Goal: Information Seeking & Learning: Learn about a topic

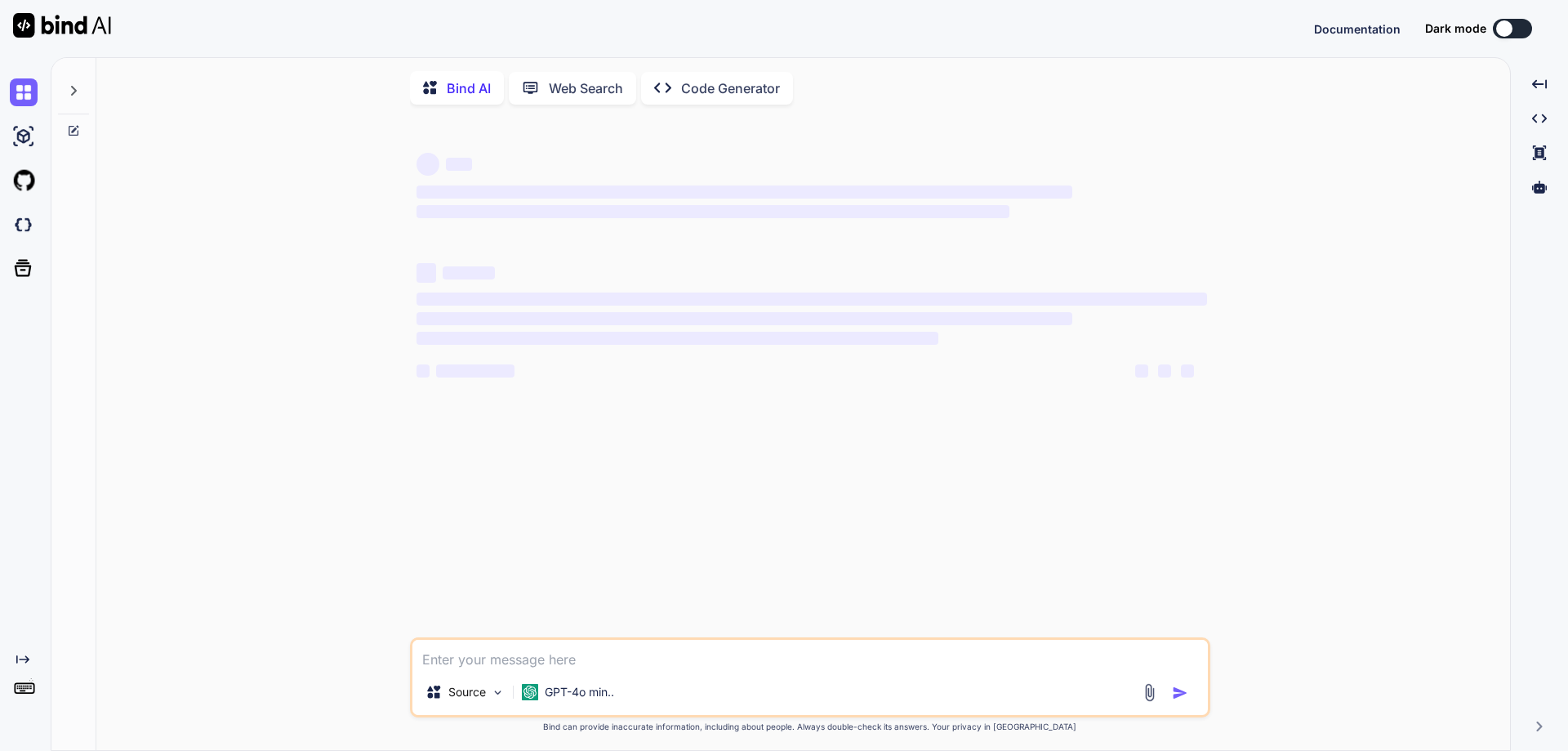
type textarea "x"
click at [566, 665] on textarea at bounding box center [810, 654] width 795 height 29
type textarea "public class EvenOddBitwise { public static void main(String[] args) { int numb…"
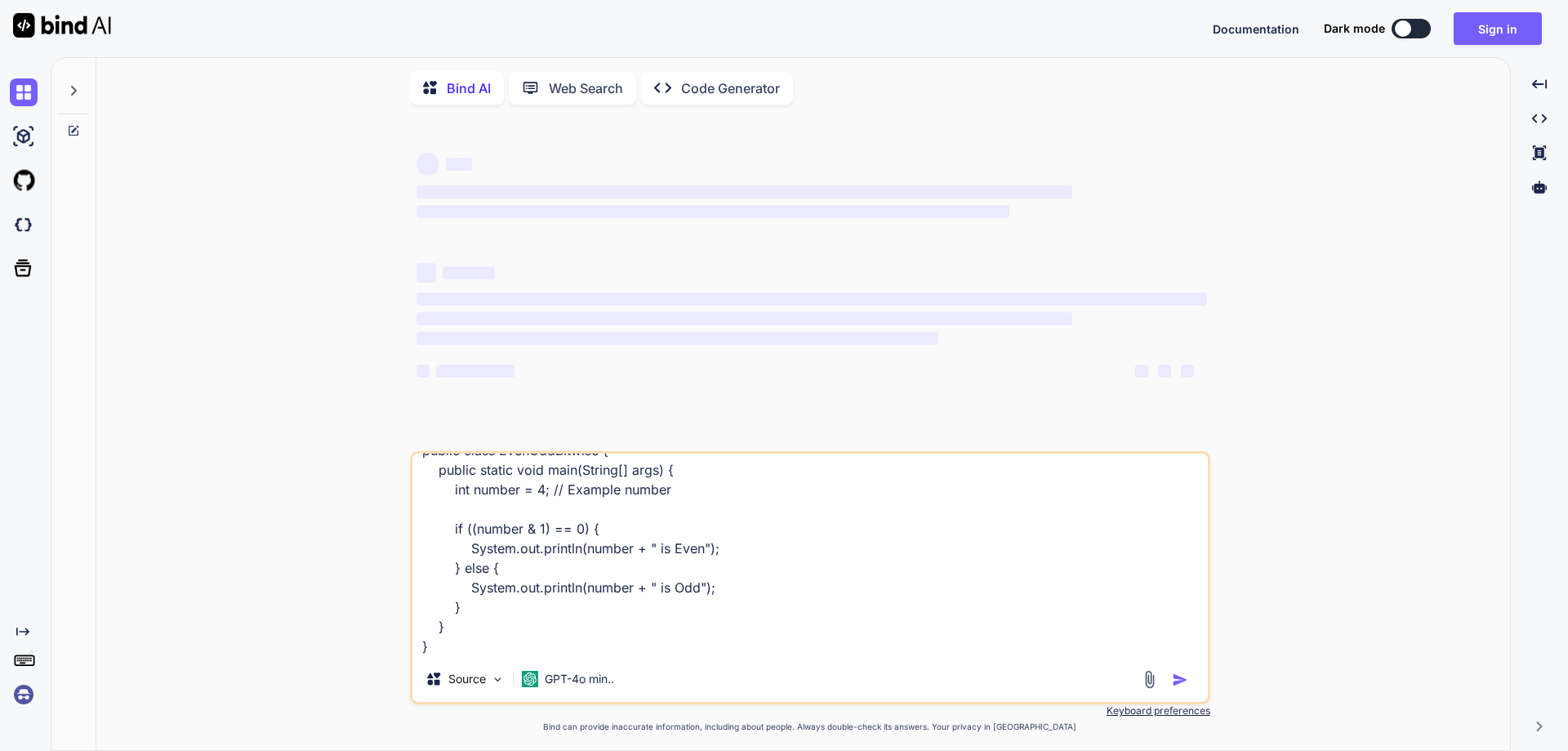
type textarea "x"
type textarea "public class EvenOddBitwise { public static void main(String[] args) { int numb…"
type textarea "x"
type textarea "public class EvenOddBitwise { public static void main(String[] args) { int numb…"
type textarea "x"
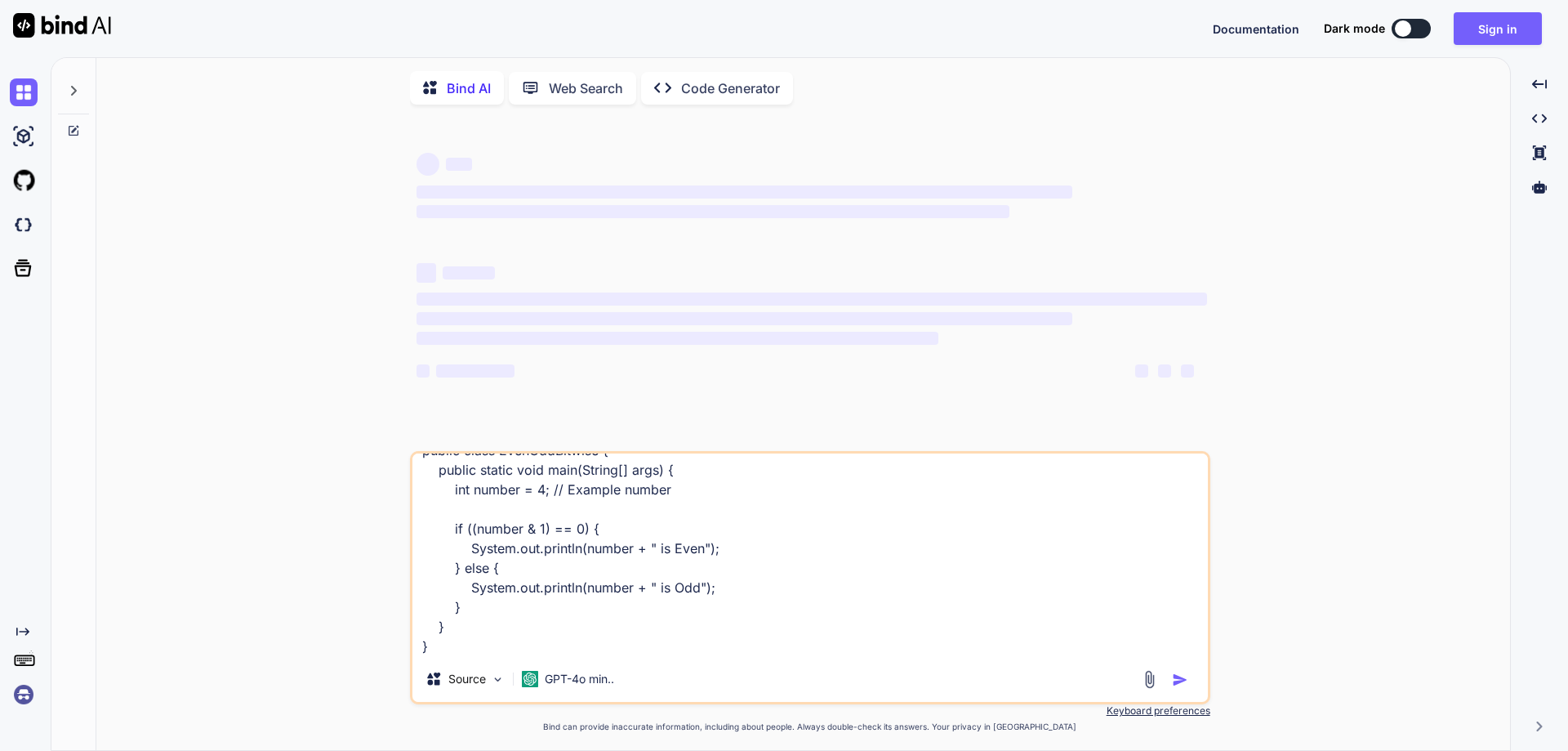
type textarea "public class EvenOddBitwise { public static void main(String[] args) { int numb…"
type textarea "x"
type textarea "public class EvenOddBitwise { public static void main(String[] args) { int numb…"
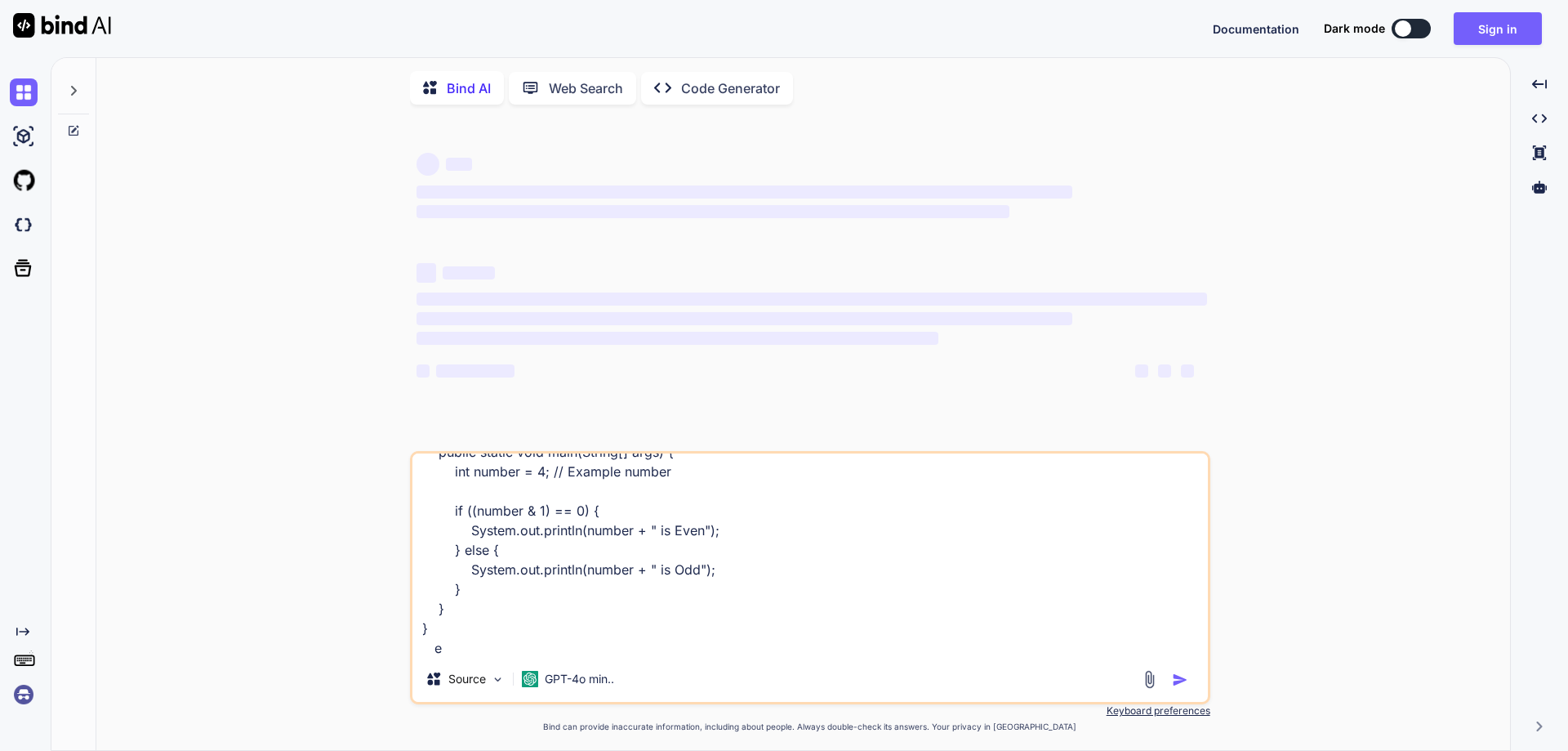
type textarea "x"
type textarea "public class EvenOddBitwise { public static void main(String[] args) { int numb…"
type textarea "x"
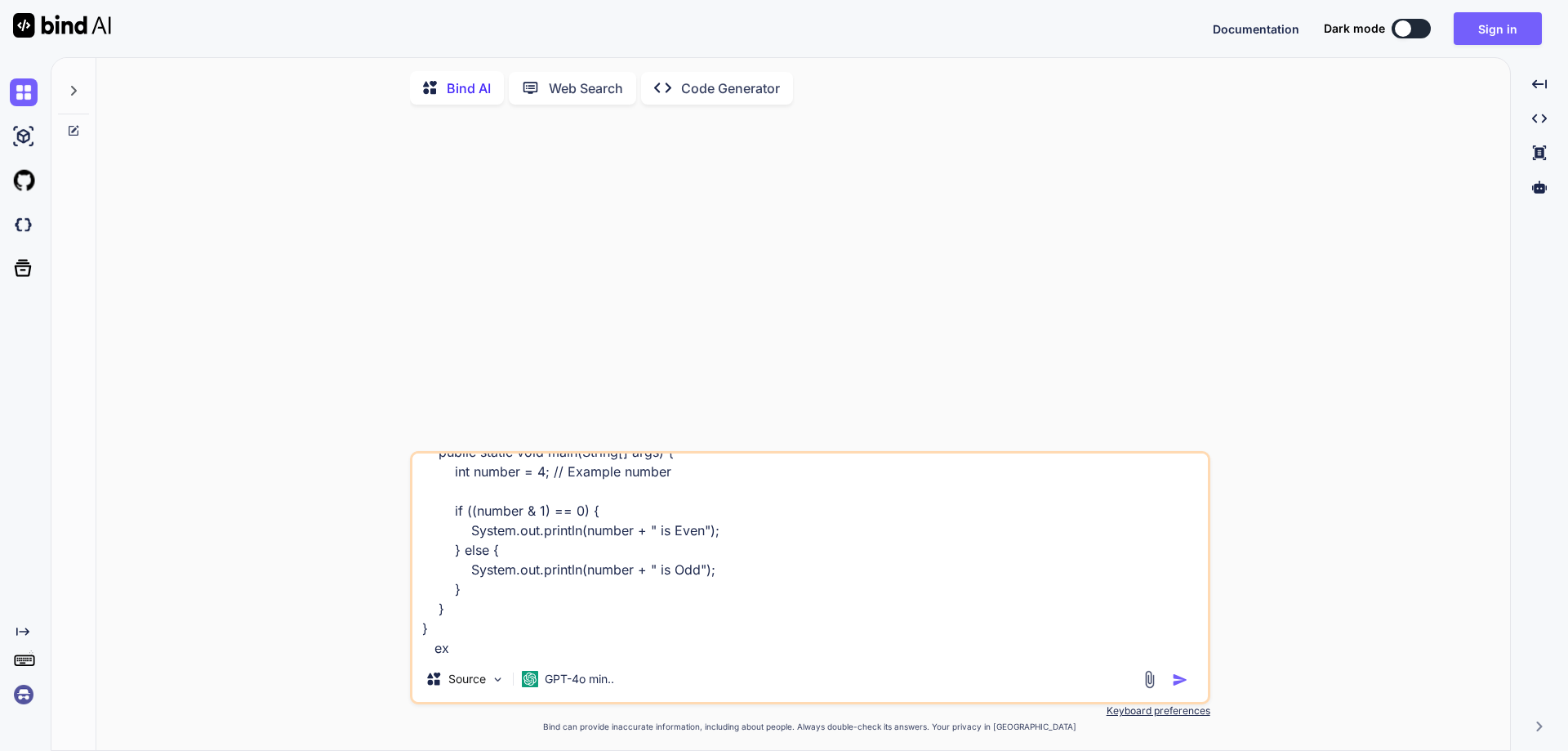
type textarea "public class EvenOddBitwise { public static void main(String[] args) { int numb…"
type textarea "x"
type textarea "public class EvenOddBitwise { public static void main(String[] args) { int numb…"
type textarea "x"
type textarea "public class EvenOddBitwise { public static void main(String[] args) { int numb…"
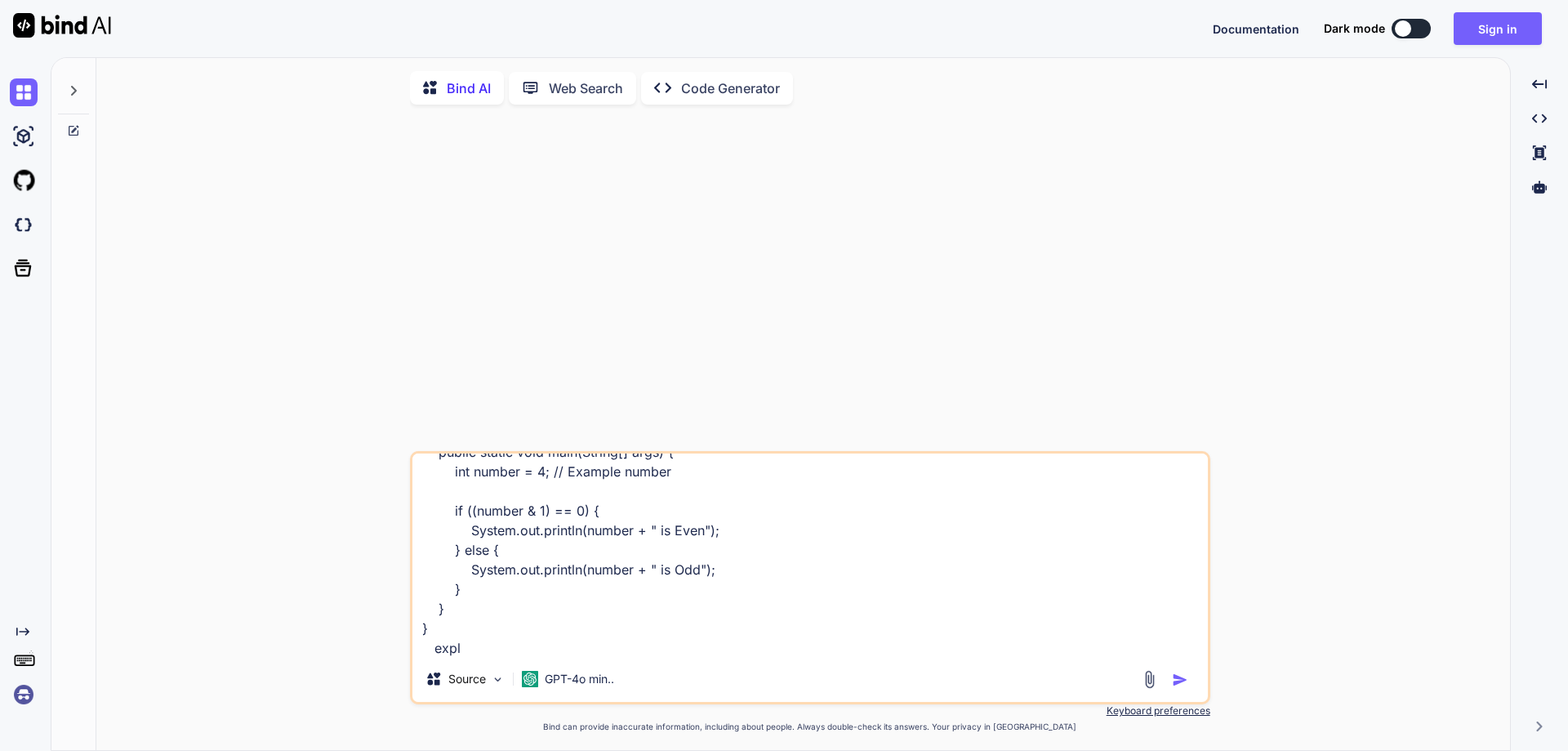
type textarea "x"
type textarea "public class EvenOddBitwise { public static void main(String[] args) { int numb…"
type textarea "x"
type textarea "public class EvenOddBitwise { public static void main(String[] args) { int numb…"
type textarea "x"
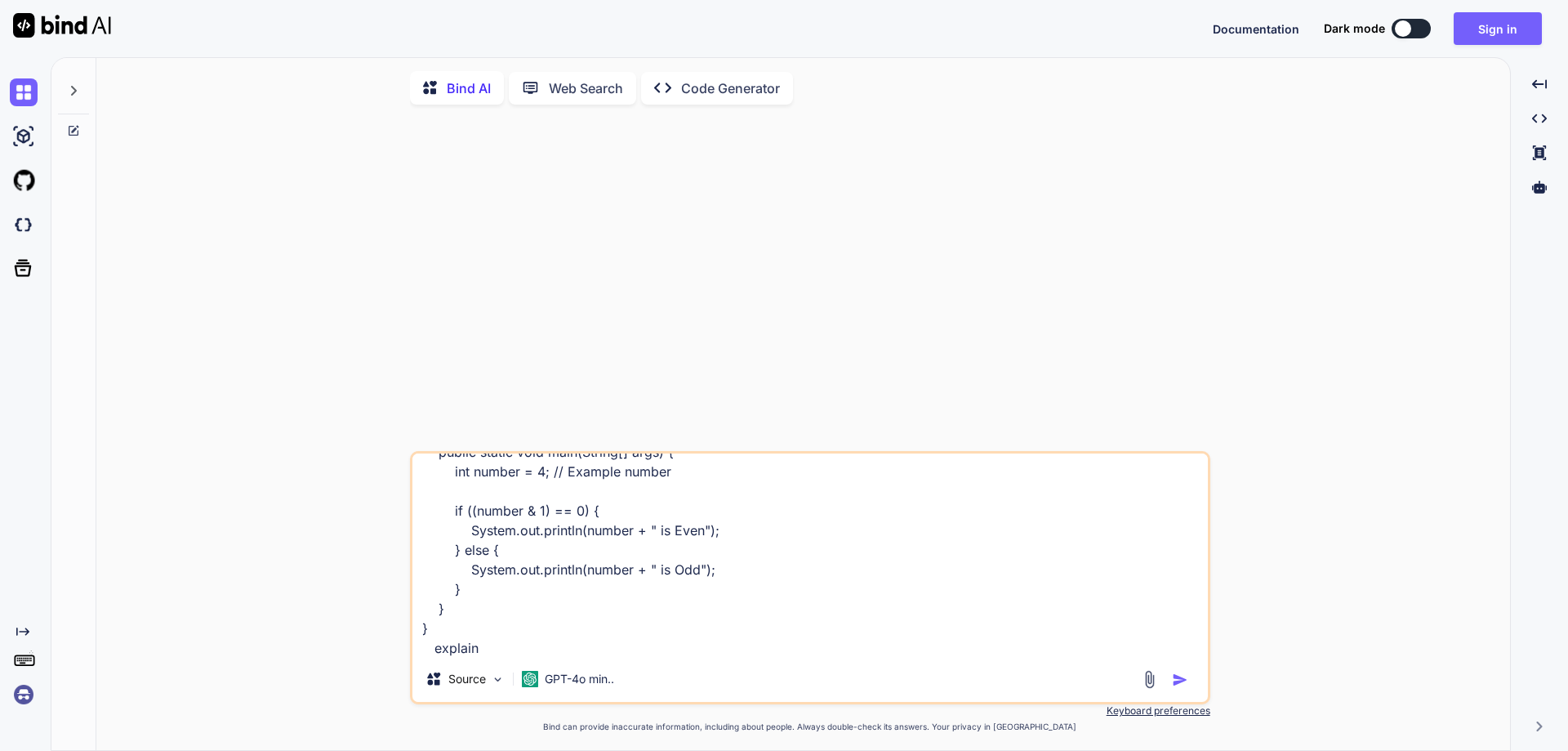
type textarea "public class EvenOddBitwise { public static void main(String[] args) { int numb…"
type textarea "x"
type textarea "public class EvenOddBitwise { public static void main(String[] args) { int numb…"
type textarea "x"
type textarea "public class EvenOddBitwise { public static void main(String[] args) { int numb…"
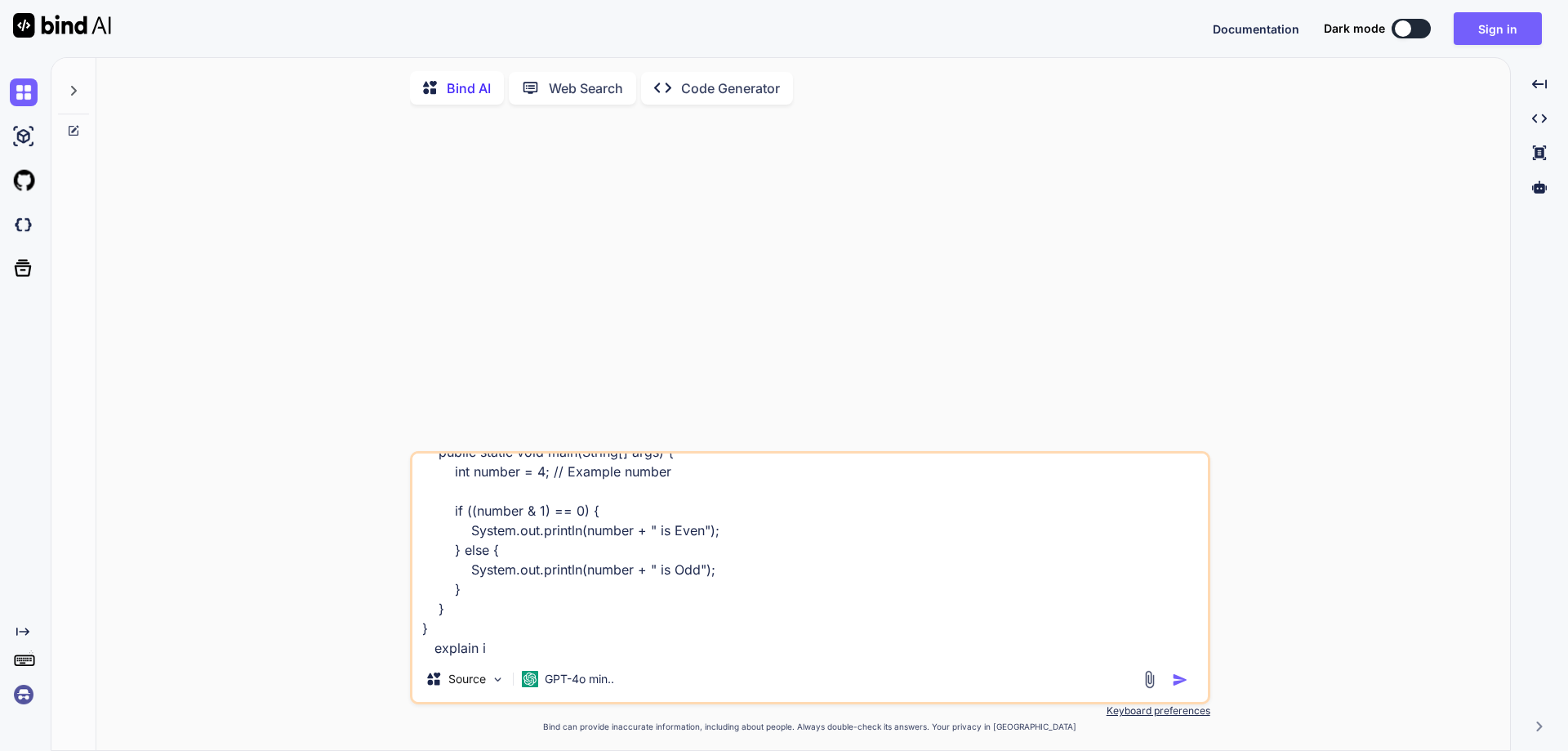
type textarea "x"
type textarea "public class EvenOddBitwise { public static void main(String[] args) { int numb…"
type textarea "x"
type textarea "public class EvenOddBitwise { public static void main(String[] args) { int numb…"
type textarea "x"
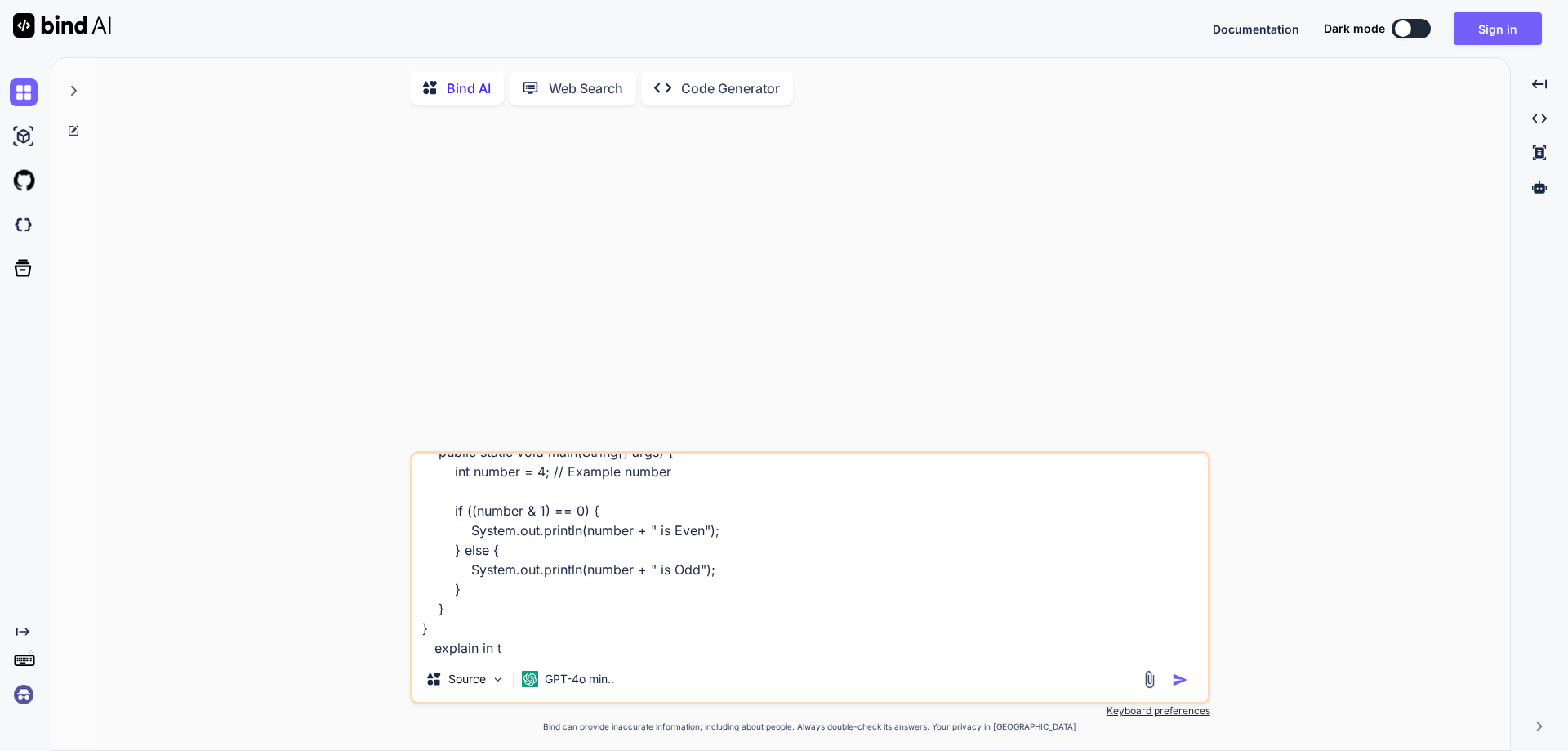
type textarea "public class EvenOddBitwise { public static void main(String[] args) { int numb…"
type textarea "x"
type textarea "public class EvenOddBitwise { public static void main(String[] args) { int numb…"
type textarea "x"
type textarea "public class EvenOddBitwise { public static void main(String[] args) { int numb…"
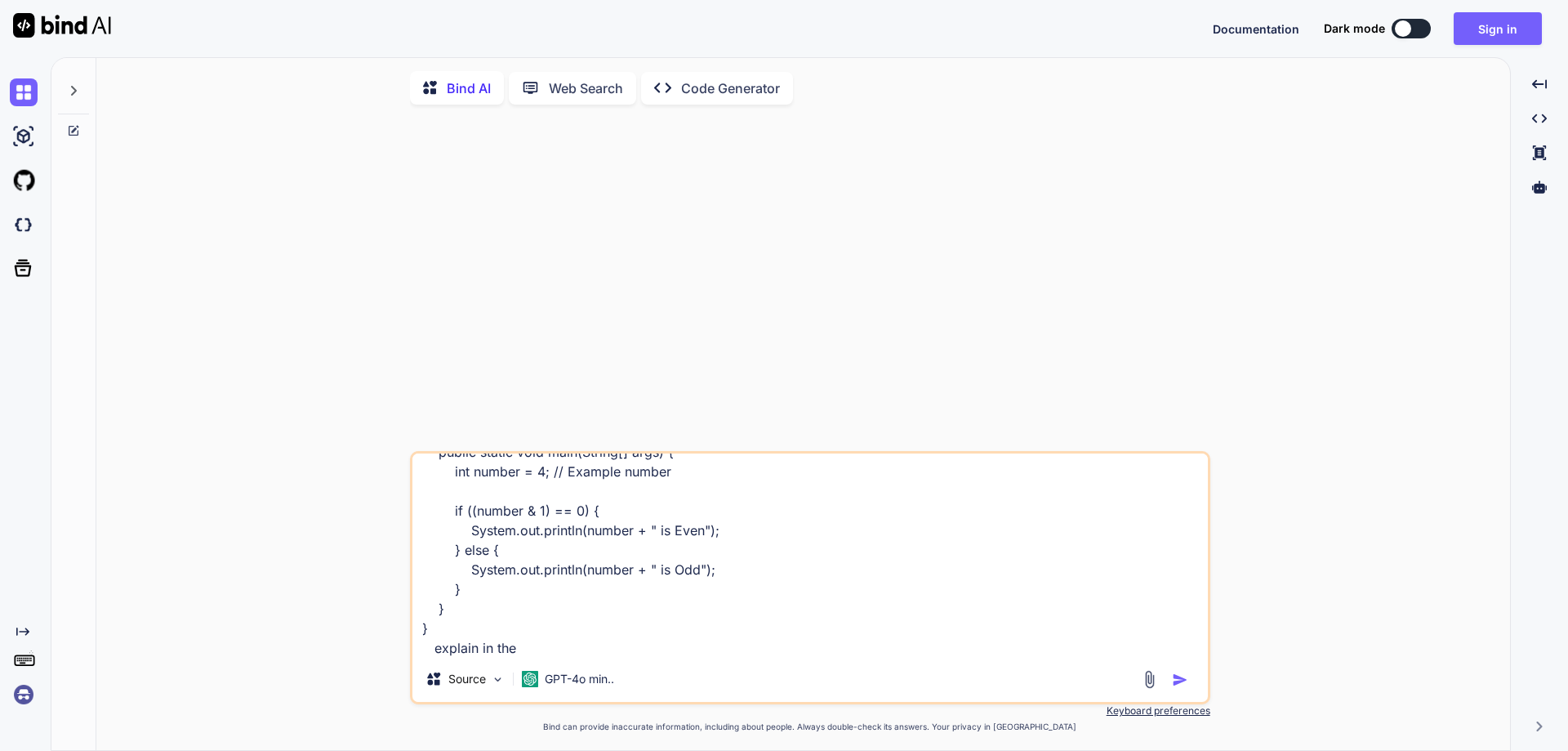
type textarea "x"
type textarea "public class EvenOddBitwise { public static void main(String[] args) { int numb…"
type textarea "x"
type textarea "public class EvenOddBitwise { public static void main(String[] args) { int numb…"
type textarea "x"
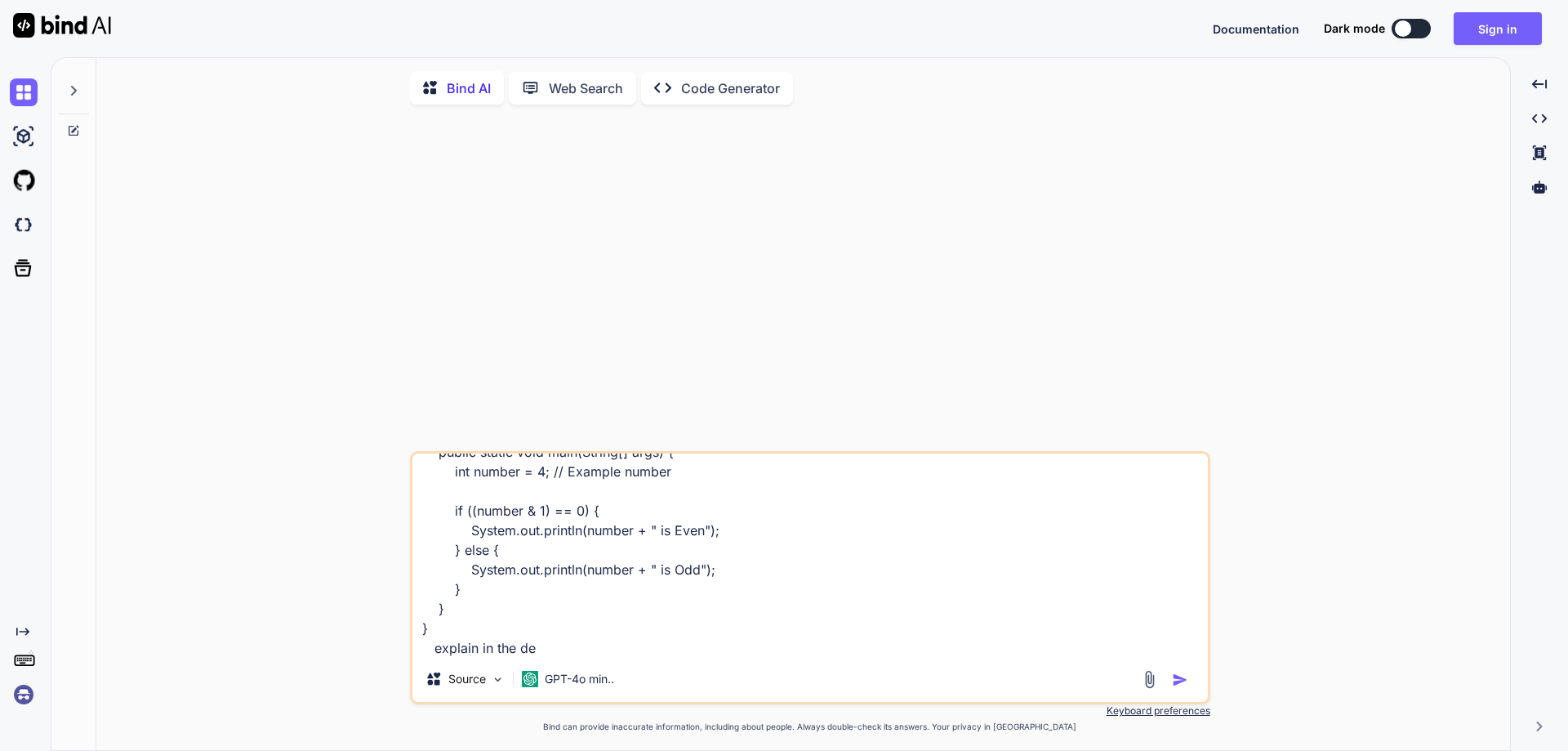
type textarea "public class EvenOddBitwise { public static void main(String[] args) { int numb…"
type textarea "x"
type textarea "public class EvenOddBitwise { public static void main(String[] args) { int numb…"
type textarea "x"
type textarea "public class EvenOddBitwise { public static void main(String[] args) { int numb…"
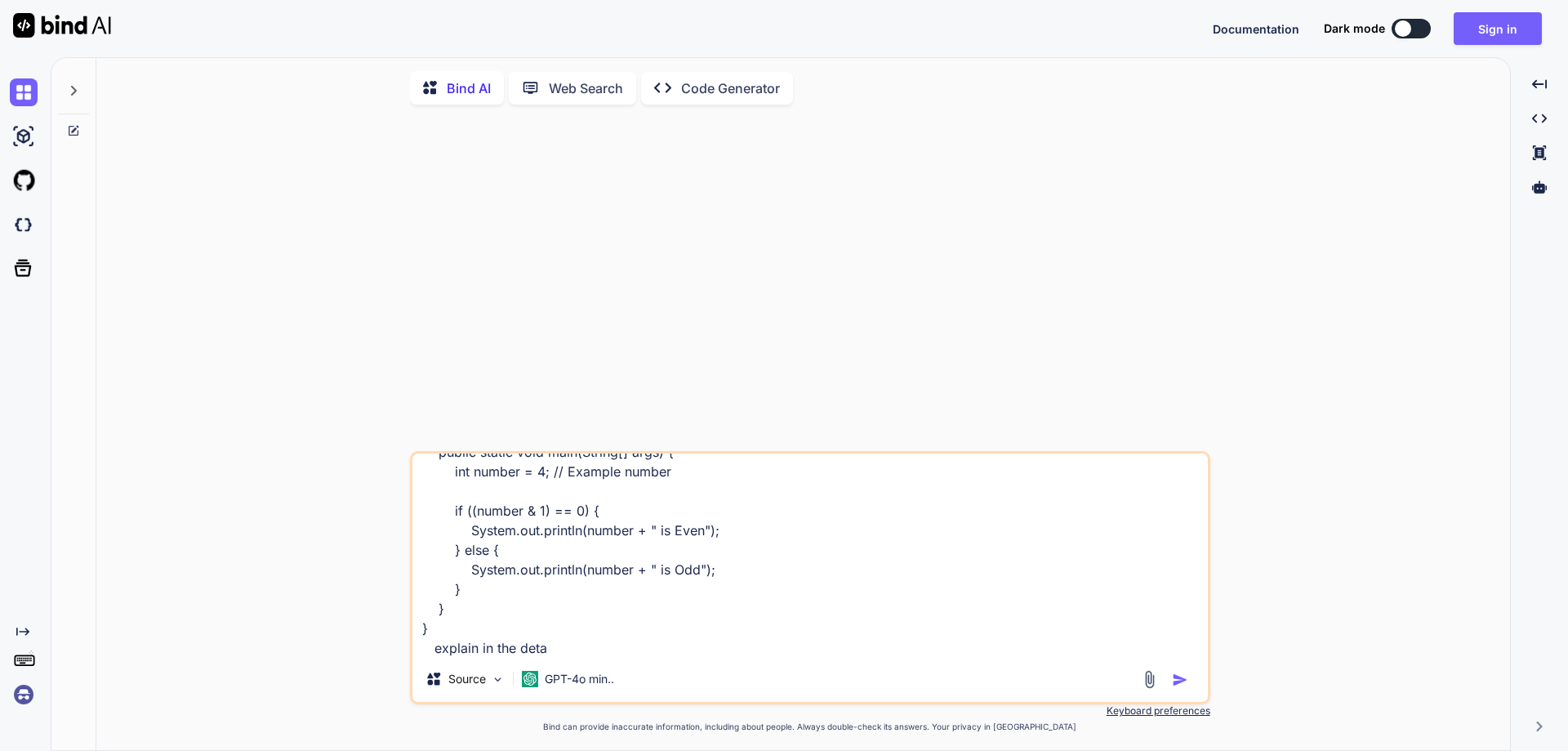
type textarea "x"
type textarea "public class EvenOddBitwise { public static void main(String[] args) { int numb…"
type textarea "x"
type textarea "public class EvenOddBitwise { public static void main(String[] args) { int numb…"
type textarea "x"
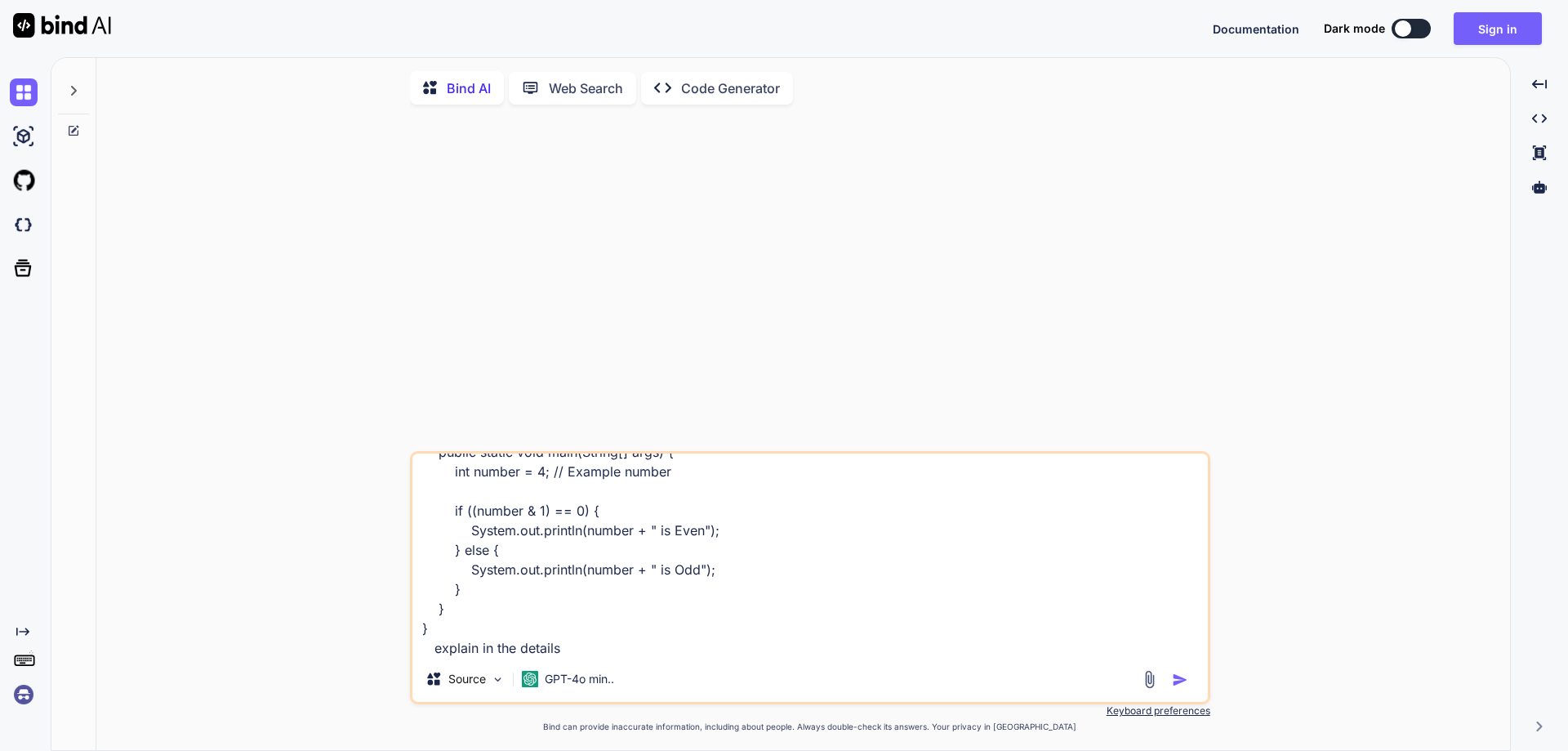
type textarea "public class EvenOddBitwise { public static void main(String[] args) { int numb…"
type textarea "x"
type textarea "public class EvenOddBitwise { public static void main(String[] args) { int numb…"
type textarea "x"
type textarea "public class EvenOddBitwise { public static void main(String[] args) { int numb…"
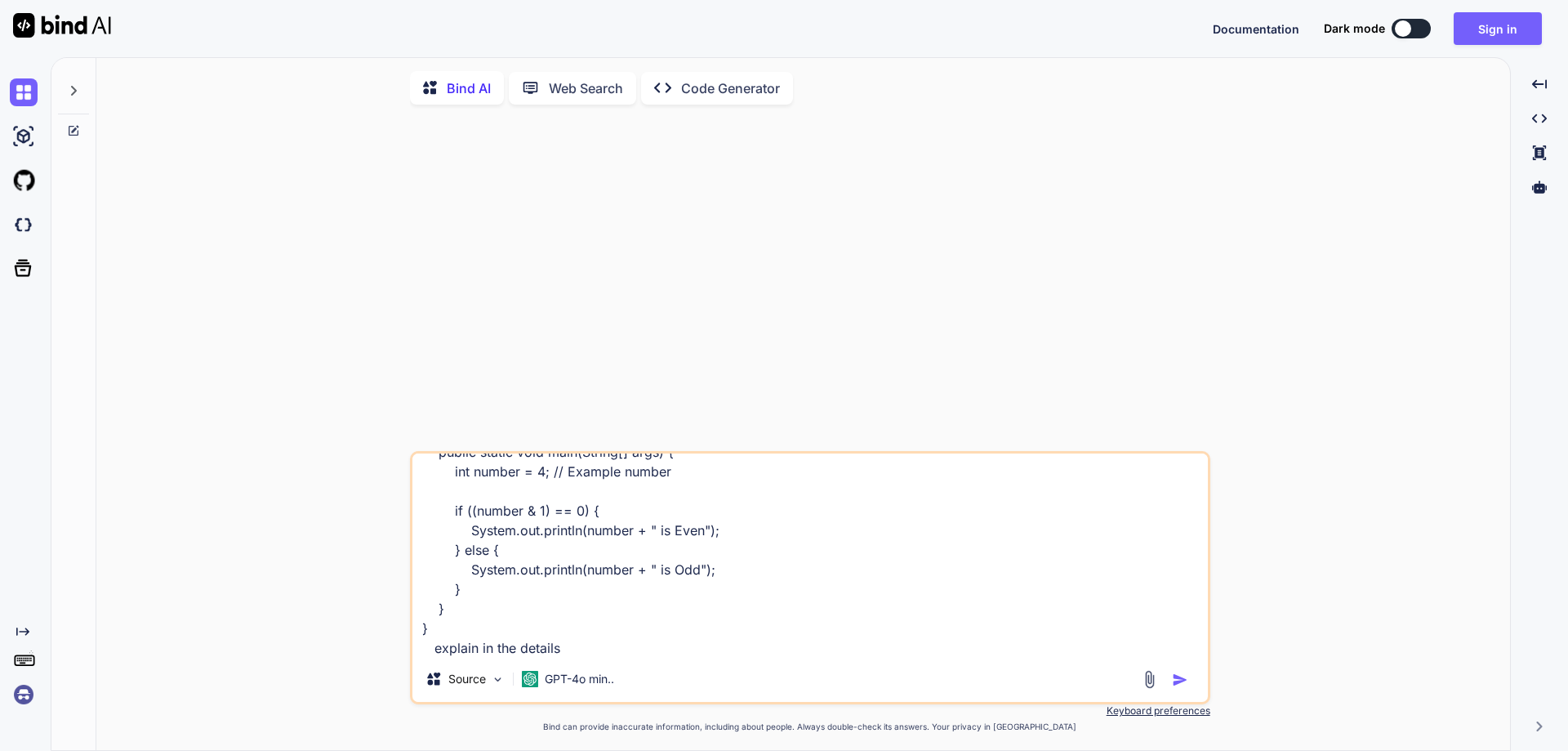
type textarea "x"
type textarea "public class EvenOddBitwise { public static void main(String[] args) { int numb…"
type textarea "x"
type textarea "public class EvenOddBitwise { public static void main(String[] args) { int numb…"
type textarea "x"
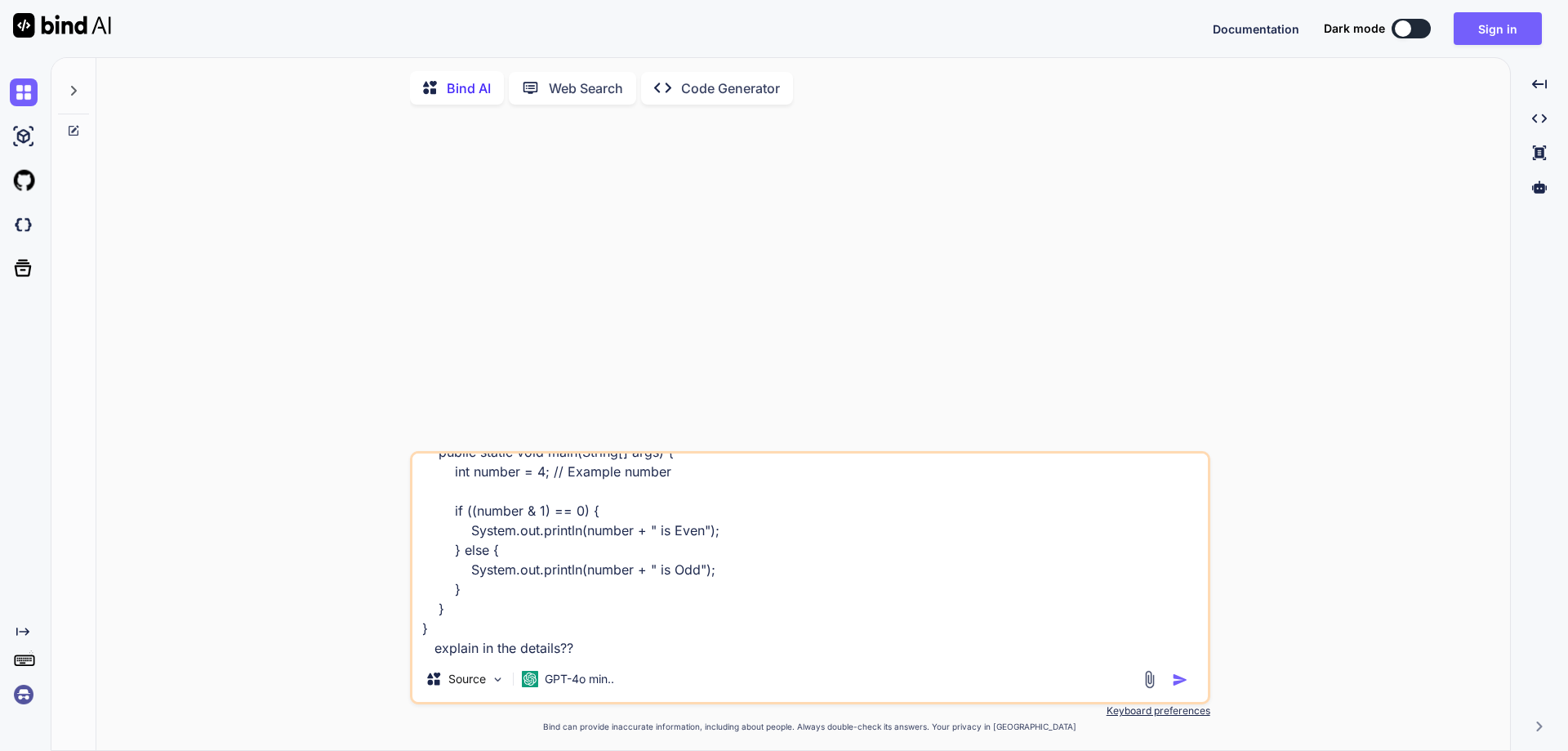
type textarea "public class EvenOddBitwise { public static void main(String[] args) { int numb…"
type textarea "x"
type textarea "public class EvenOddBitwise { public static void main(String[] args) { int numb…"
click at [1512, 32] on button "Sign in" at bounding box center [1497, 28] width 88 height 32
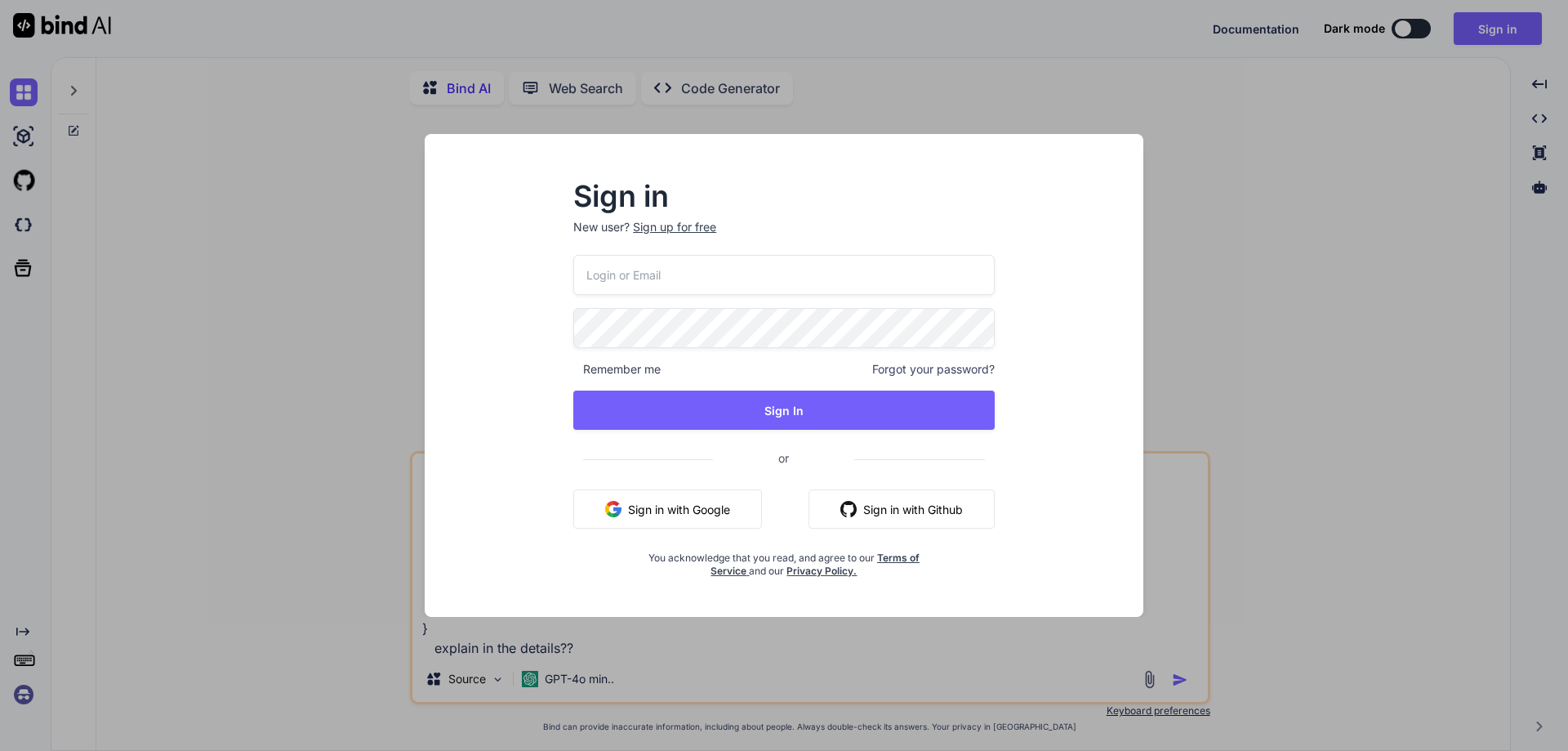
type input "[EMAIL_ADDRESS][DOMAIN_NAME]"
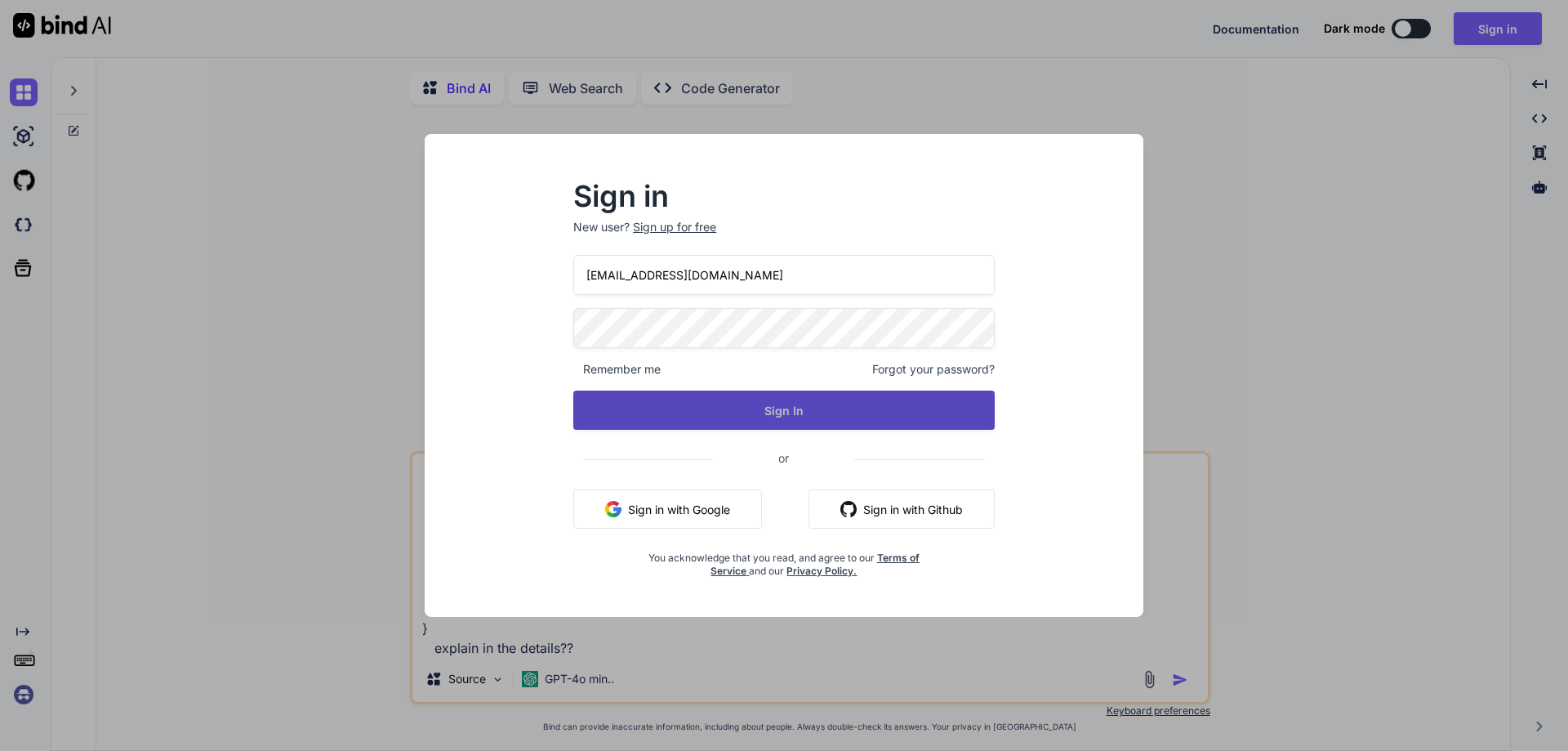
click at [809, 404] on button "Sign In" at bounding box center [783, 410] width 421 height 39
click at [804, 409] on button "Sign In" at bounding box center [783, 410] width 421 height 39
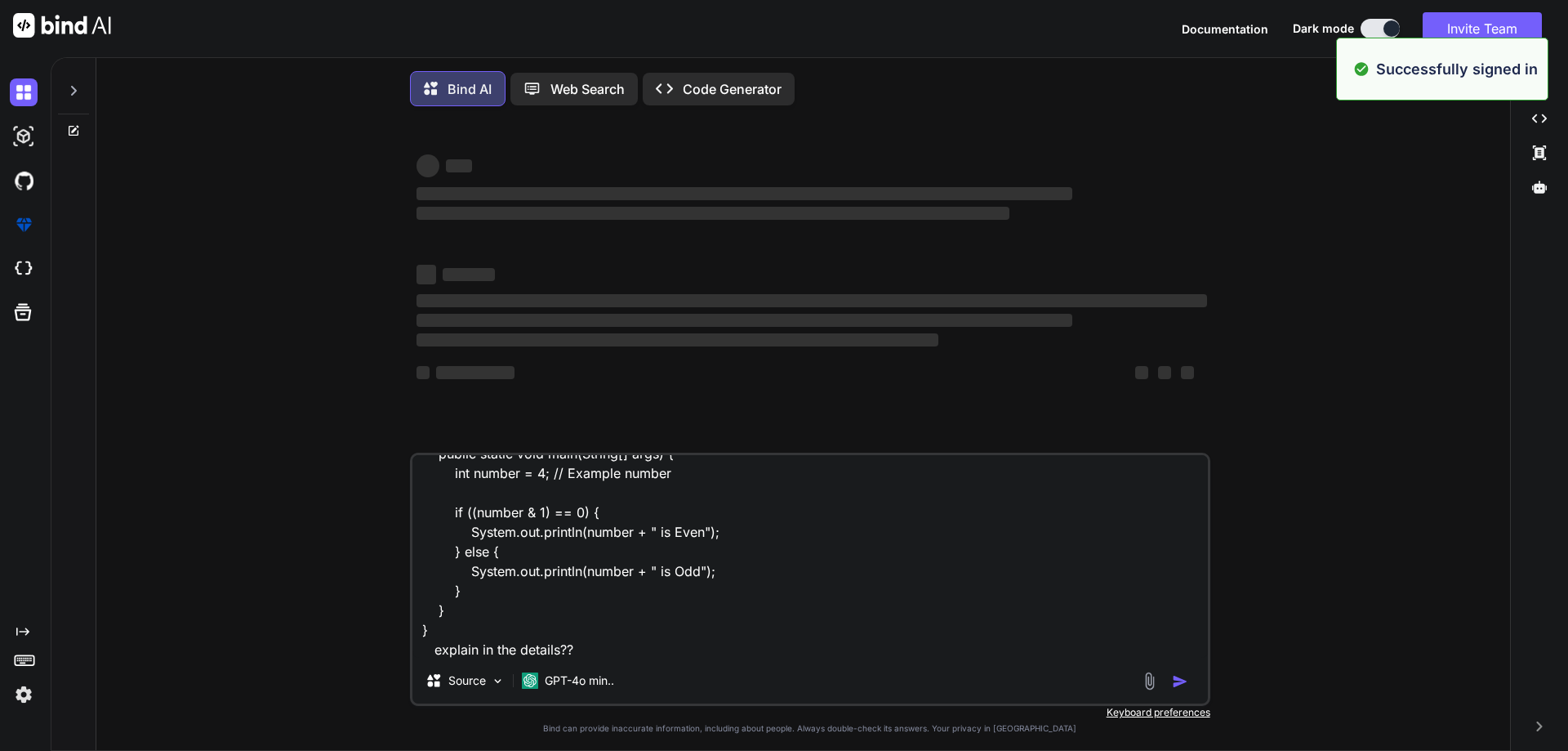
click at [593, 658] on textarea "public class EvenOddBitwise { public static void main(String[] args) { int numb…" at bounding box center [810, 556] width 795 height 202
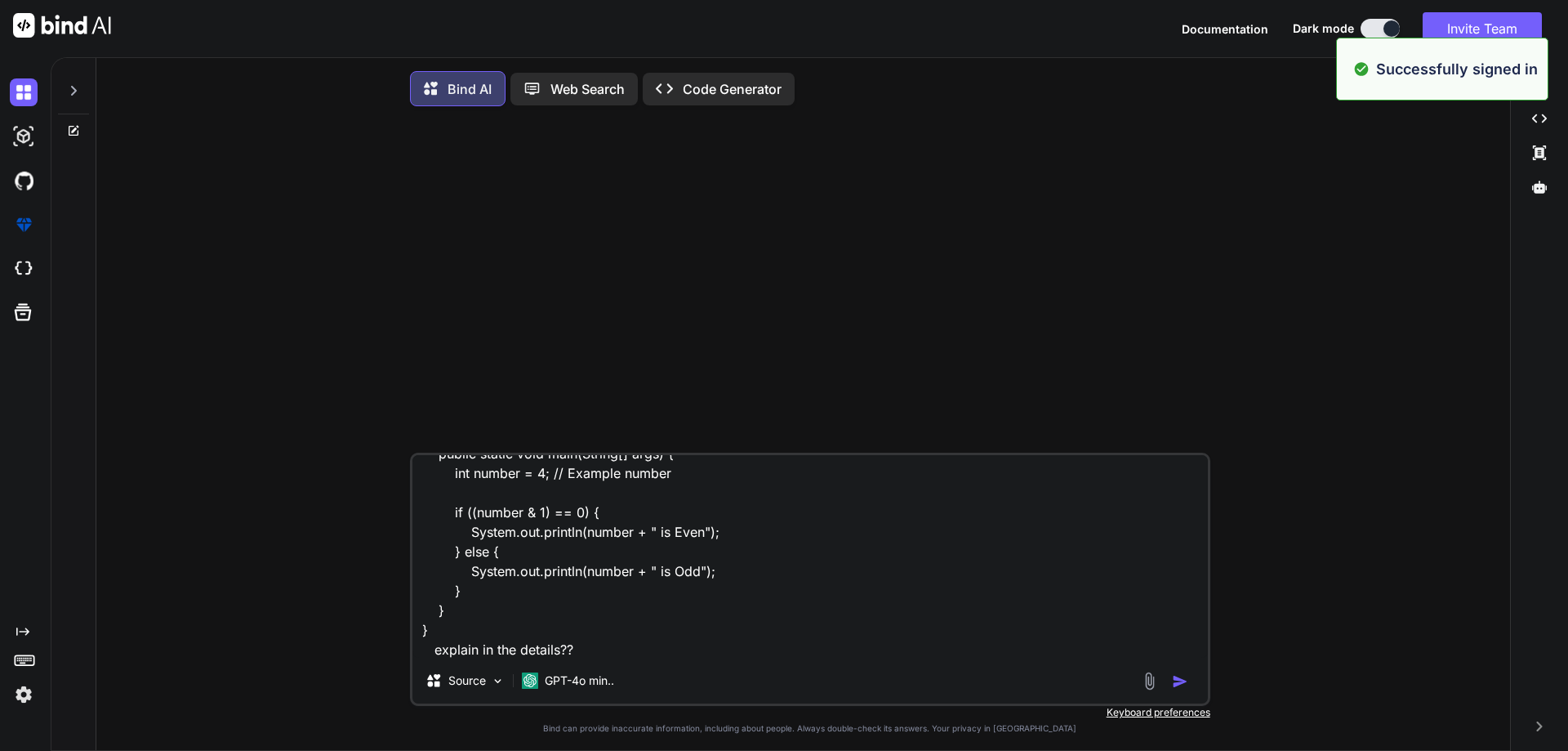
type textarea "x"
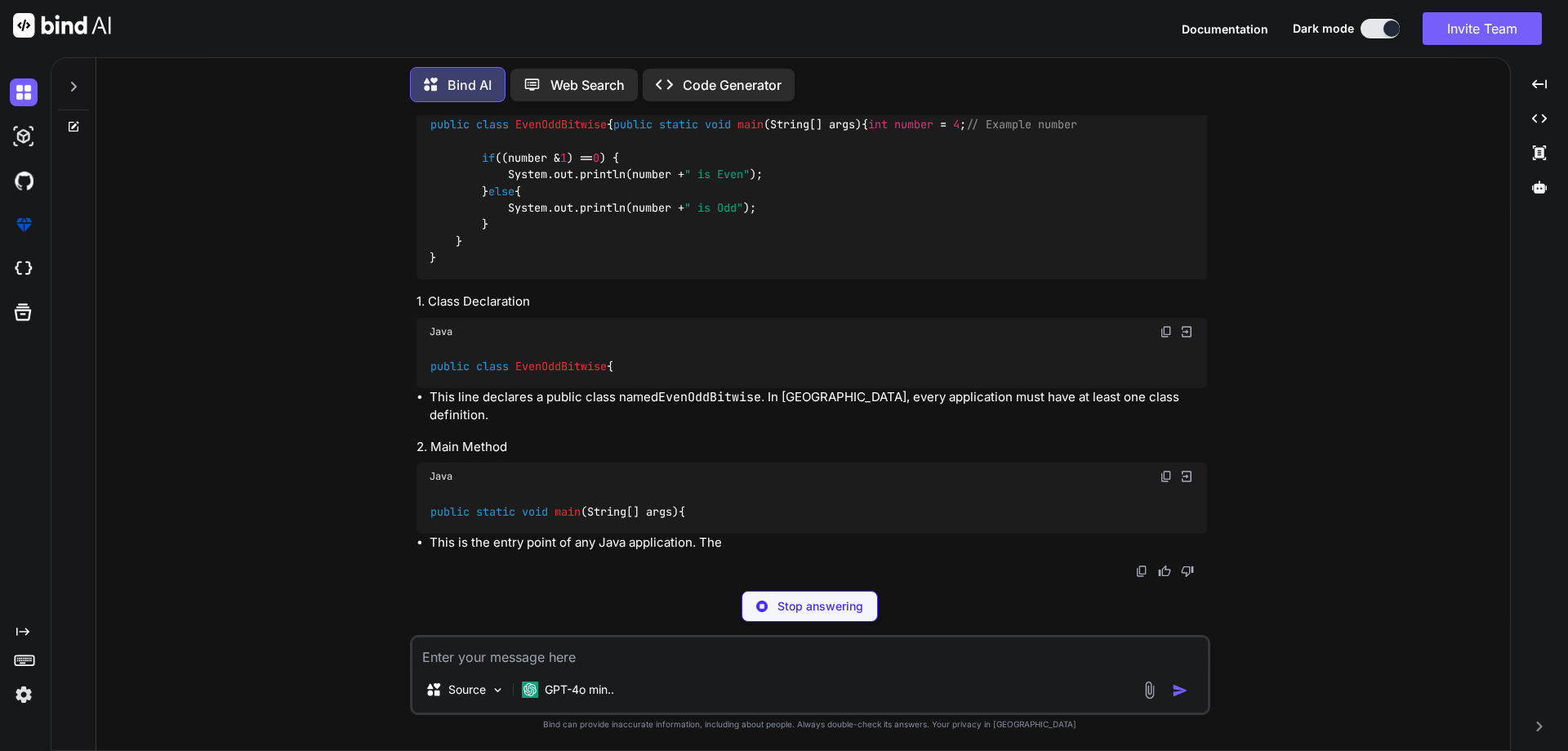
scroll to position [248, 0]
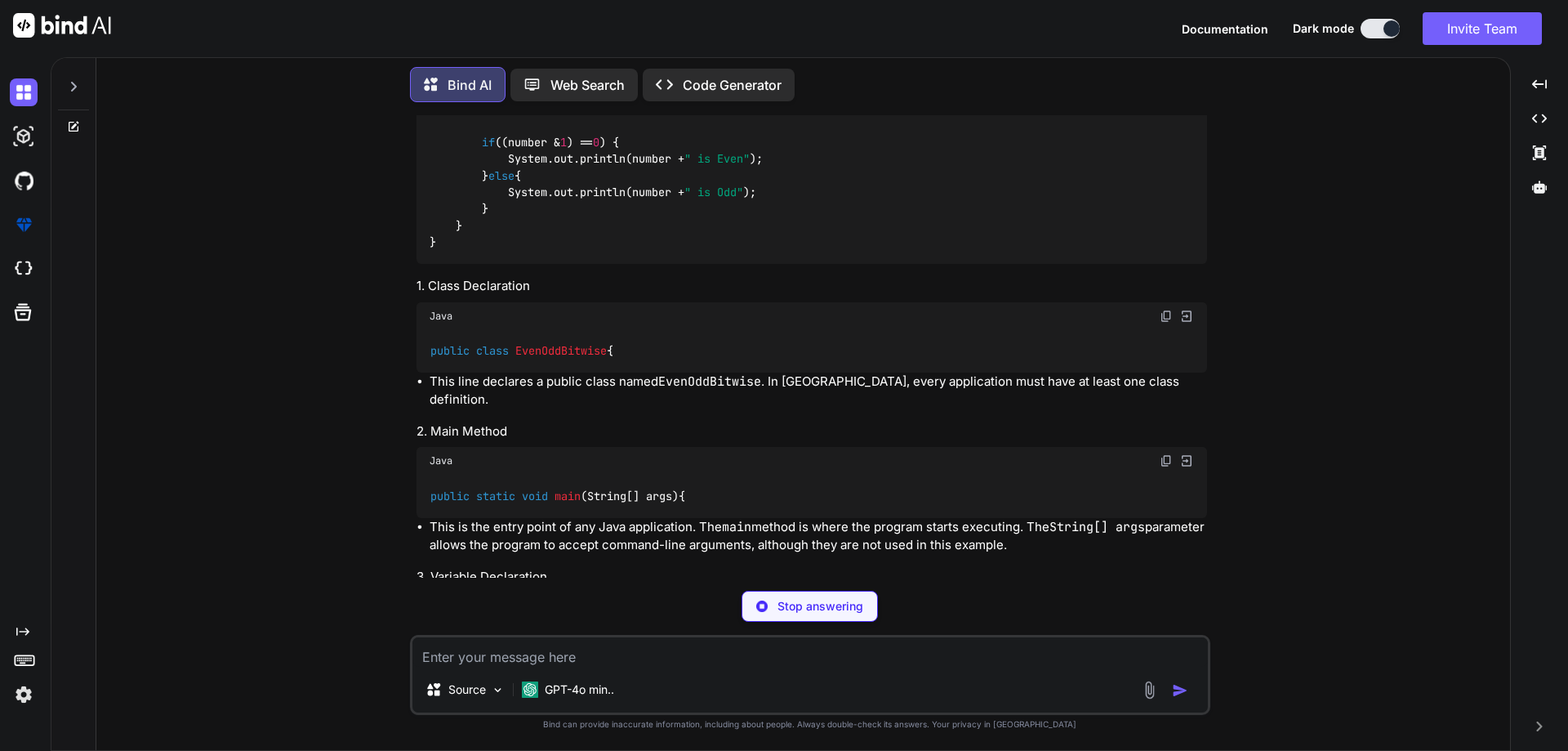
drag, startPoint x: 429, startPoint y: 386, endPoint x: 622, endPoint y: 392, distance: 193.1
click at [622, 373] on div "public class EvenOddBitwise {" at bounding box center [811, 351] width 790 height 43
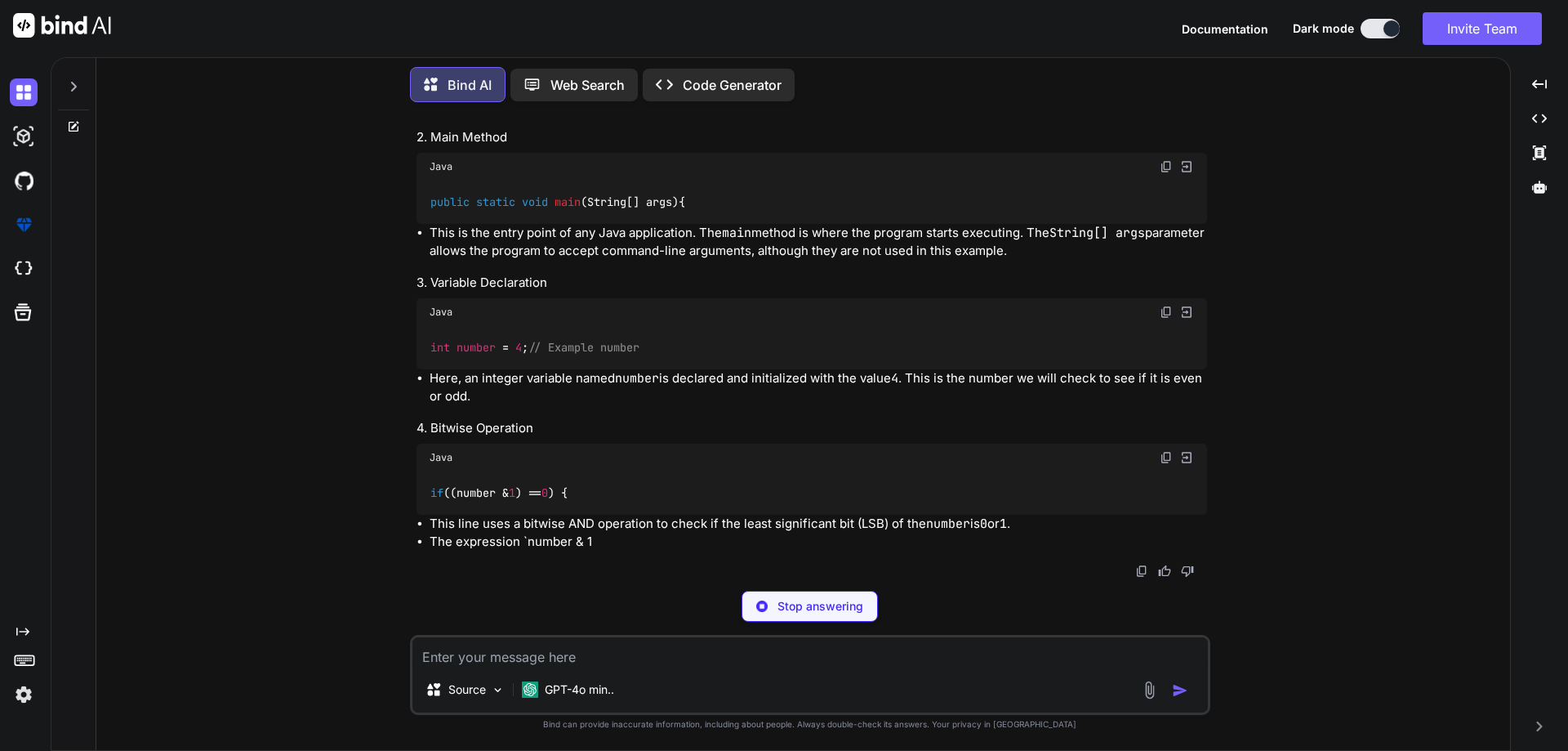
scroll to position [556, 0]
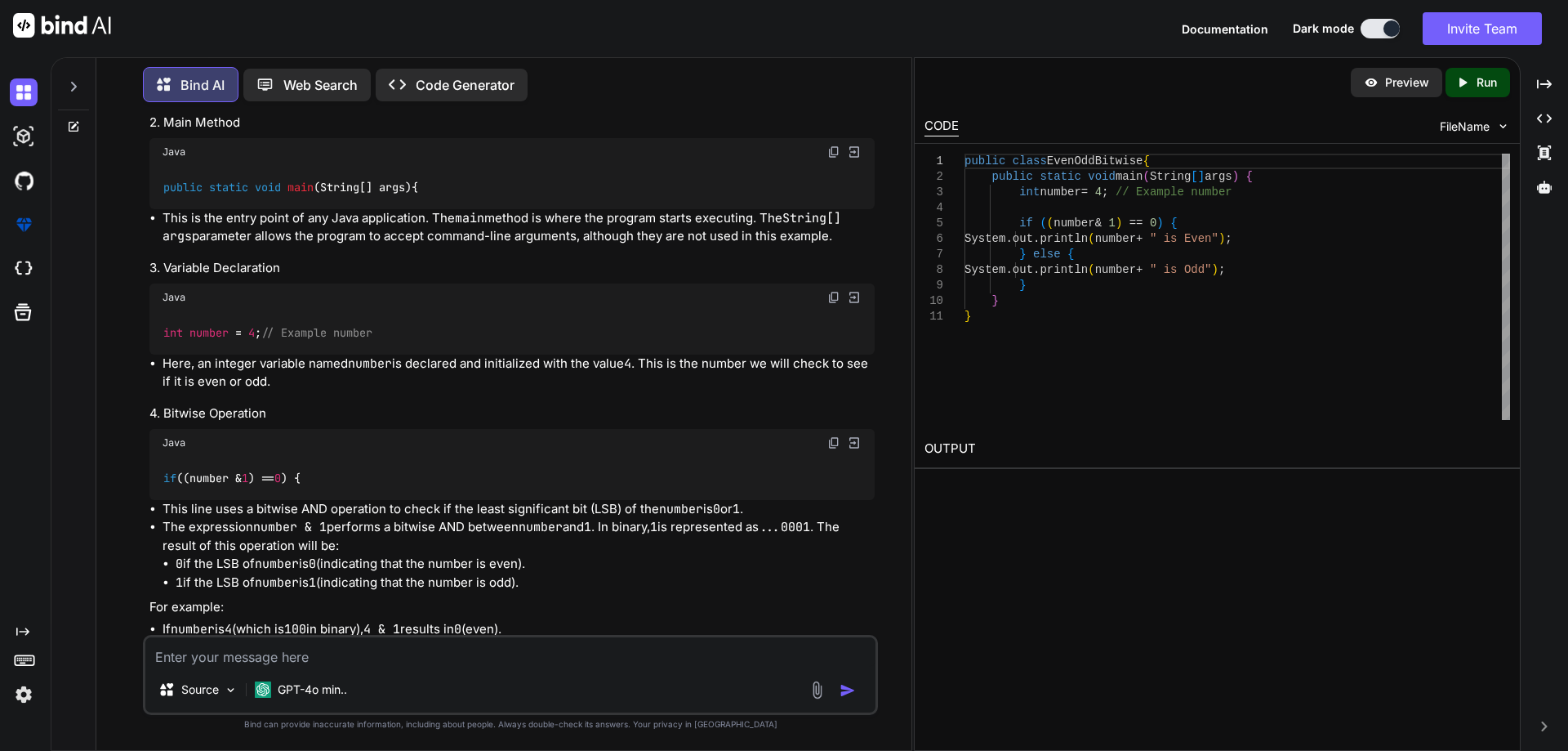
type textarea "x"
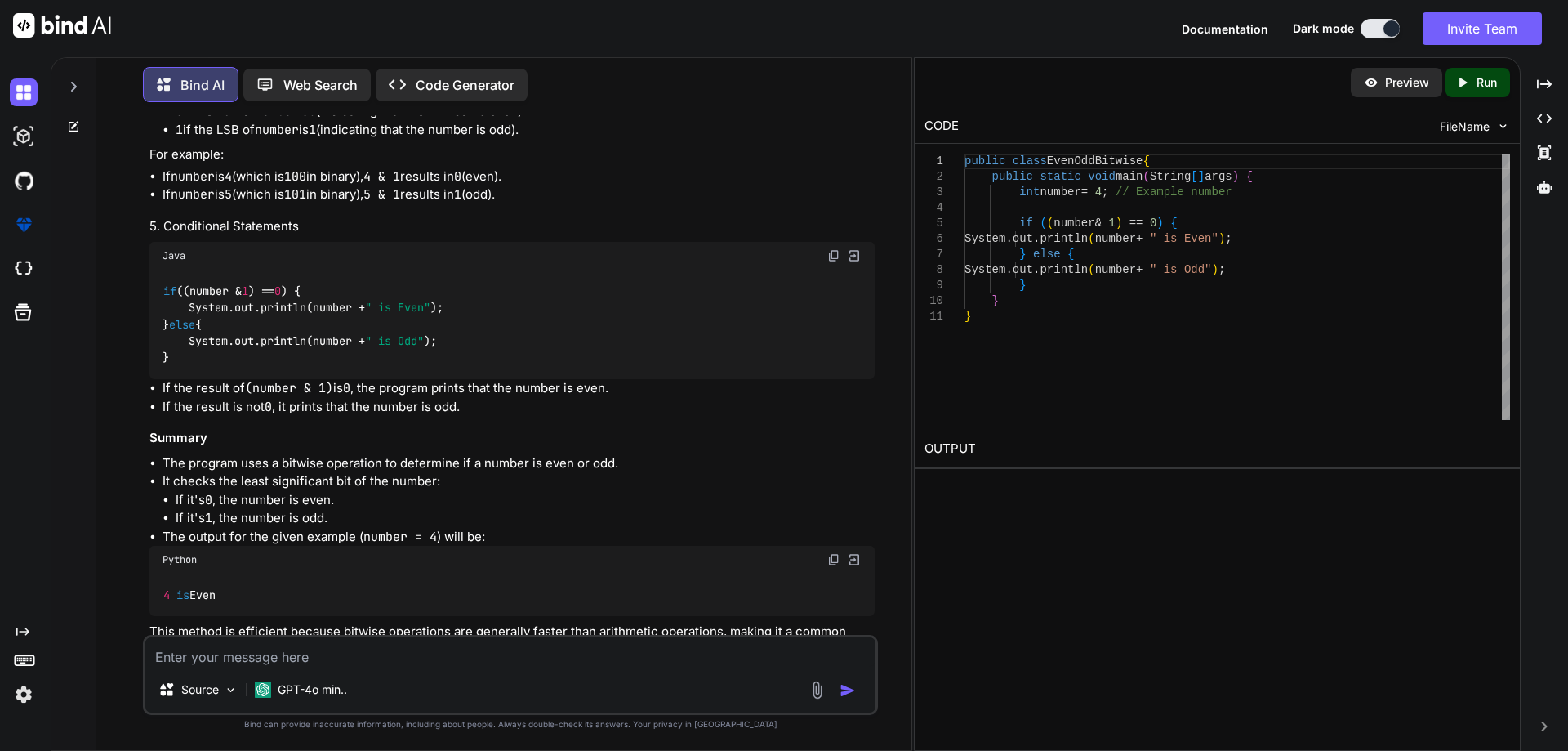
scroll to position [1047, 0]
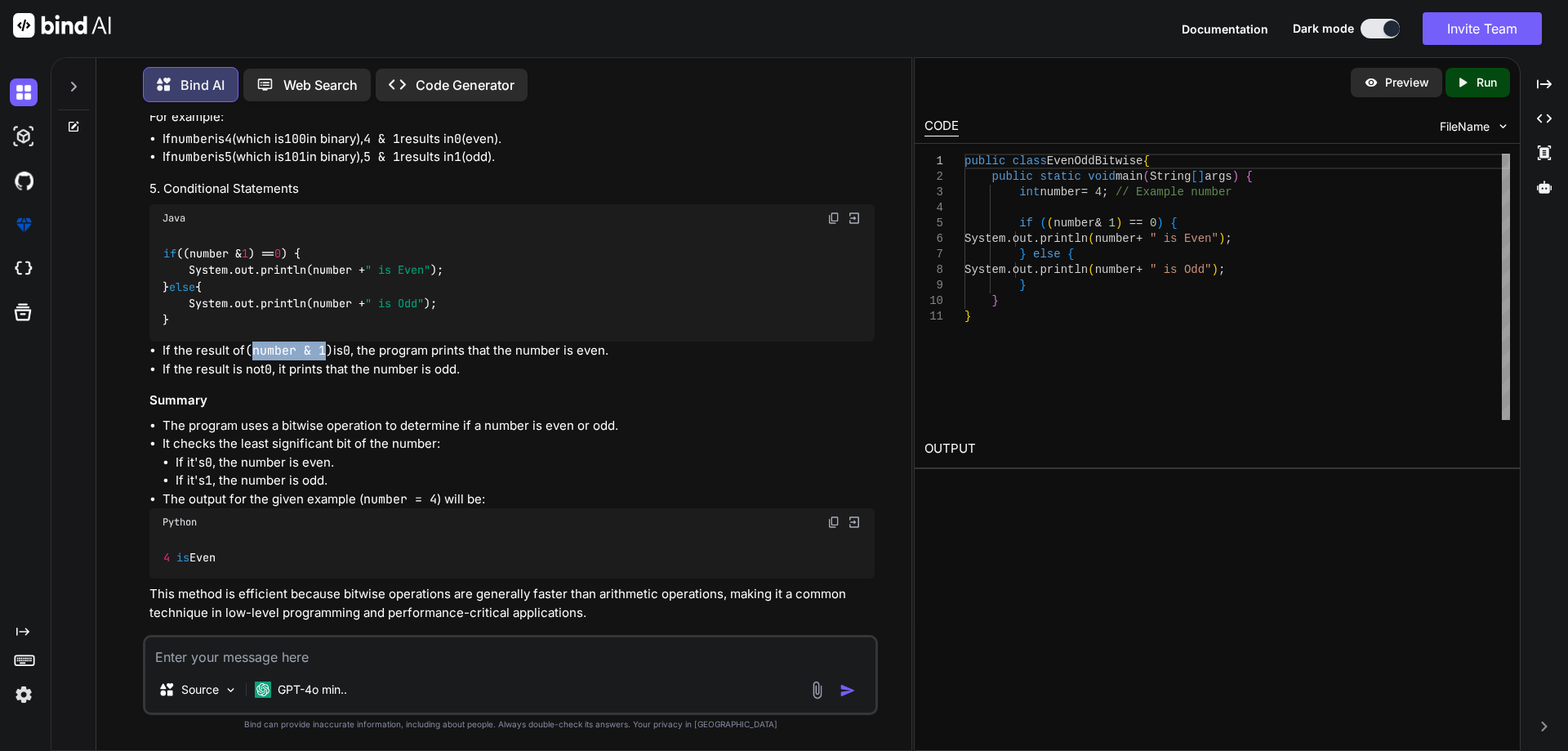
drag, startPoint x: 255, startPoint y: 387, endPoint x: 326, endPoint y: 387, distance: 71.0
click at [326, 359] on code "(number & 1)" at bounding box center [289, 350] width 88 height 16
copy code "number & 1"
click at [342, 379] on li "If the result is not 0 , it prints that the number is odd." at bounding box center [518, 370] width 712 height 19
drag, startPoint x: 267, startPoint y: 384, endPoint x: 623, endPoint y: 385, distance: 356.0
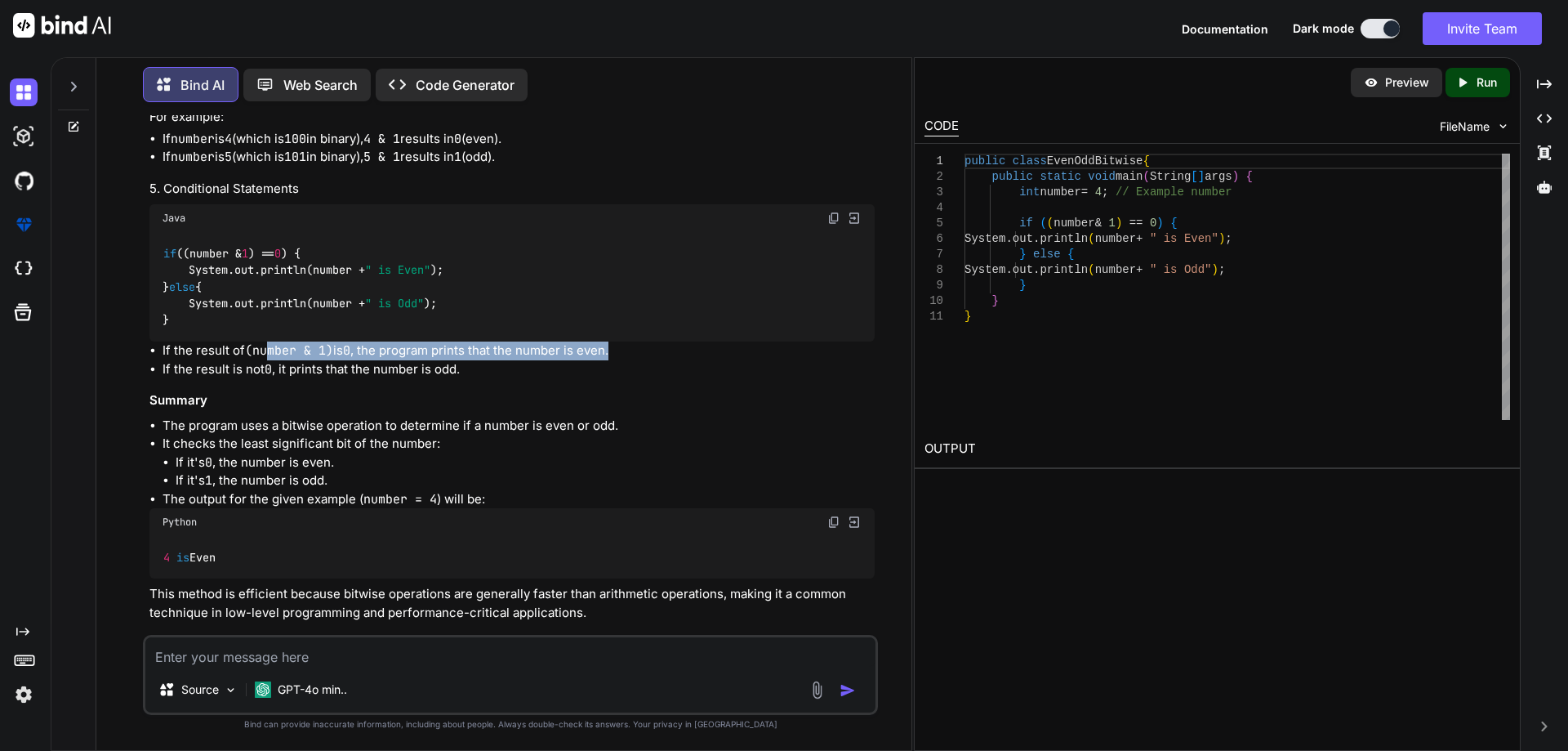
click at [623, 361] on li "If the result of (number & 1) is 0 , the program prints that the number is even." at bounding box center [518, 351] width 712 height 19
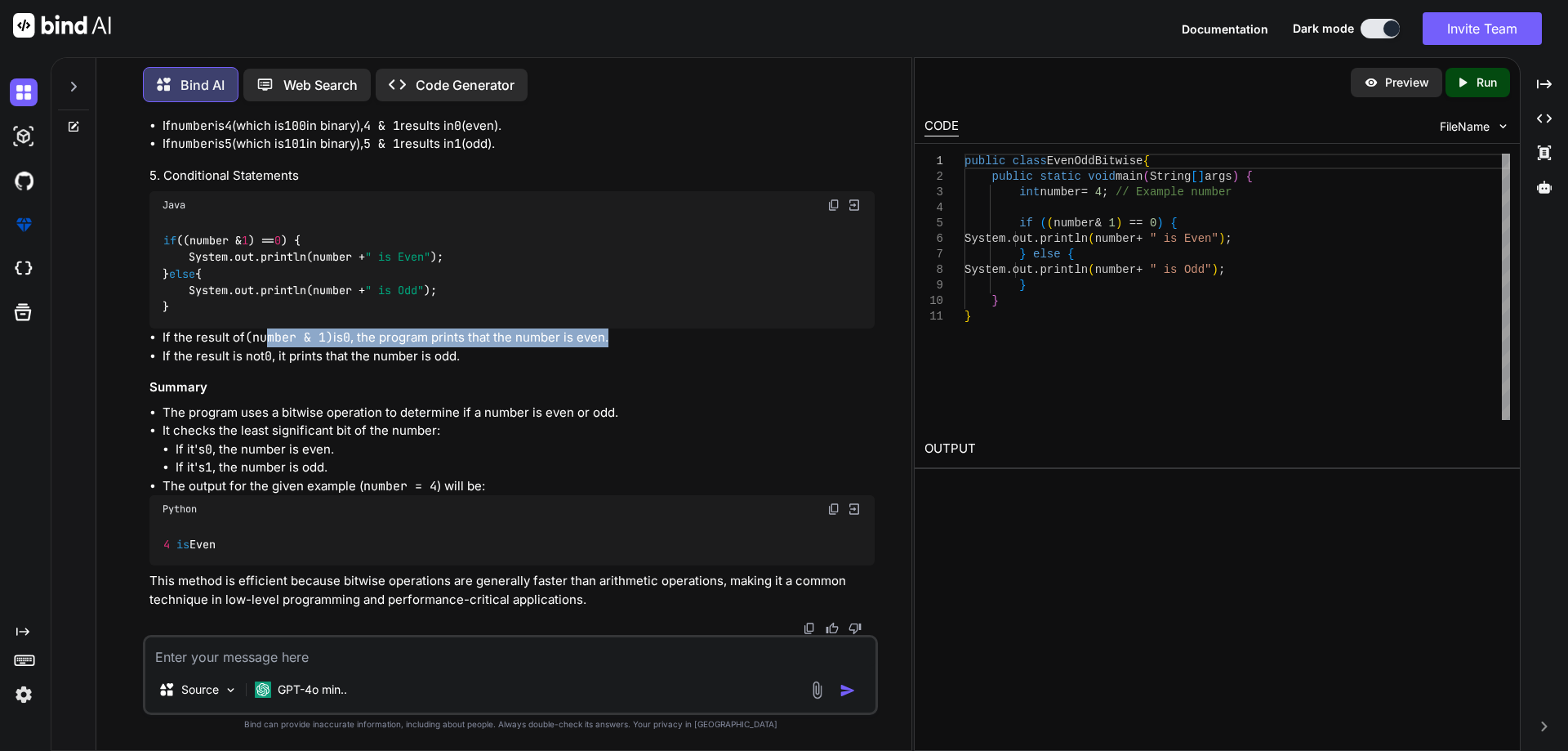
scroll to position [1093, 0]
click at [641, 334] on li "If the result of (number & 1) is 0 , the program prints that the number is even." at bounding box center [518, 337] width 712 height 19
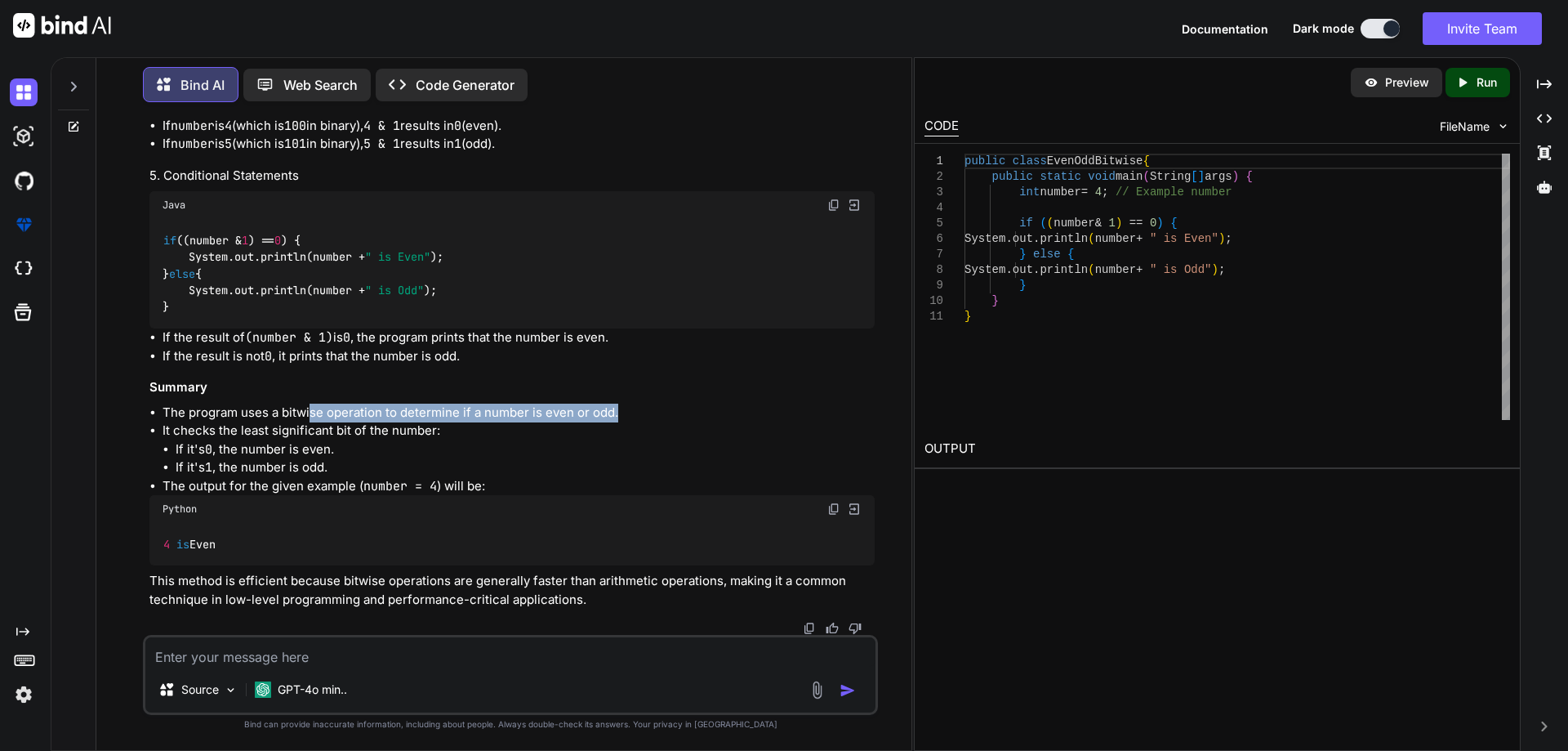
drag, startPoint x: 307, startPoint y: 410, endPoint x: 631, endPoint y: 412, distance: 324.0
click at [631, 412] on li "The program uses a bitwise operation to determine if a number is even or odd." at bounding box center [518, 413] width 712 height 19
click at [632, 412] on li "The program uses a bitwise operation to determine if a number is even or odd." at bounding box center [518, 413] width 712 height 19
drag, startPoint x: 164, startPoint y: 406, endPoint x: 617, endPoint y: 411, distance: 453.0
click at [617, 411] on li "The program uses a bitwise operation to determine if a number is even or odd." at bounding box center [518, 413] width 712 height 19
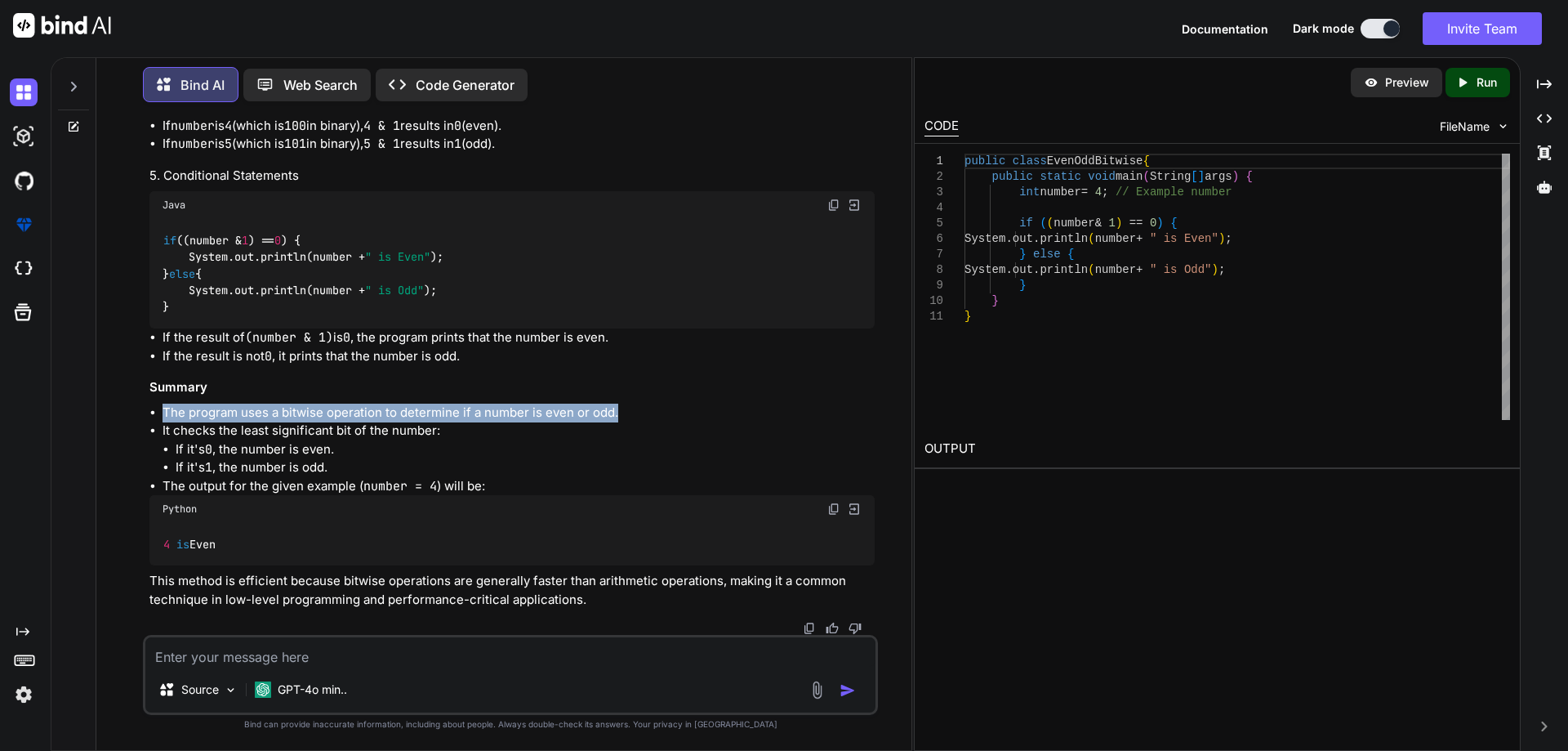
drag, startPoint x: 597, startPoint y: 414, endPoint x: 615, endPoint y: 407, distance: 19.3
click at [615, 407] on li "The program uses a bitwise operation to determine if a number is even or odd." at bounding box center [518, 413] width 712 height 19
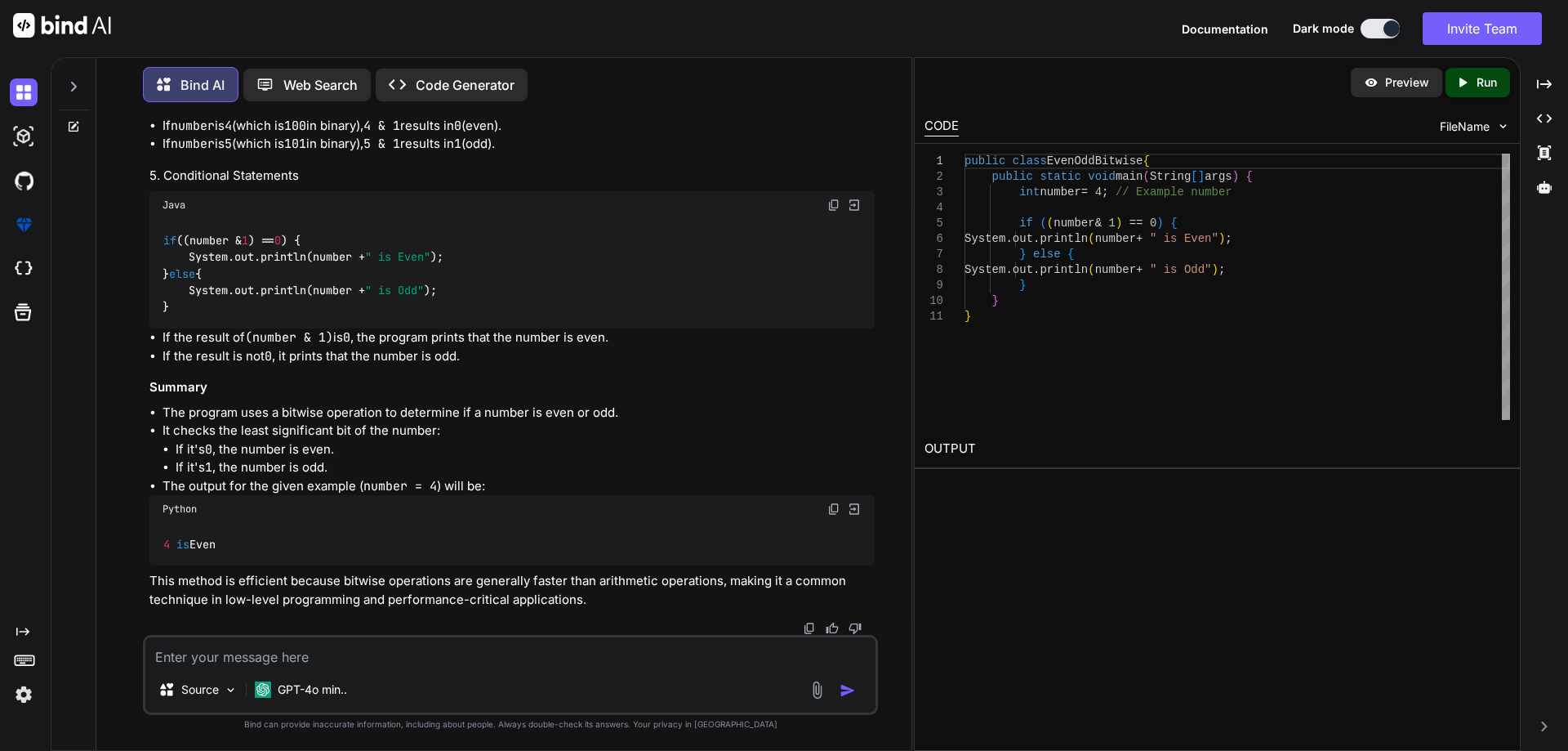
click at [214, 238] on code "if ((number & 1 ) == 0 ) { System.out.println(number + " is Even" ); } else { S…" at bounding box center [302, 274] width 281 height 84
click at [325, 351] on li "If the result is not 0 , it prints that the number is odd." at bounding box center [518, 356] width 712 height 19
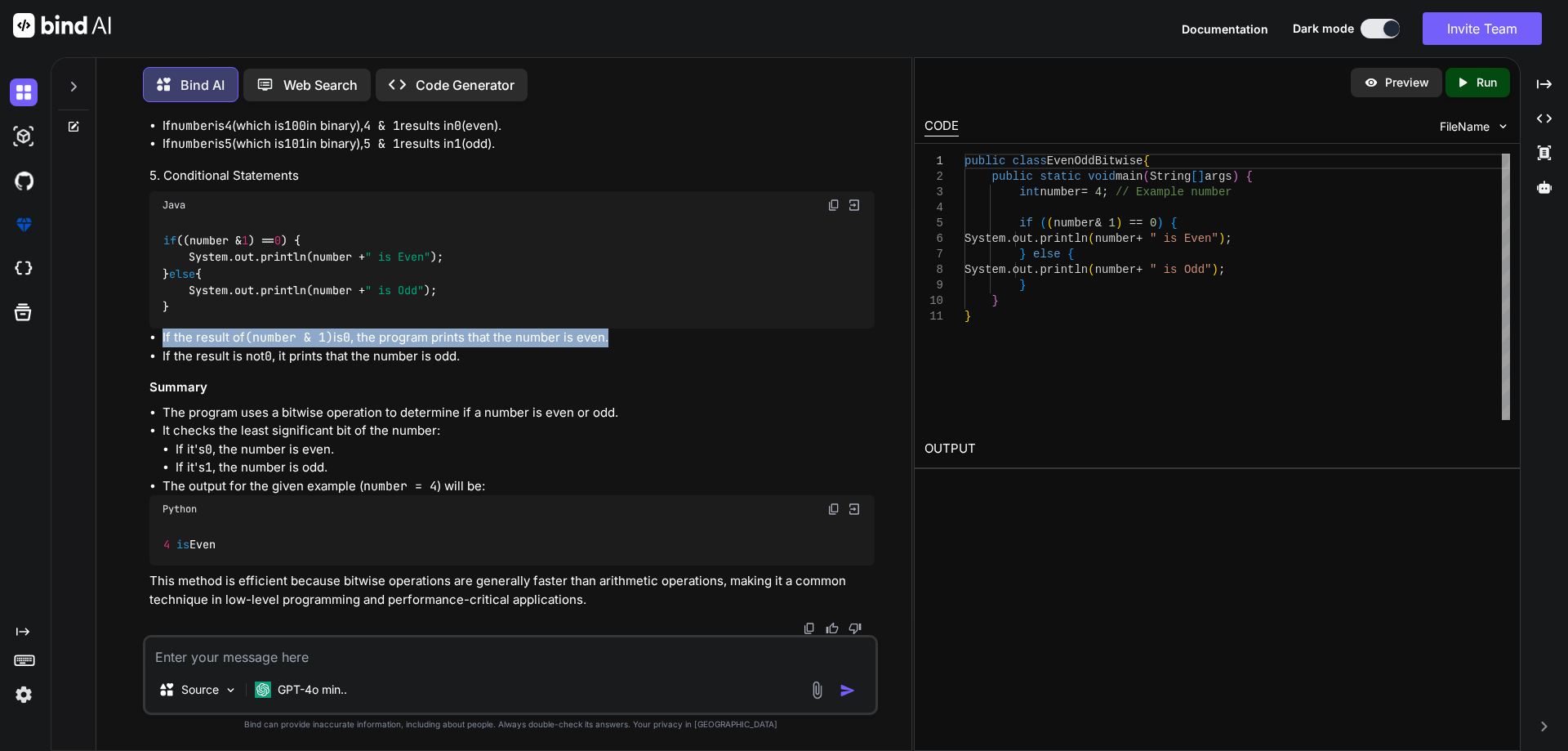
drag, startPoint x: 159, startPoint y: 333, endPoint x: 643, endPoint y: 332, distance: 484.0
click at [643, 332] on ul "If the result of (number & 1) is 0 , the program prints that the number is even…" at bounding box center [512, 346] width 725 height 37
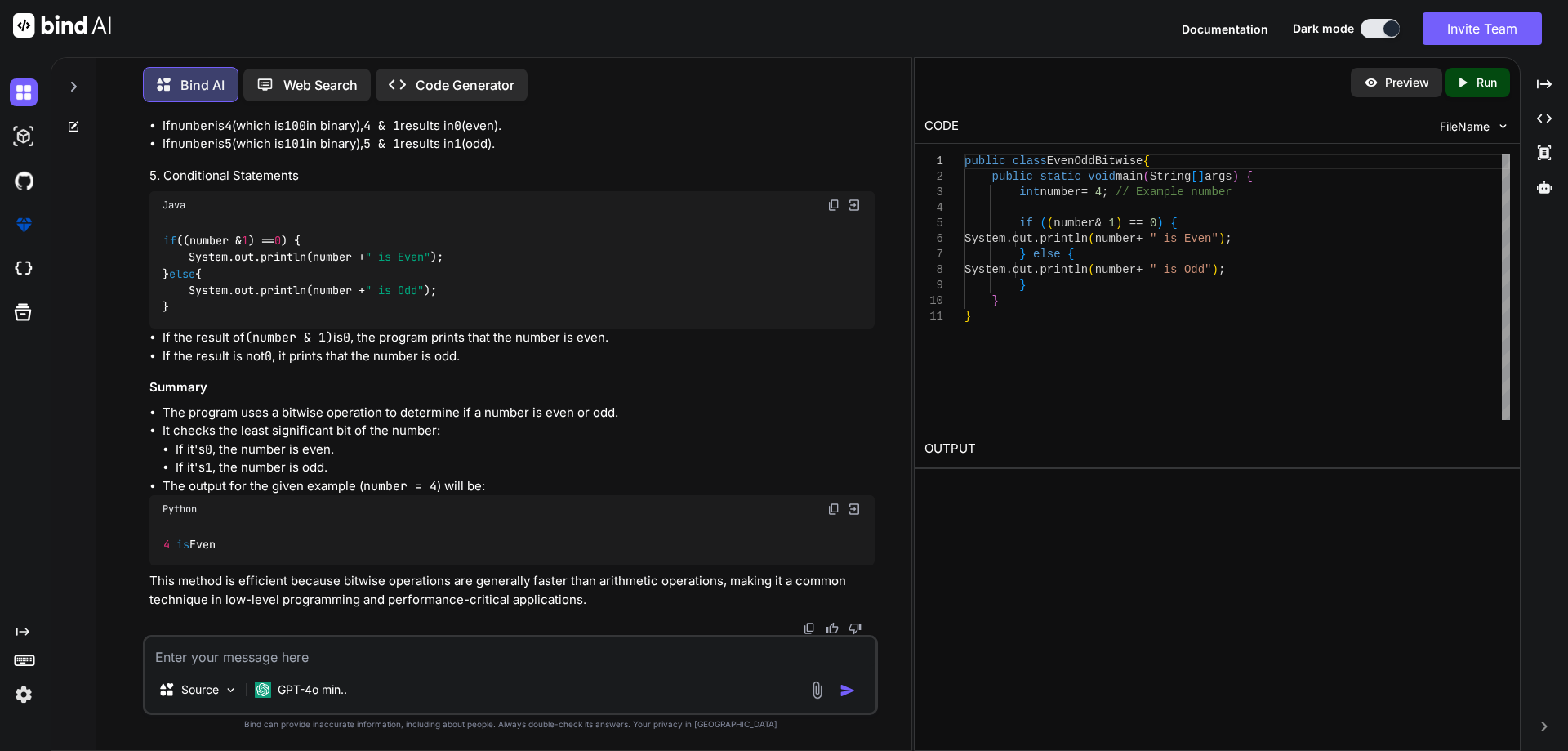
click at [541, 307] on div "if ((number & 1 ) == 0 ) { System.out.println(number + " is Even" ); } else { S…" at bounding box center [512, 273] width 725 height 109
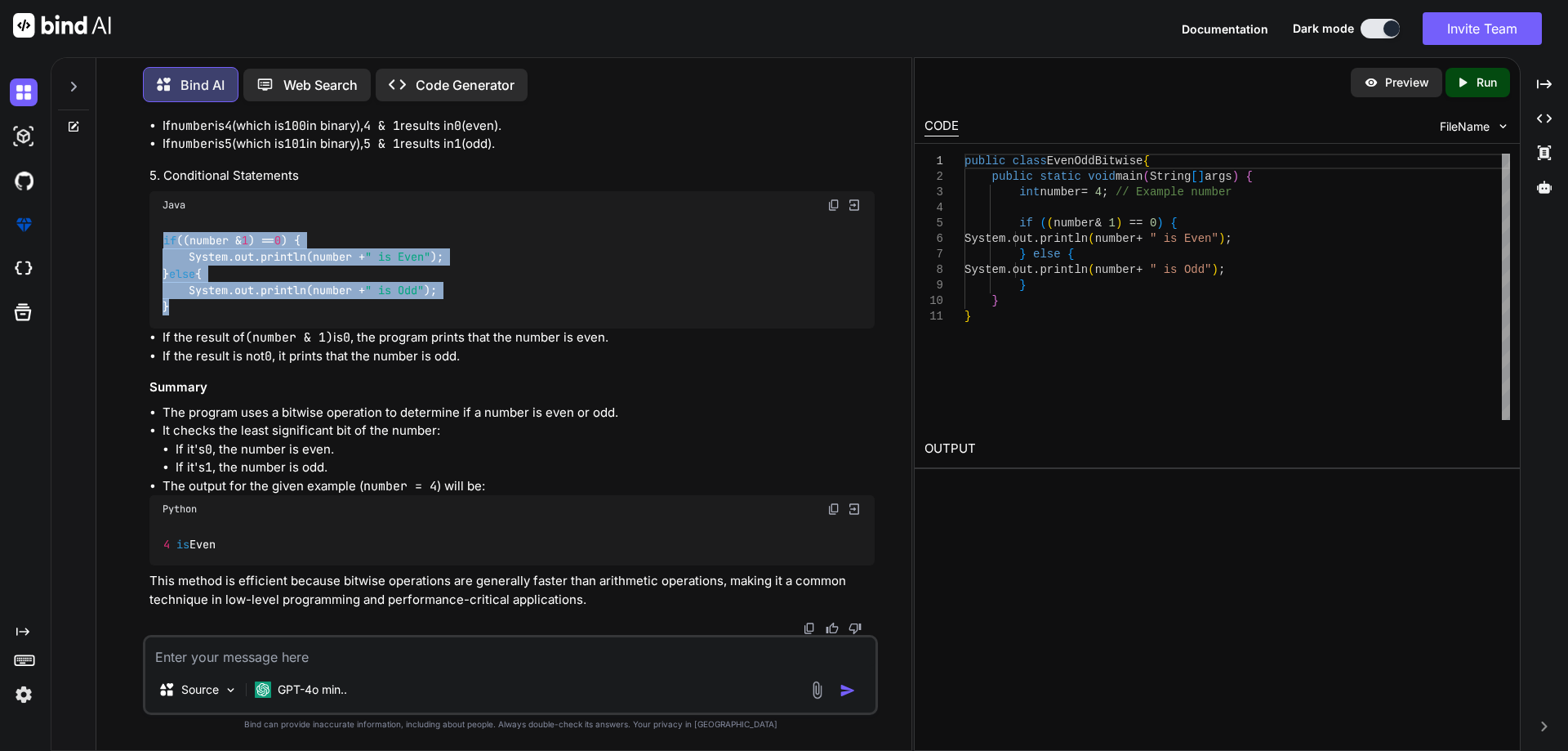
drag, startPoint x: 184, startPoint y: 310, endPoint x: 164, endPoint y: 239, distance: 73.8
click at [164, 239] on div "if ((number & 1 ) == 0 ) { System.out.println(number + " is Even" ); } else { S…" at bounding box center [512, 273] width 725 height 109
click at [353, 310] on div "if ((number & 1 ) == 0 ) { System.out.println(number + " is Even" ); } else { S…" at bounding box center [512, 273] width 725 height 109
drag, startPoint x: 170, startPoint y: 301, endPoint x: 158, endPoint y: 230, distance: 72.0
click at [158, 230] on div "if ((number & 1 ) == 0 ) { System.out.println(number + " is Even" ); } else { S…" at bounding box center [512, 273] width 725 height 109
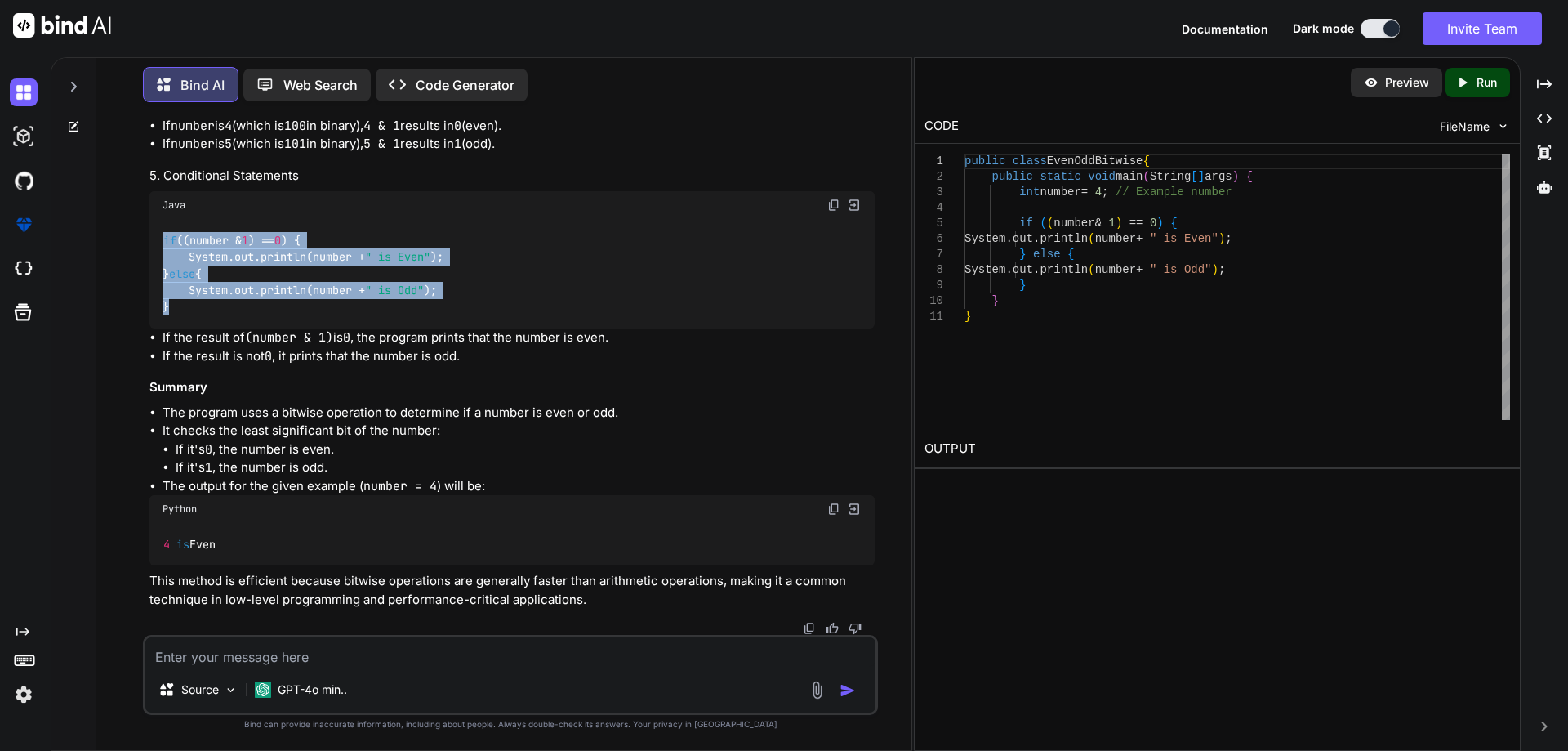
click at [167, 230] on div "if ((number & 1 ) == 0 ) { System.out.println(number + " is Even" ); } else { S…" at bounding box center [512, 273] width 725 height 109
drag, startPoint x: 167, startPoint y: 230, endPoint x: 215, endPoint y: 310, distance: 93.3
click at [215, 310] on div "if ((number & 1 ) == 0 ) { System.out.println(number + " is Even" ); } else { S…" at bounding box center [512, 273] width 725 height 109
drag, startPoint x: 215, startPoint y: 310, endPoint x: 154, endPoint y: 238, distance: 94.4
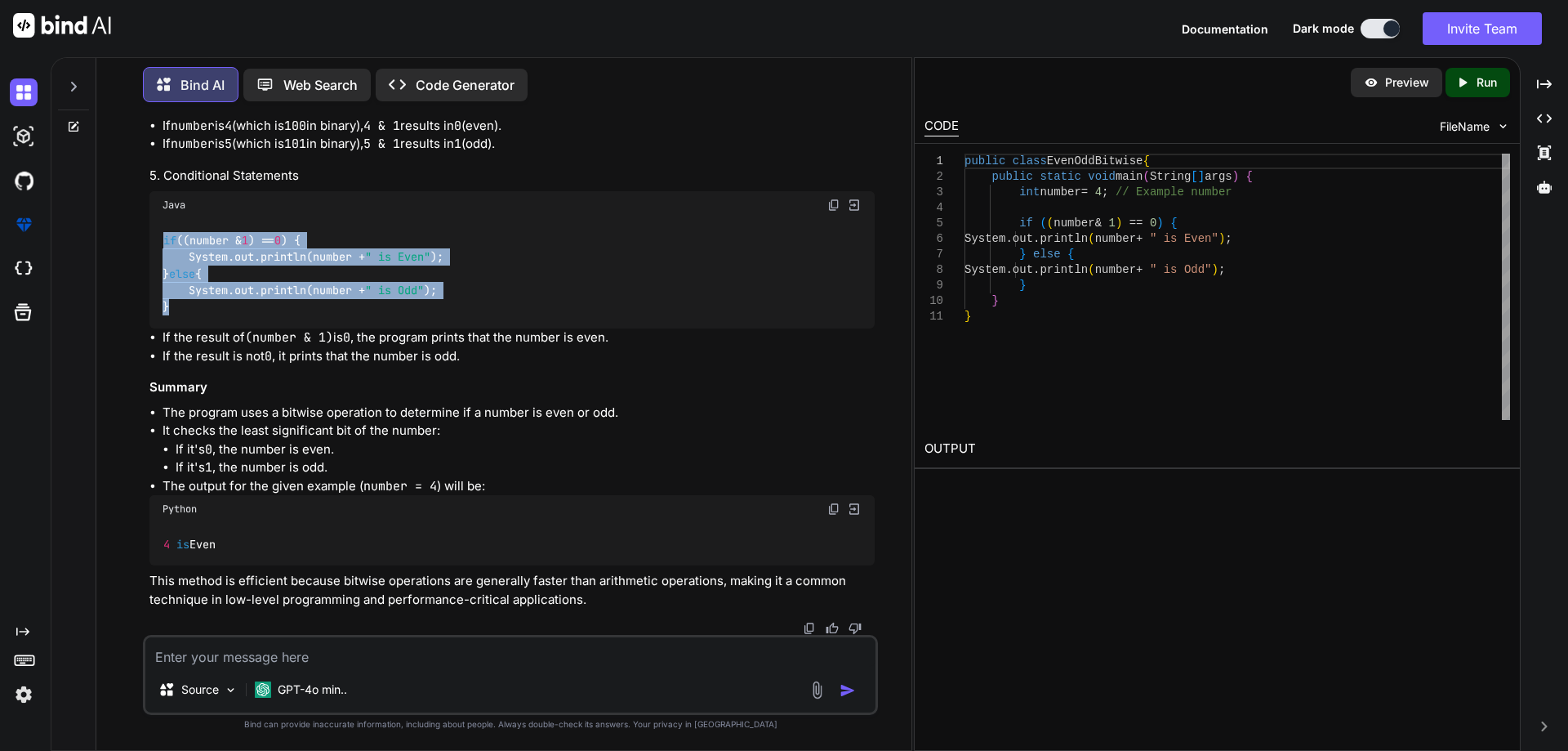
click at [154, 238] on div "if ((number & 1 ) == 0 ) { System.out.println(number + " is Even" ); } else { S…" at bounding box center [512, 273] width 725 height 109
click at [249, 320] on div "if ((number & 1 ) == 0 ) { System.out.println(number + " is Even" ); } else { S…" at bounding box center [512, 273] width 725 height 109
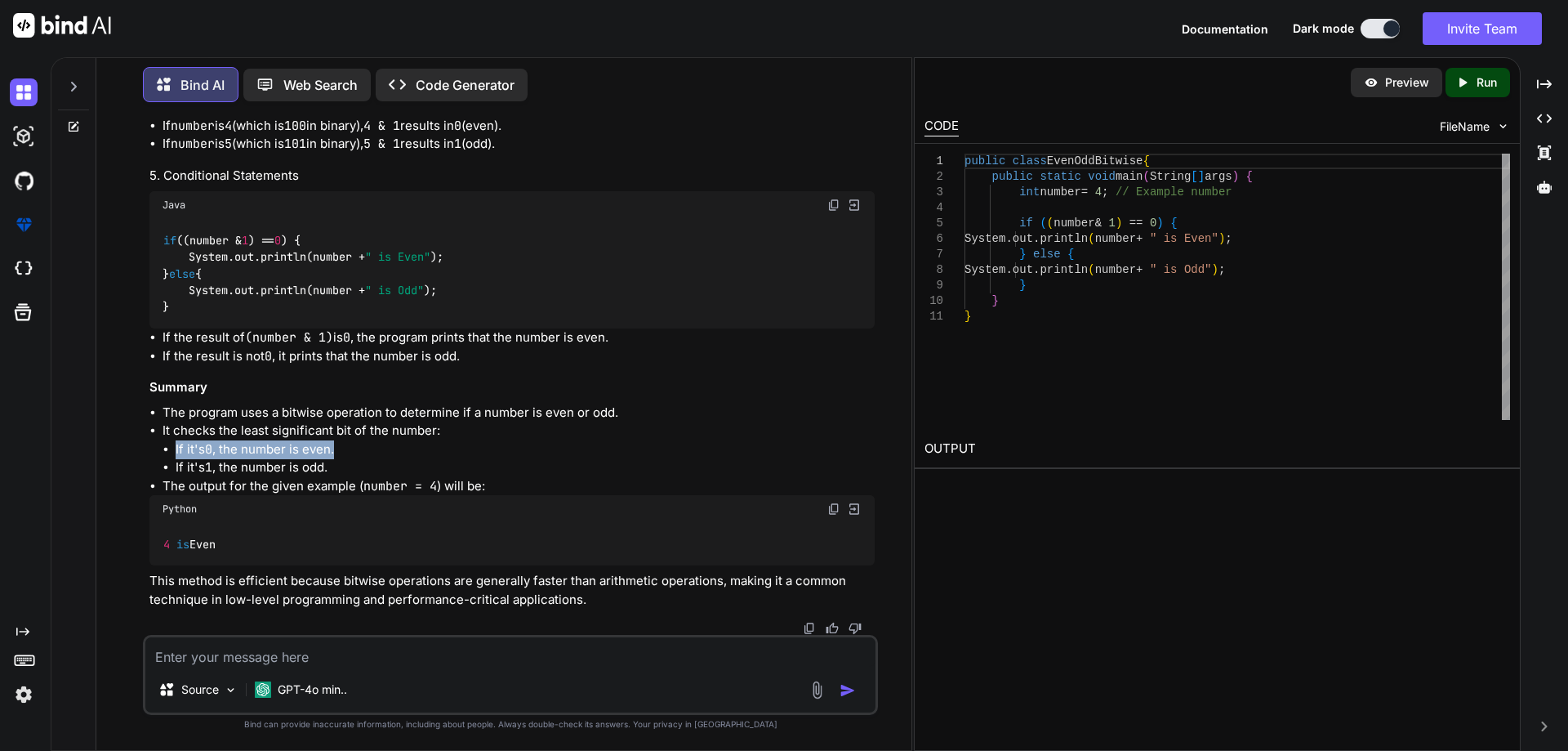
drag, startPoint x: 170, startPoint y: 447, endPoint x: 339, endPoint y: 449, distance: 169.0
click at [339, 449] on ul "If it's 0 , the number is even. If it's 1 , the number is odd." at bounding box center [518, 458] width 712 height 37
copy li "If it's 0 , the number is even."
click at [354, 465] on li "If it's 1 , the number is odd." at bounding box center [525, 467] width 699 height 19
drag, startPoint x: 355, startPoint y: 465, endPoint x: 173, endPoint y: 469, distance: 182.0
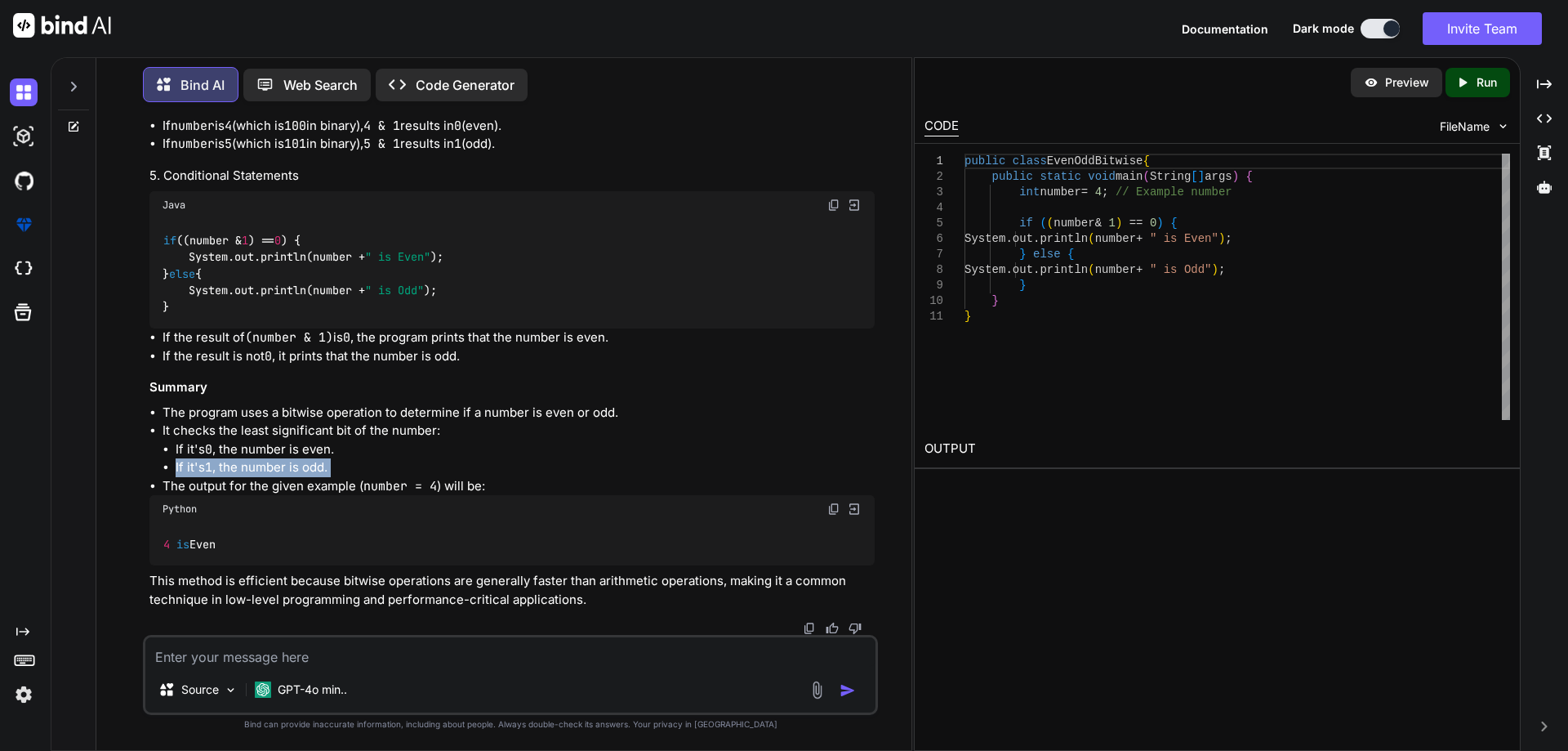
click at [173, 469] on ul "If it's 0 , the number is even. If it's 1 , the number is odd." at bounding box center [518, 458] width 712 height 37
copy ul "If it's 1 , the number is odd."
click at [224, 486] on li "The output for the given example ( number = 4 ) will be:" at bounding box center [518, 486] width 712 height 19
drag, startPoint x: 161, startPoint y: 481, endPoint x: 494, endPoint y: 485, distance: 333.0
click at [494, 485] on ul "The program uses a bitwise operation to determine if a number is even or odd. I…" at bounding box center [512, 449] width 725 height 92
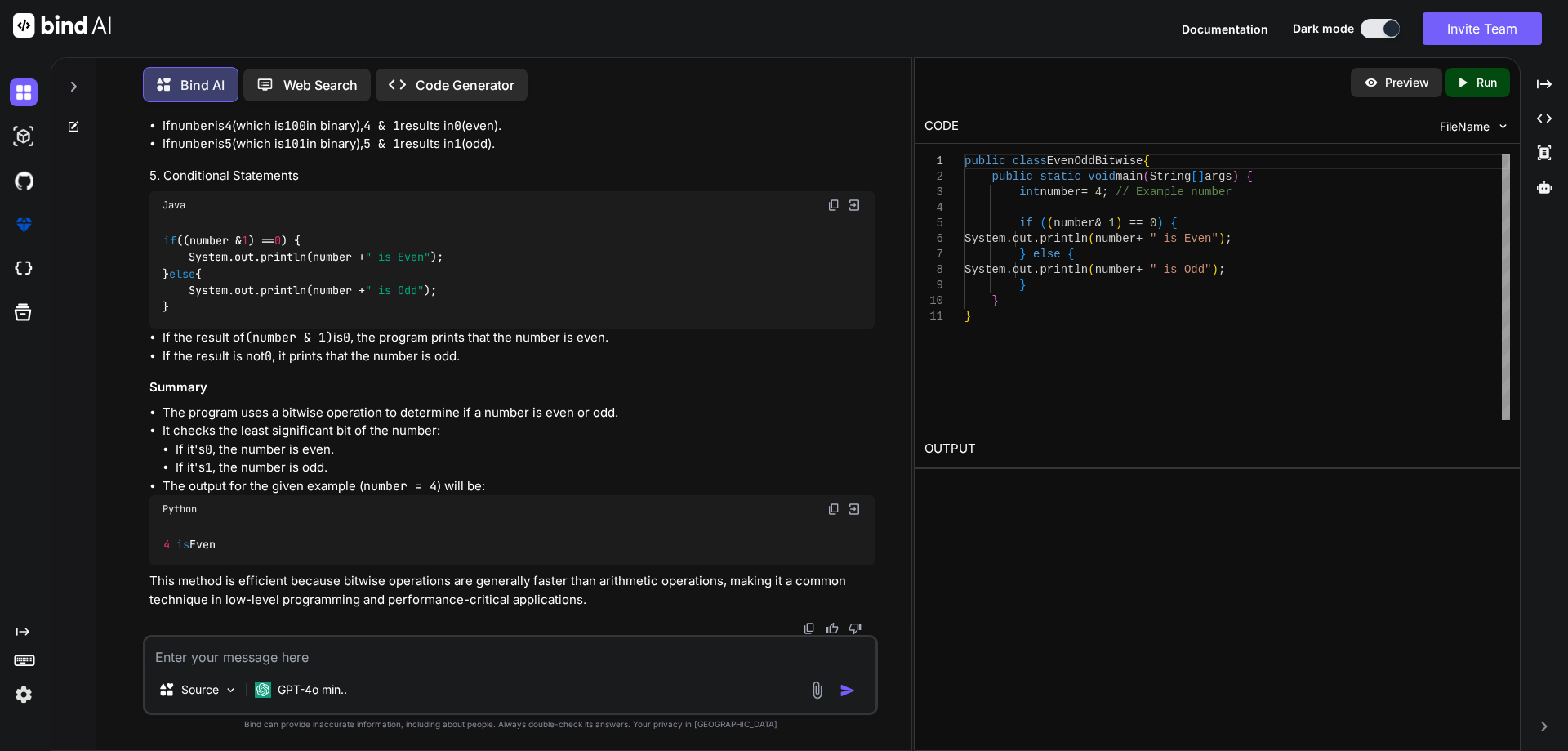
click at [297, 505] on div "Python" at bounding box center [512, 508] width 725 height 28
drag, startPoint x: 243, startPoint y: 485, endPoint x: 350, endPoint y: 485, distance: 107.0
click at [350, 485] on li "The output for the given example ( number = 4 ) will be:" at bounding box center [518, 486] width 712 height 19
click at [380, 485] on code "number = 4" at bounding box center [400, 485] width 73 height 16
drag, startPoint x: 454, startPoint y: 488, endPoint x: 373, endPoint y: 530, distance: 91.2
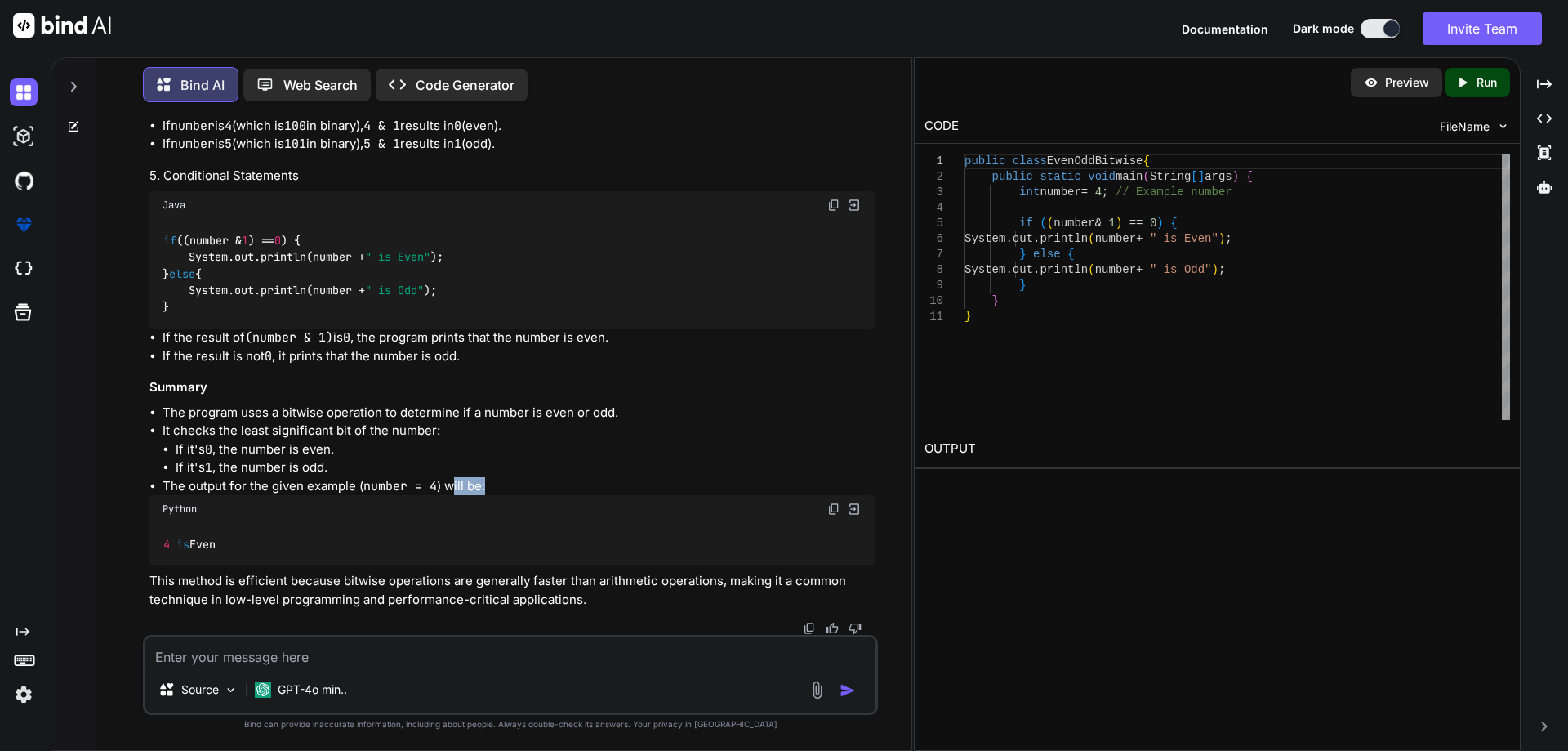
click at [506, 492] on li "The output for the given example ( number = 4 ) will be:" at bounding box center [518, 486] width 712 height 19
drag, startPoint x: 223, startPoint y: 511, endPoint x: 158, endPoint y: 510, distance: 65.0
click at [158, 510] on div "Python" at bounding box center [512, 508] width 725 height 28
drag, startPoint x: 159, startPoint y: 546, endPoint x: 249, endPoint y: 546, distance: 90.0
click at [249, 546] on div "4 is Even" at bounding box center [512, 544] width 725 height 43
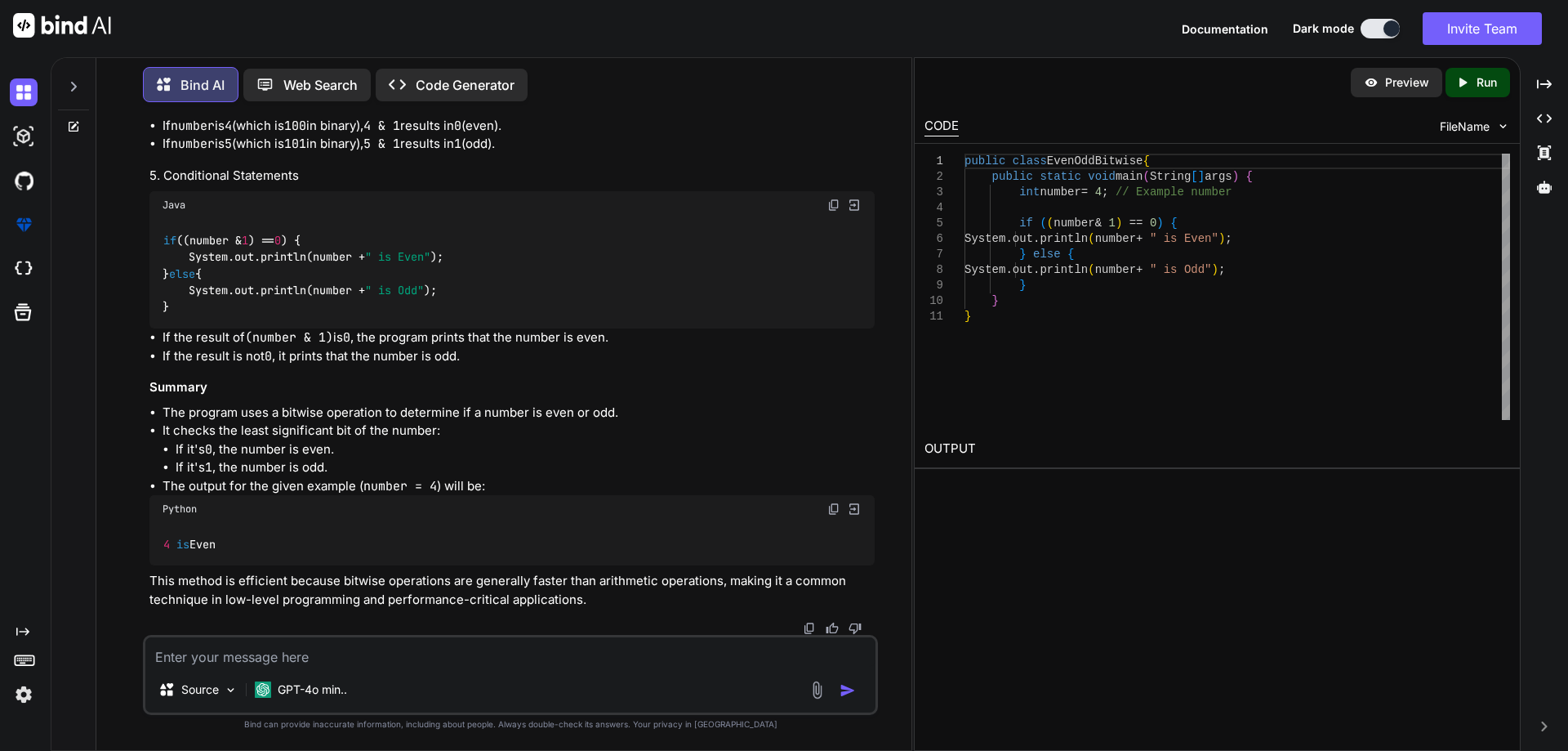
click at [296, 655] on textarea at bounding box center [510, 652] width 730 height 29
paste textarea "If it's 1, the number is odd."
type textarea "If it's 1, the number is odd."
type textarea "x"
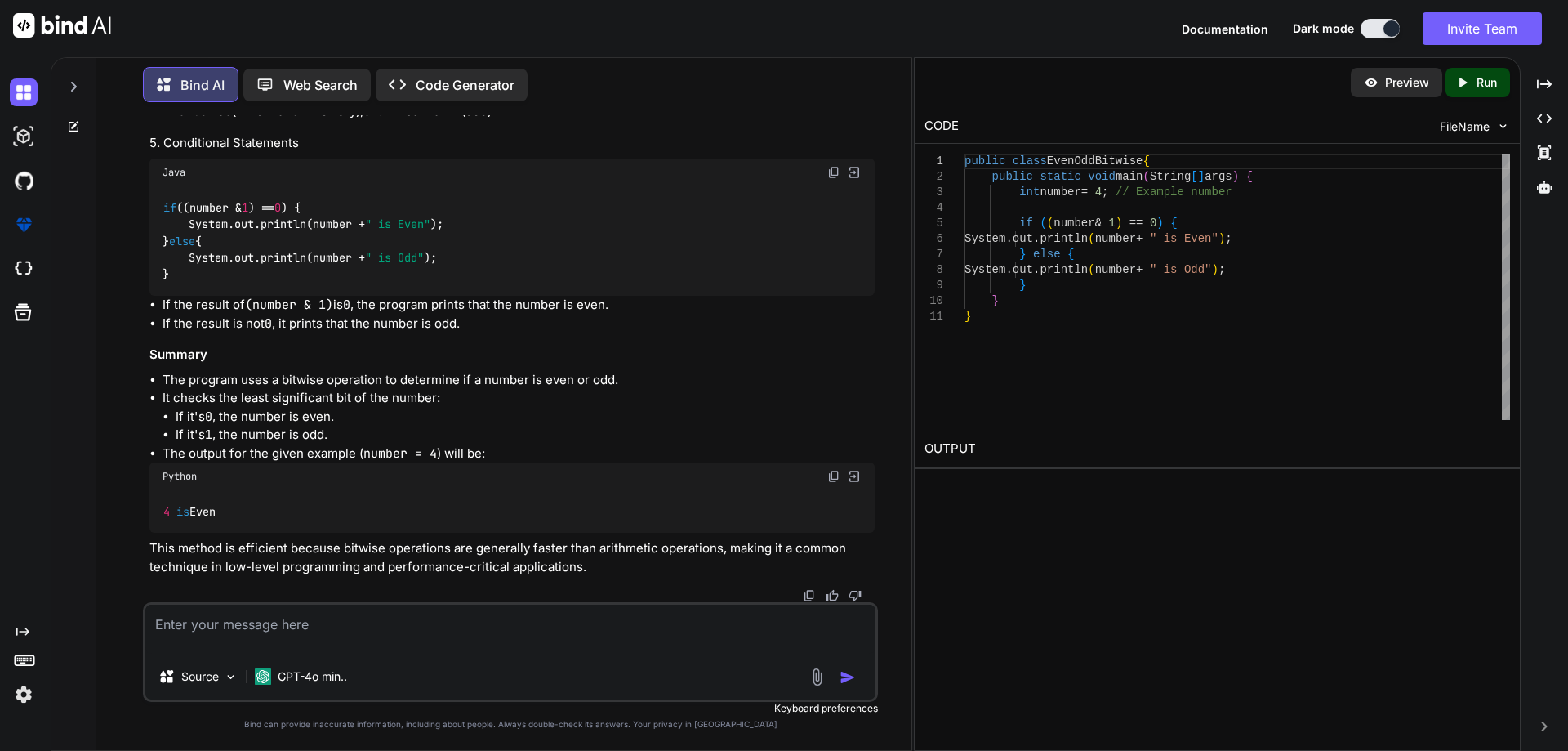
type textarea "x"
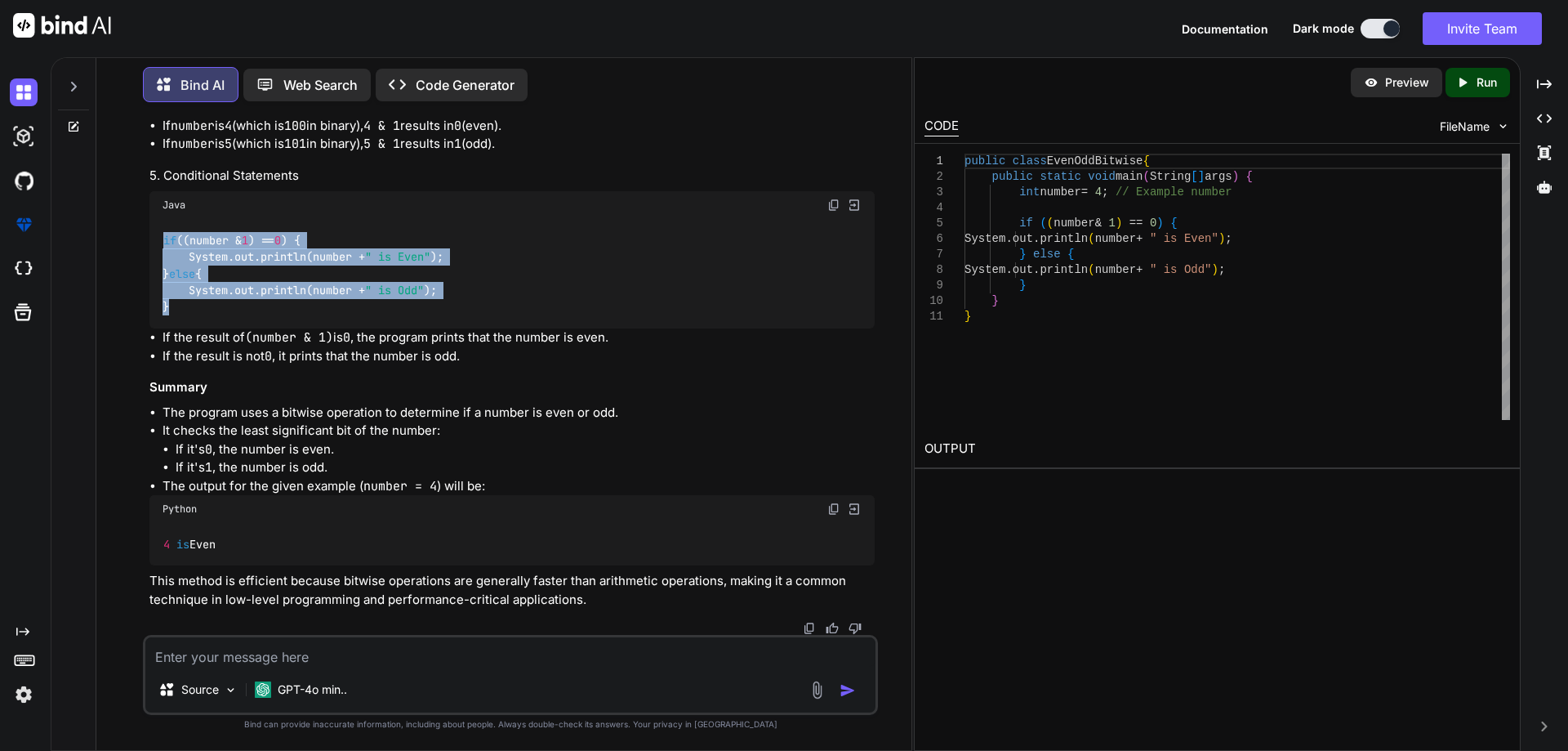
drag, startPoint x: 161, startPoint y: 238, endPoint x: 178, endPoint y: 310, distance: 74.0
click at [178, 310] on div "if ((number & 1 ) == 0 ) { System.out.println(number + " is Even" ); } else { S…" at bounding box center [512, 273] width 725 height 109
copy code "if ((number & 1 ) == 0 ) { System.out.println(number + " is Even" ); } else { S…"
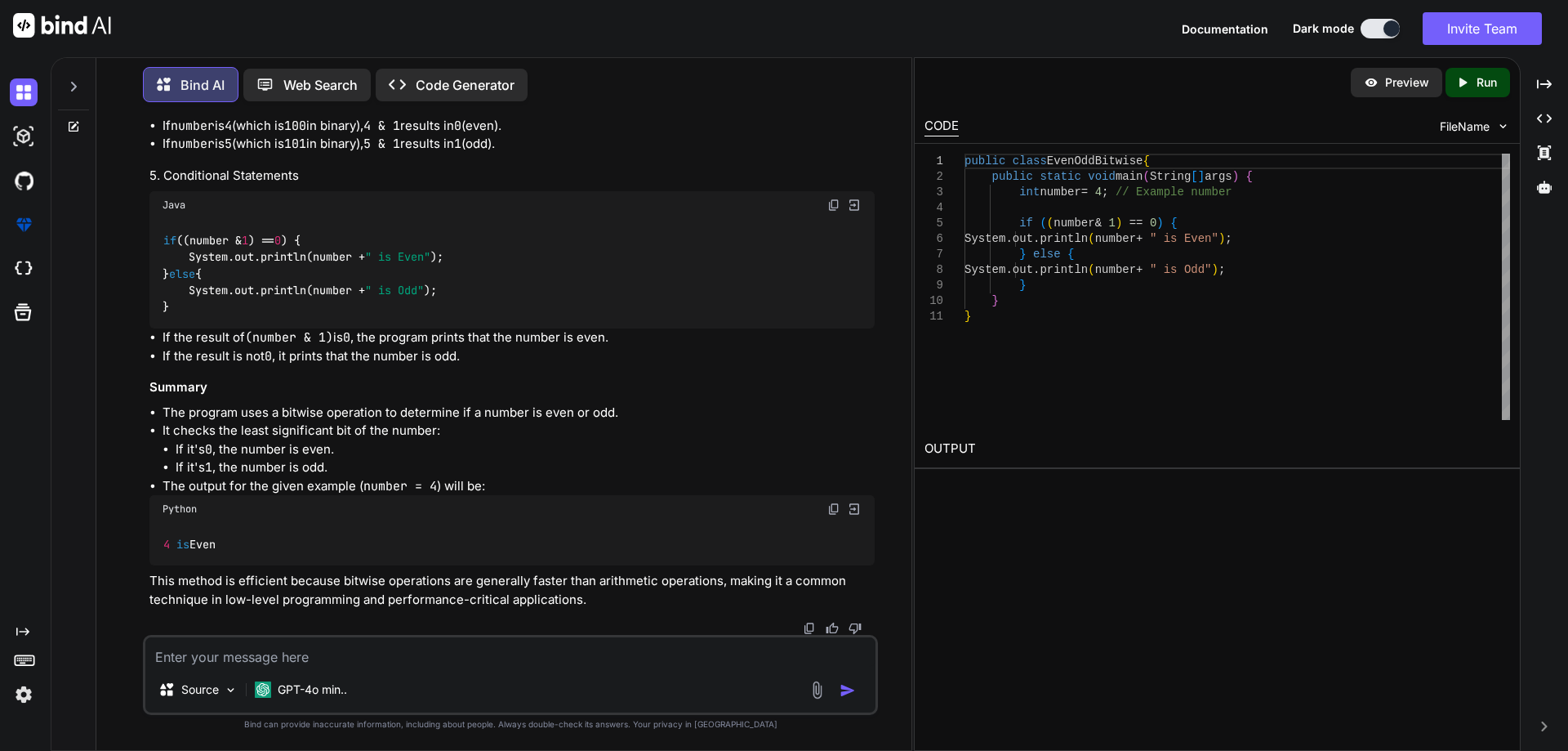
click at [214, 649] on textarea at bounding box center [510, 652] width 730 height 29
paste textarea "if ((number & 1) == 0) { System.out.println(number + " is Even"); } else { Syst…"
type textarea "if ((number & 1) == 0) { System.out.println(number + " is Even"); } else { Syst…"
type textarea "x"
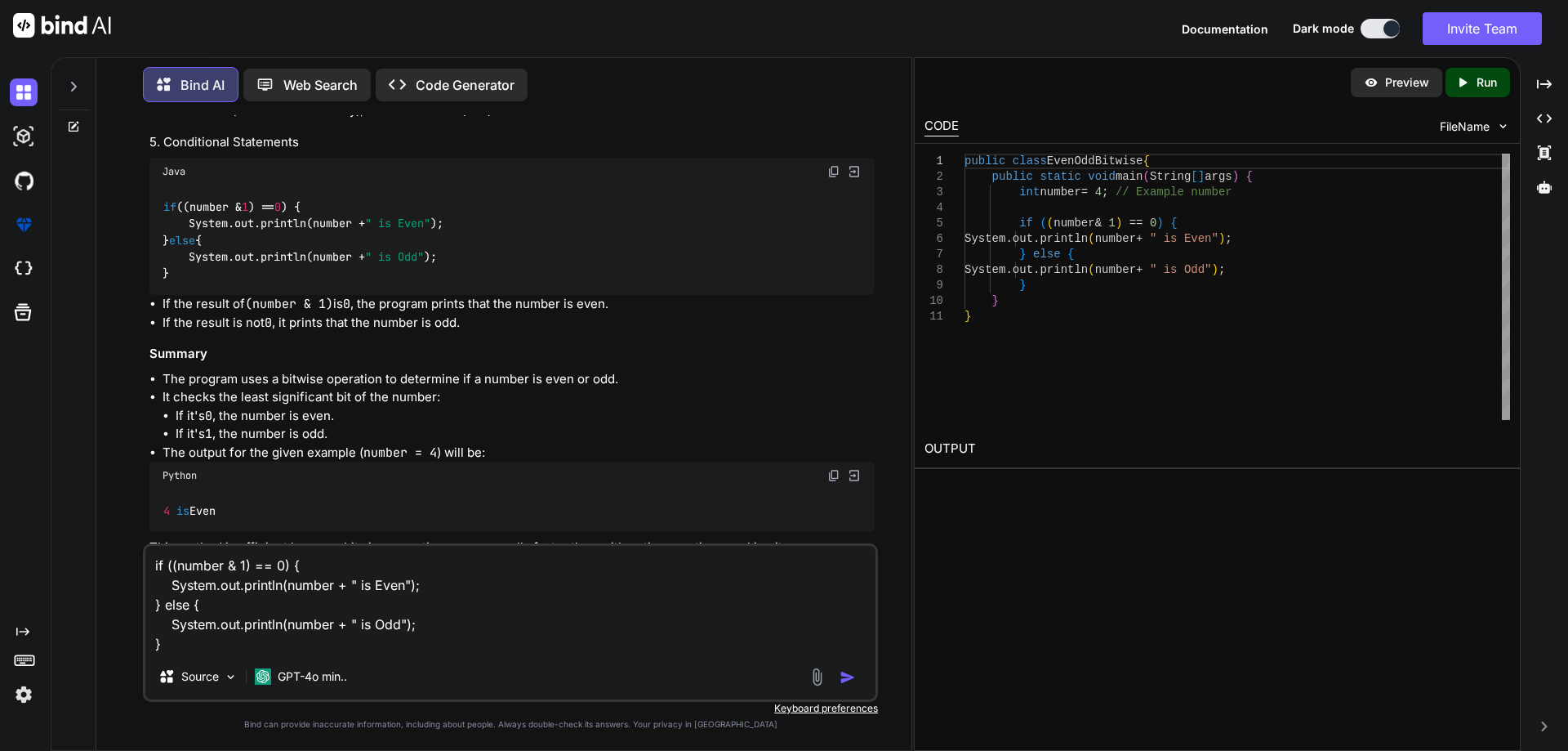
type textarea "if ((number & 1) == 0) { System.out.println(number + " is Even"); } else { Syst…"
type textarea "x"
type textarea "if ((number & 1) == 0) { System.out.println(number + " is Even"); } else { Syst…"
type textarea "x"
type textarea "if ((number & 1) == 0) { System.out.println(number + " is Even"); } else { Syst…"
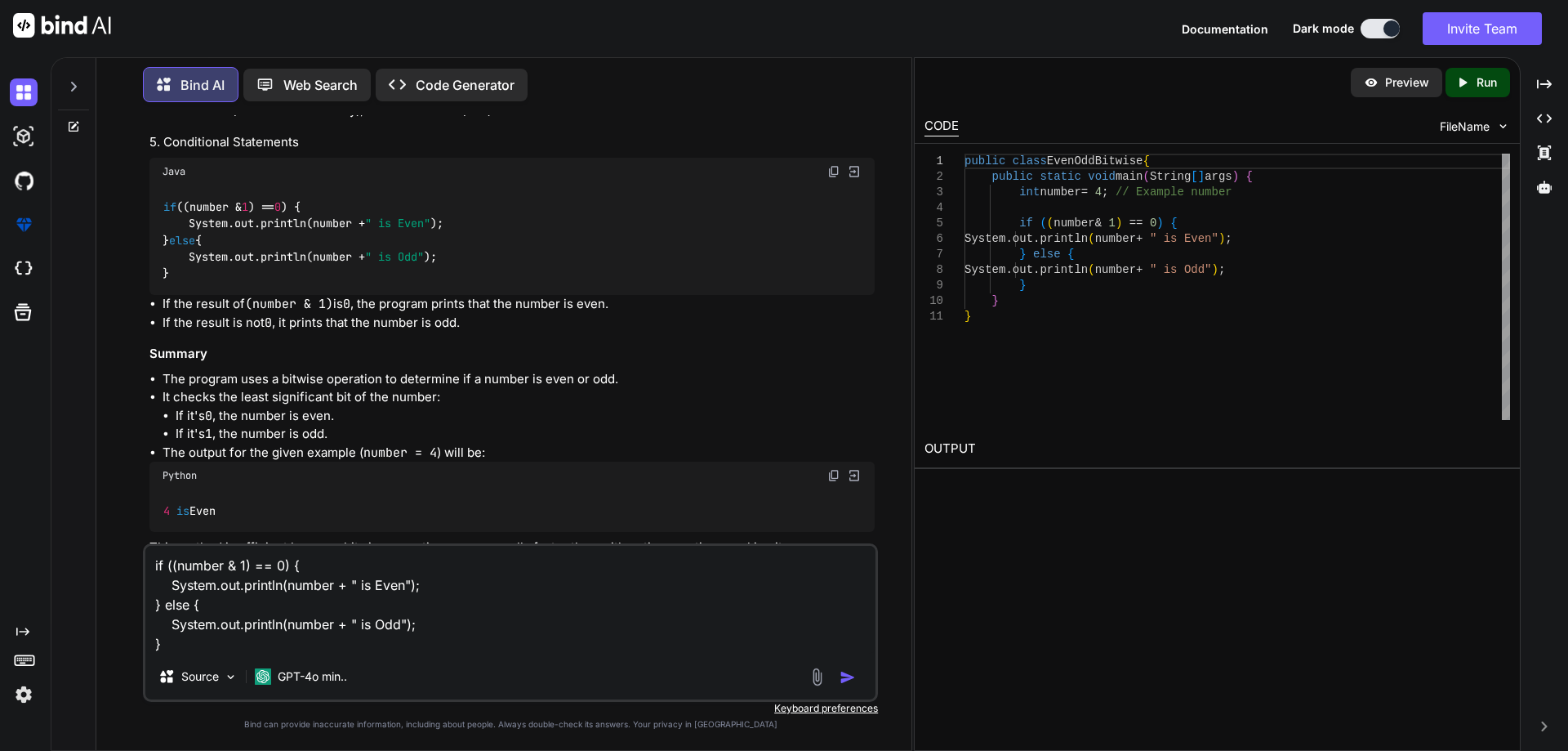
type textarea "x"
type textarea "if ((number & 1) == 0) { System.out.println(number + " is Even"); } else { Syst…"
type textarea "x"
type textarea "if ((number & 1) == 0) { System.out.println(number + " is Even"); } else { Syst…"
type textarea "x"
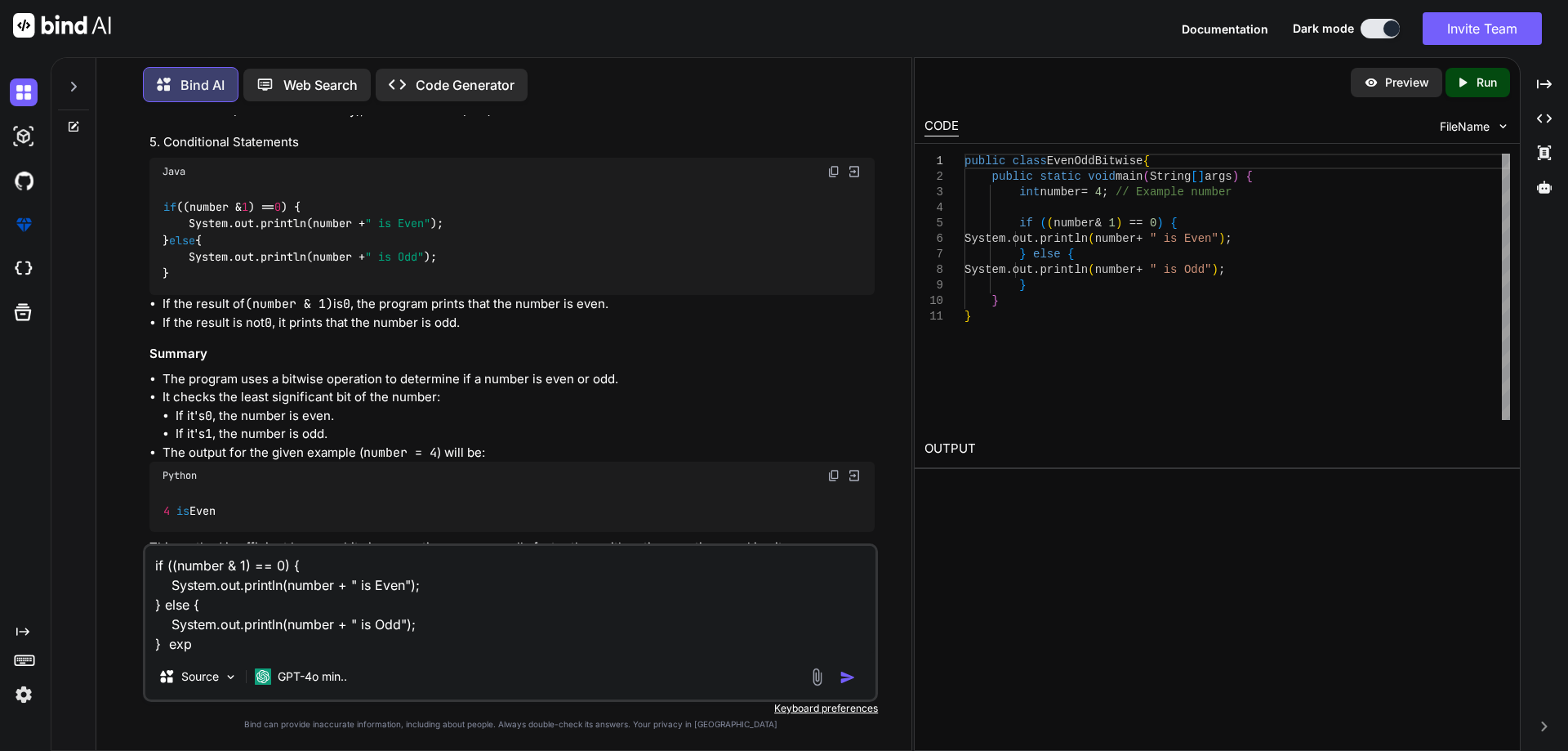
type textarea "if ((number & 1) == 0) { System.out.println(number + " is Even"); } else { Syst…"
type textarea "x"
type textarea "if ((number & 1) == 0) { System.out.println(number + " is Even"); } else { Syst…"
type textarea "x"
type textarea "if ((number & 1) == 0) { System.out.println(number + " is Even"); } else { Syst…"
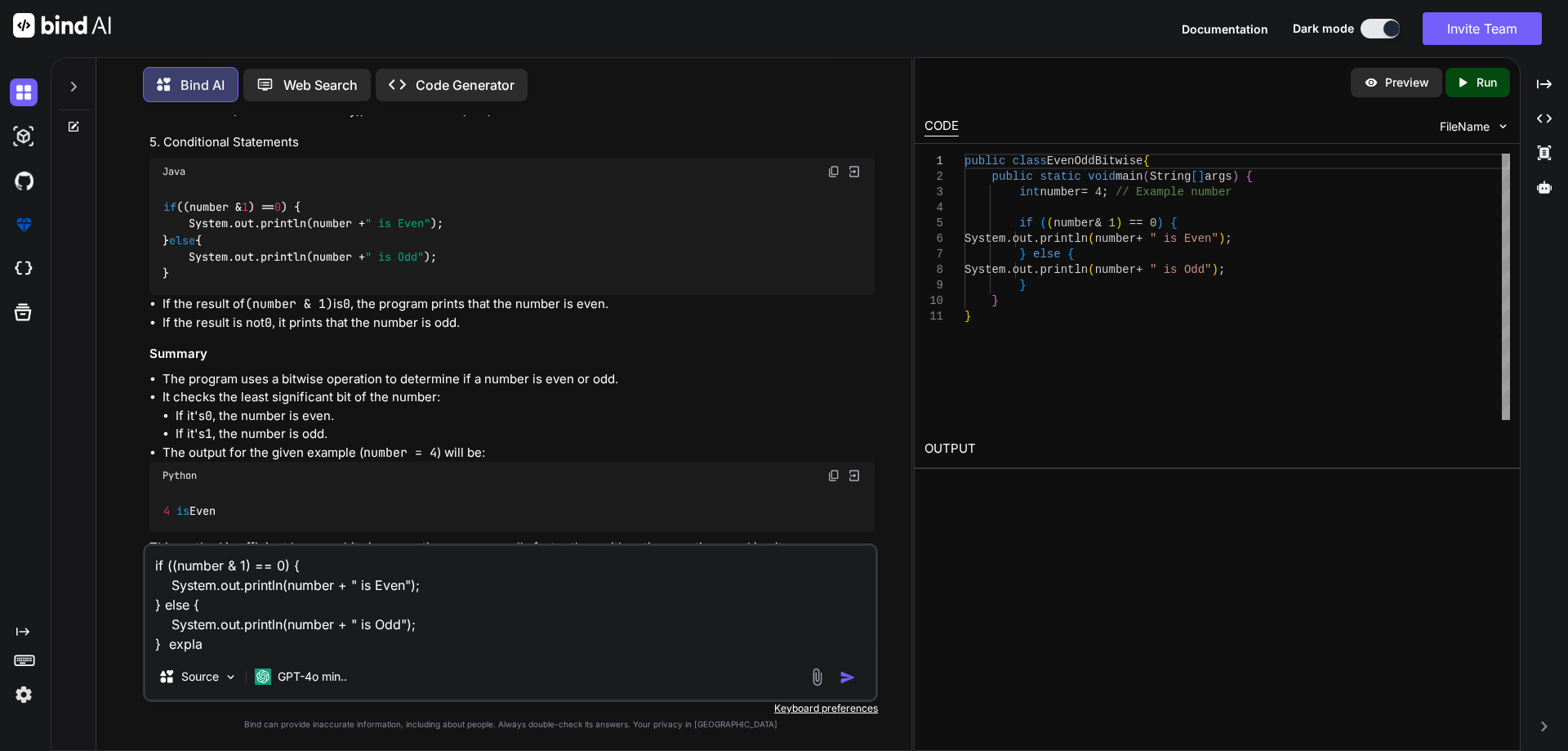
type textarea "x"
type textarea "if ((number & 1) == 0) { System.out.println(number + " is Even"); } else { Syst…"
type textarea "x"
type textarea "if ((number & 1) == 0) { System.out.println(number + " is Even"); } else { Syst…"
type textarea "x"
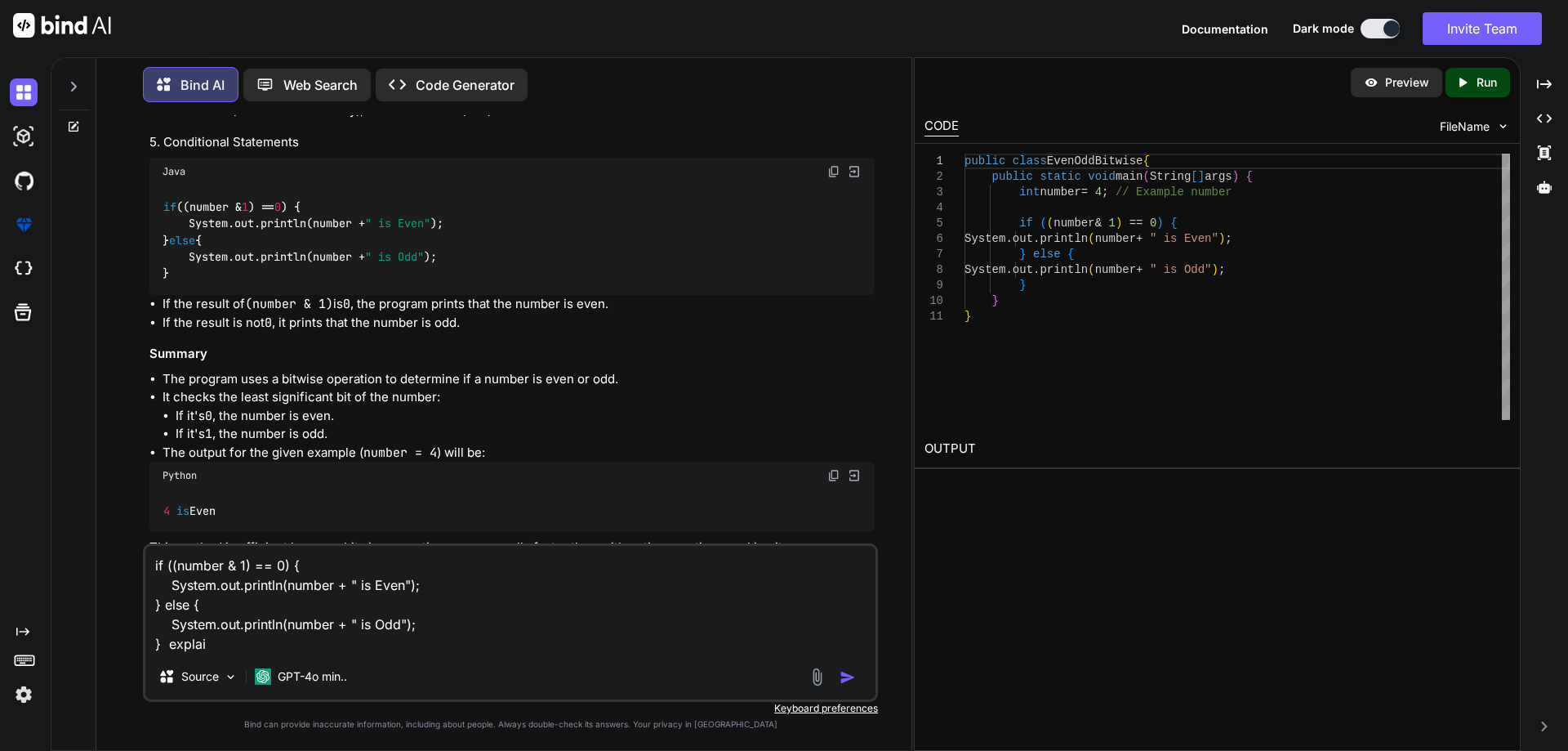
type textarea "if ((number & 1) == 0) { System.out.println(number + " is Even"); } else { Syst…"
type textarea "x"
type textarea "if ((number & 1) == 0) { System.out.println(number + " is Even"); } else { Syst…"
type textarea "x"
type textarea "if ((number & 1) == 0) { System.out.println(number + " is Even"); } else { Syst…"
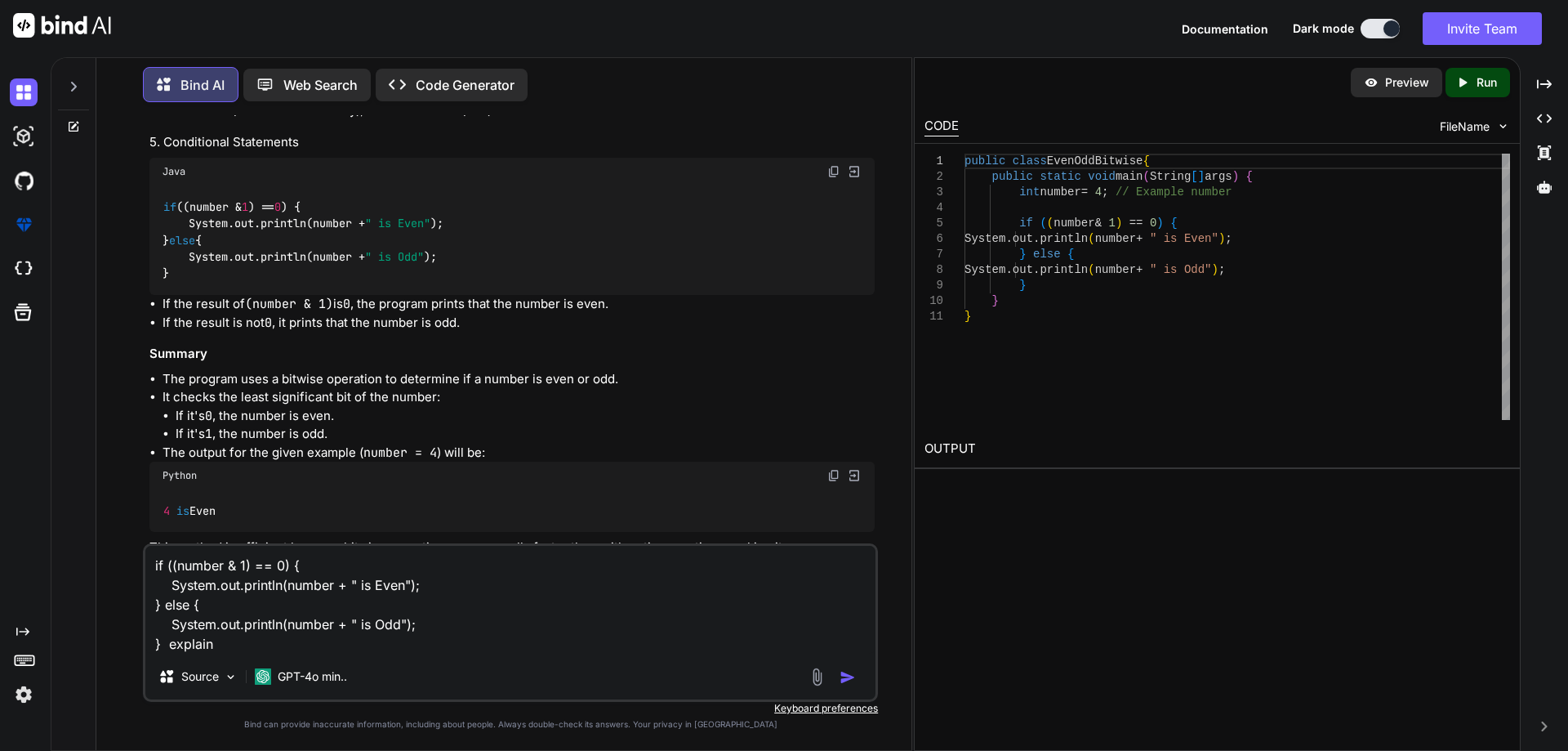
type textarea "x"
type textarea "if ((number & 1) == 0) { System.out.println(number + " is Even"); } else { Syst…"
type textarea "x"
type textarea "if ((number & 1) == 0) { System.out.println(number + " is Even"); } else { Syst…"
type textarea "x"
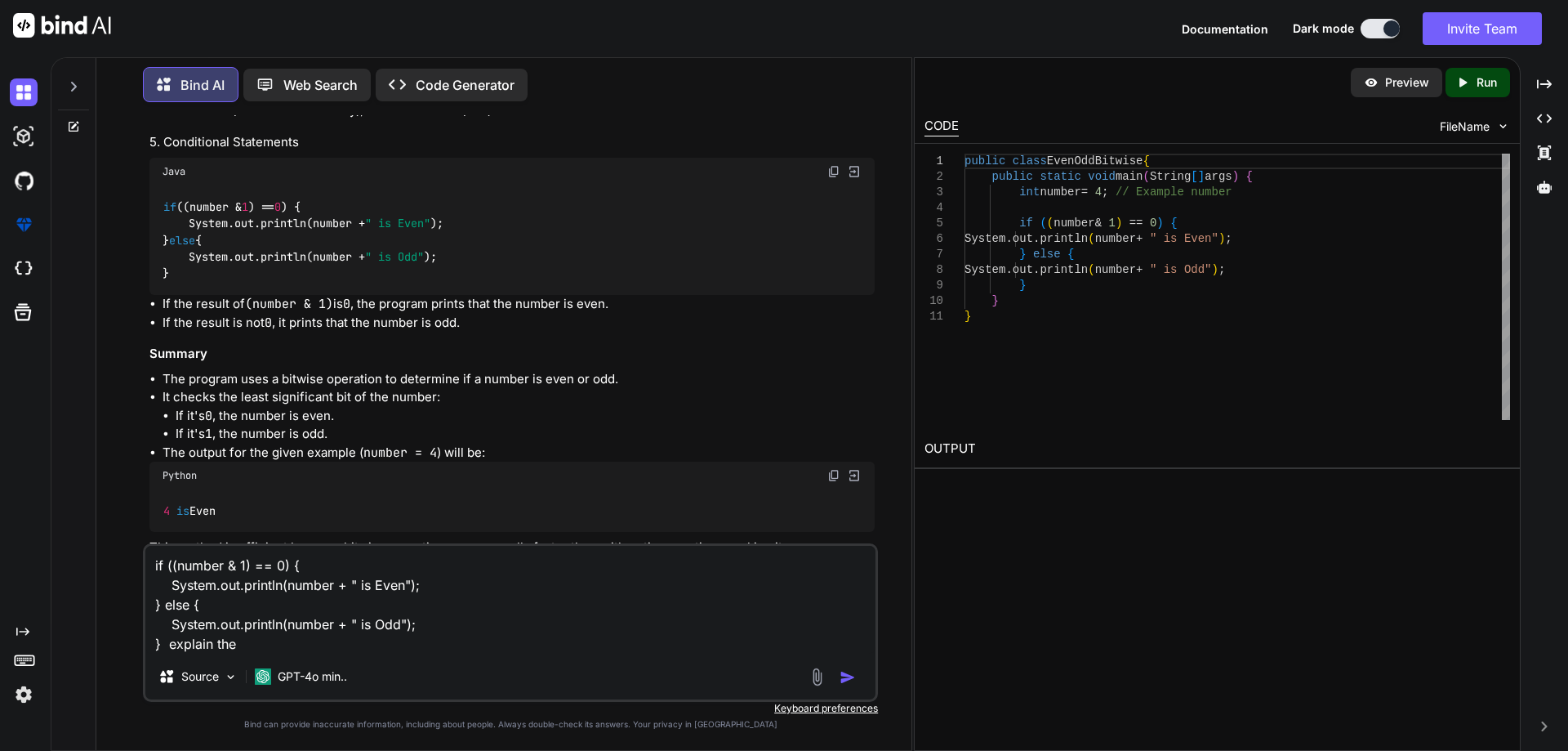
type textarea "if ((number & 1) == 0) { System.out.println(number + " is Even"); } else { Syst…"
type textarea "x"
drag, startPoint x: 157, startPoint y: 565, endPoint x: 371, endPoint y: 562, distance: 214.0
click at [371, 562] on textarea "if ((number & 1) == 0) { System.out.println(number + " is Even"); } else { Syst…" at bounding box center [510, 600] width 730 height 108
type textarea "i System.out.println(number + " is Even"); } else { System.out.println(number +…"
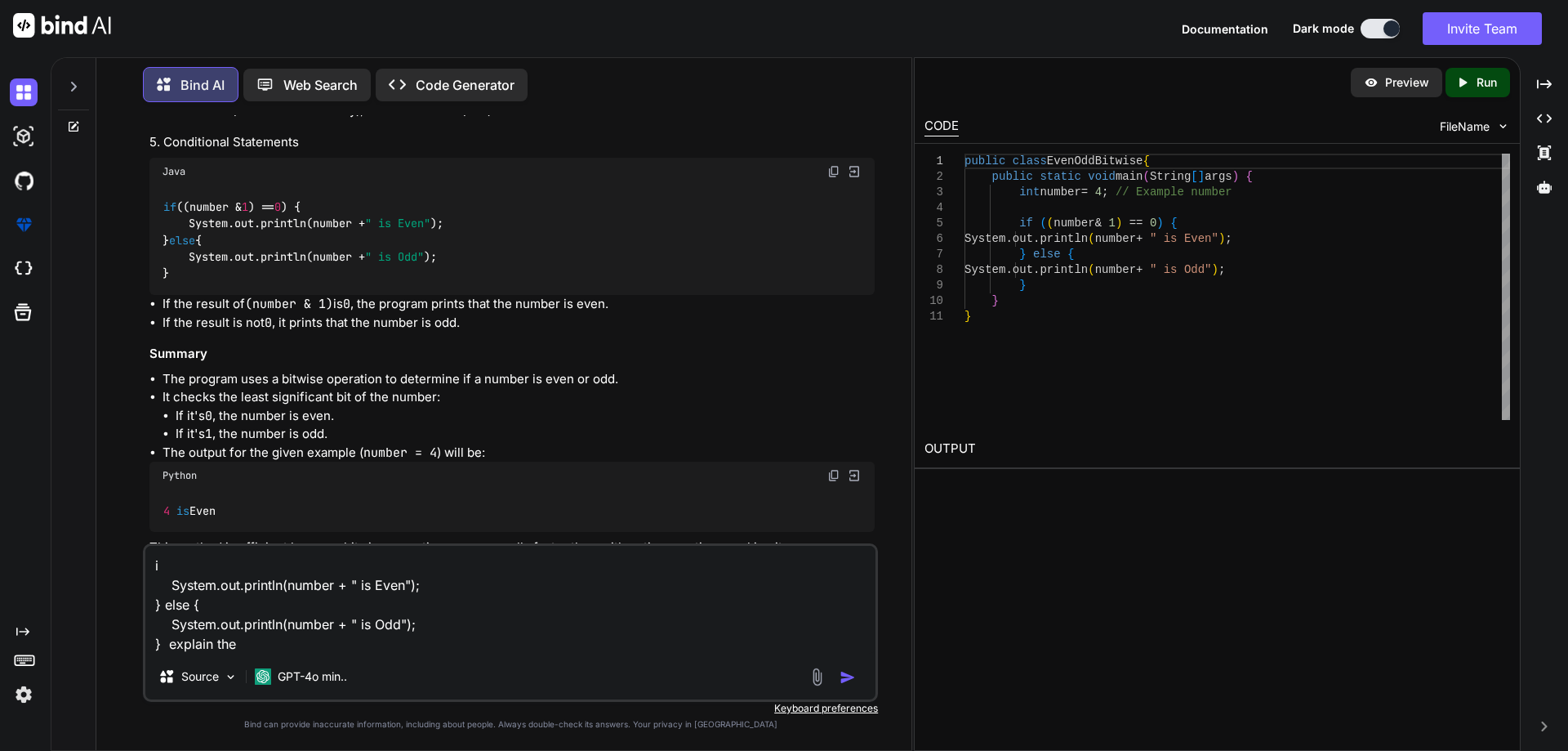
type textarea "x"
click at [341, 642] on textarea "i System.out.println(number + " is Even"); } else { System.out.println(number +…" at bounding box center [510, 600] width 730 height 108
type textarea "x"
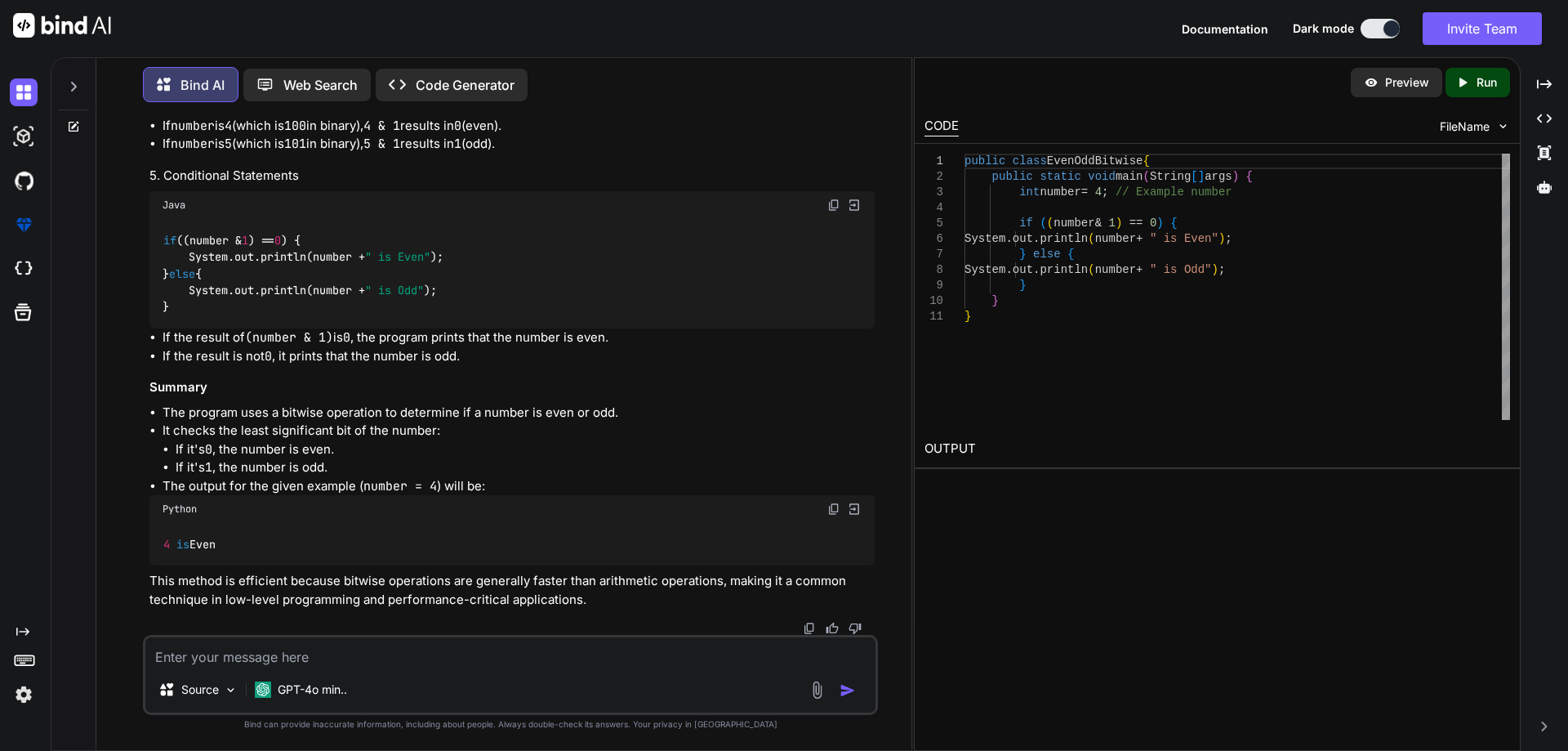
paste textarea "f ((number & 1) == 0) {"
type textarea "f ((number & 1) == 0) {"
type textarea "x"
type textarea "f ((number & 1) == 0)"
type textarea "x"
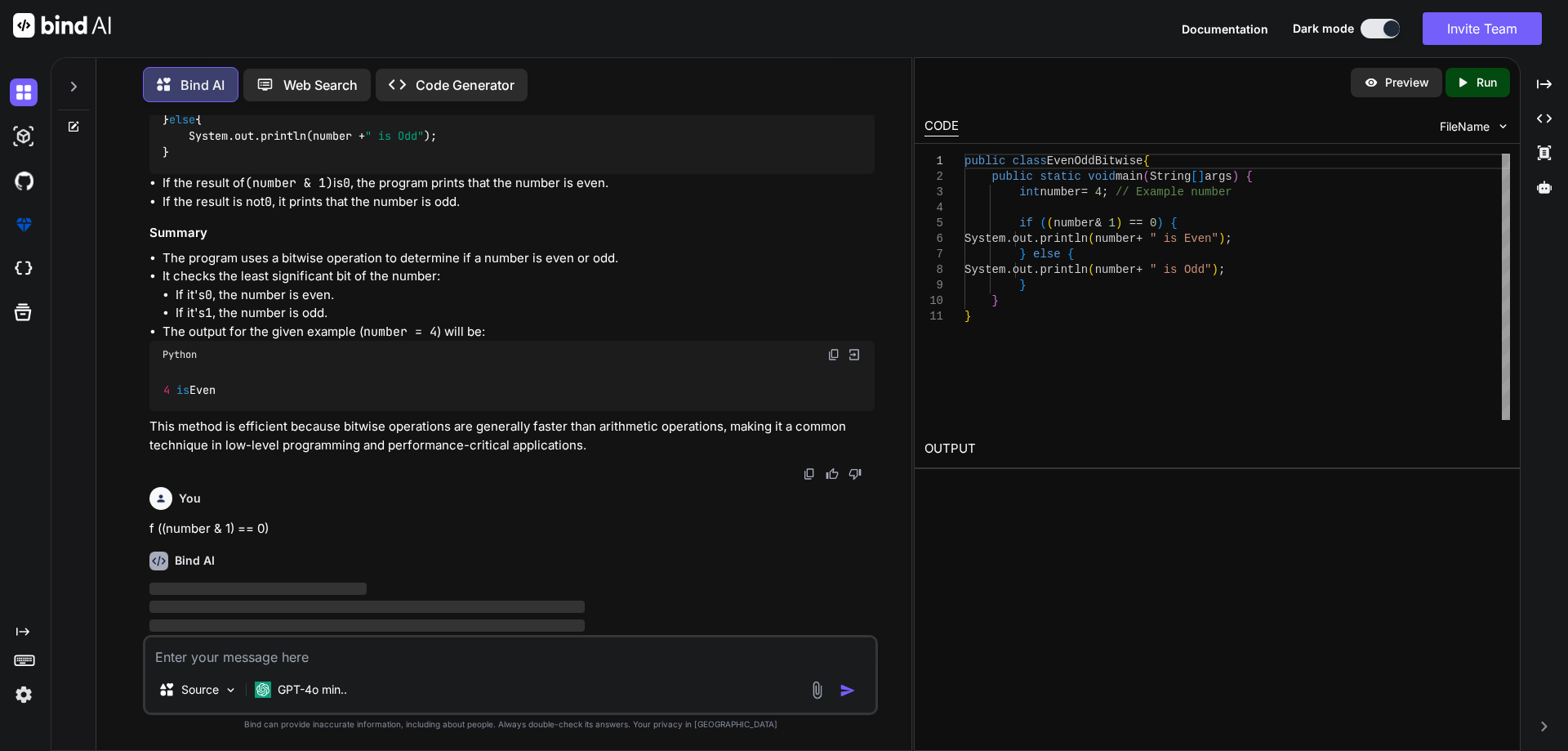
scroll to position [1266, 0]
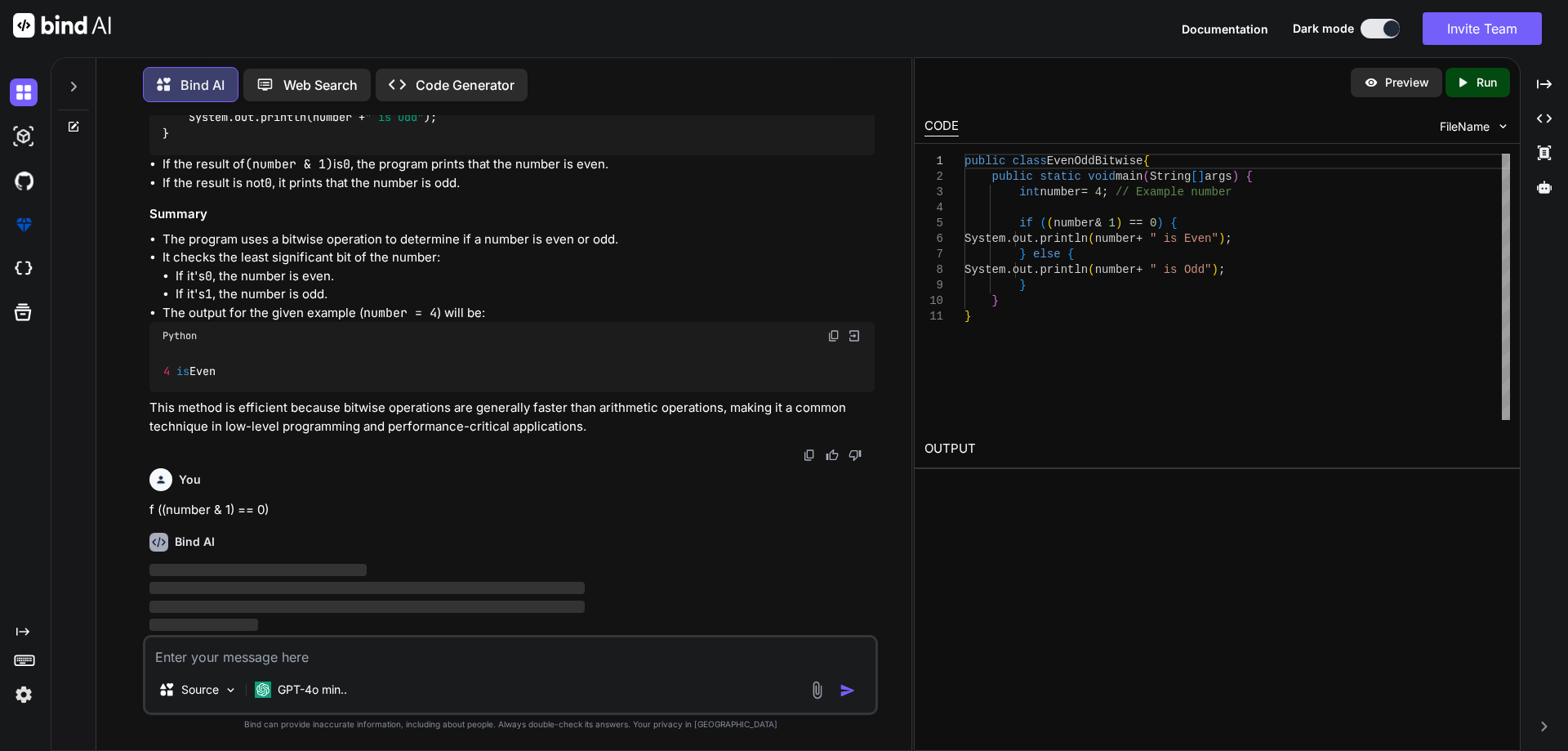
type textarea "e"
type textarea "x"
type textarea "ex"
type textarea "x"
type textarea "exp"
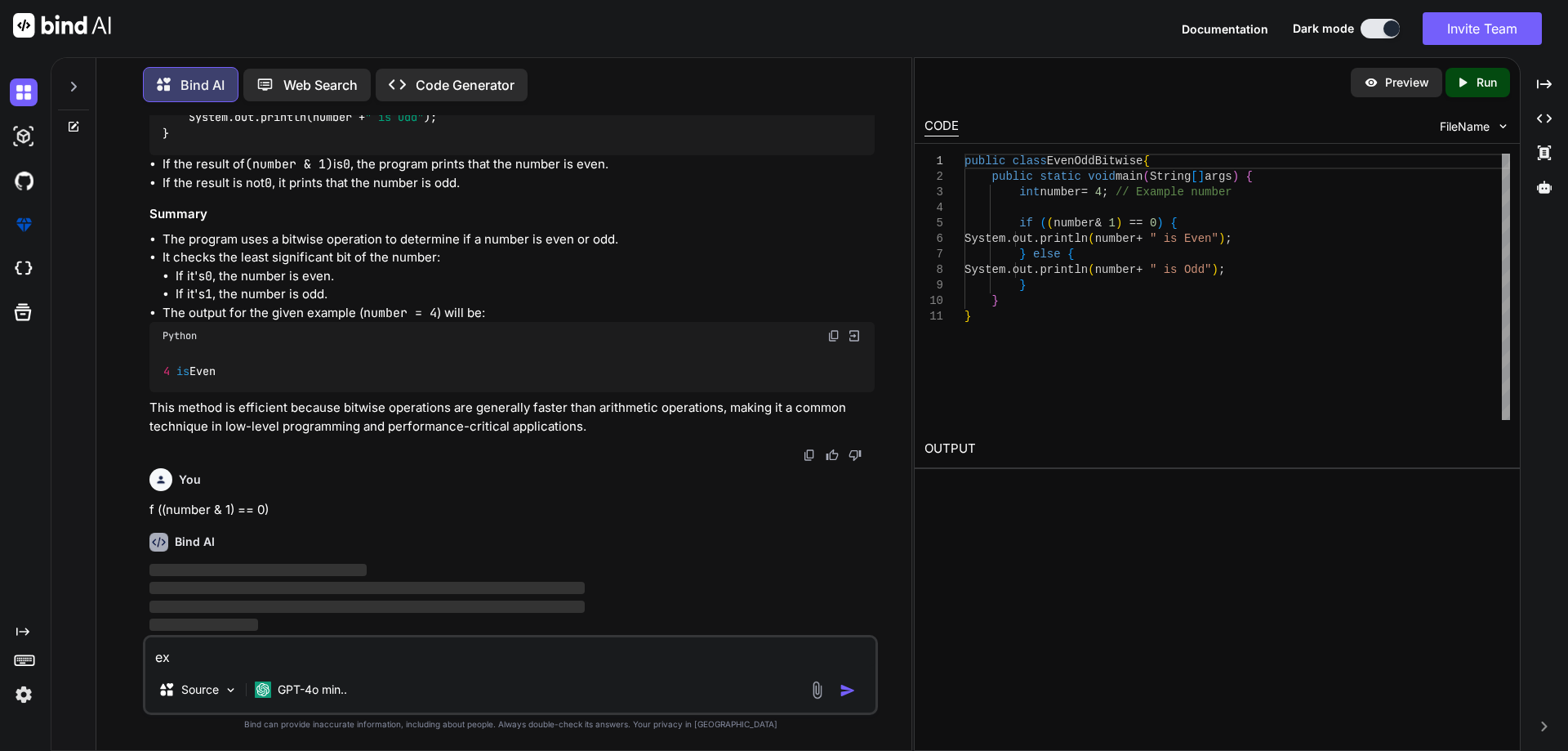
type textarea "x"
type textarea "expl"
type textarea "x"
type textarea "expla"
type textarea "x"
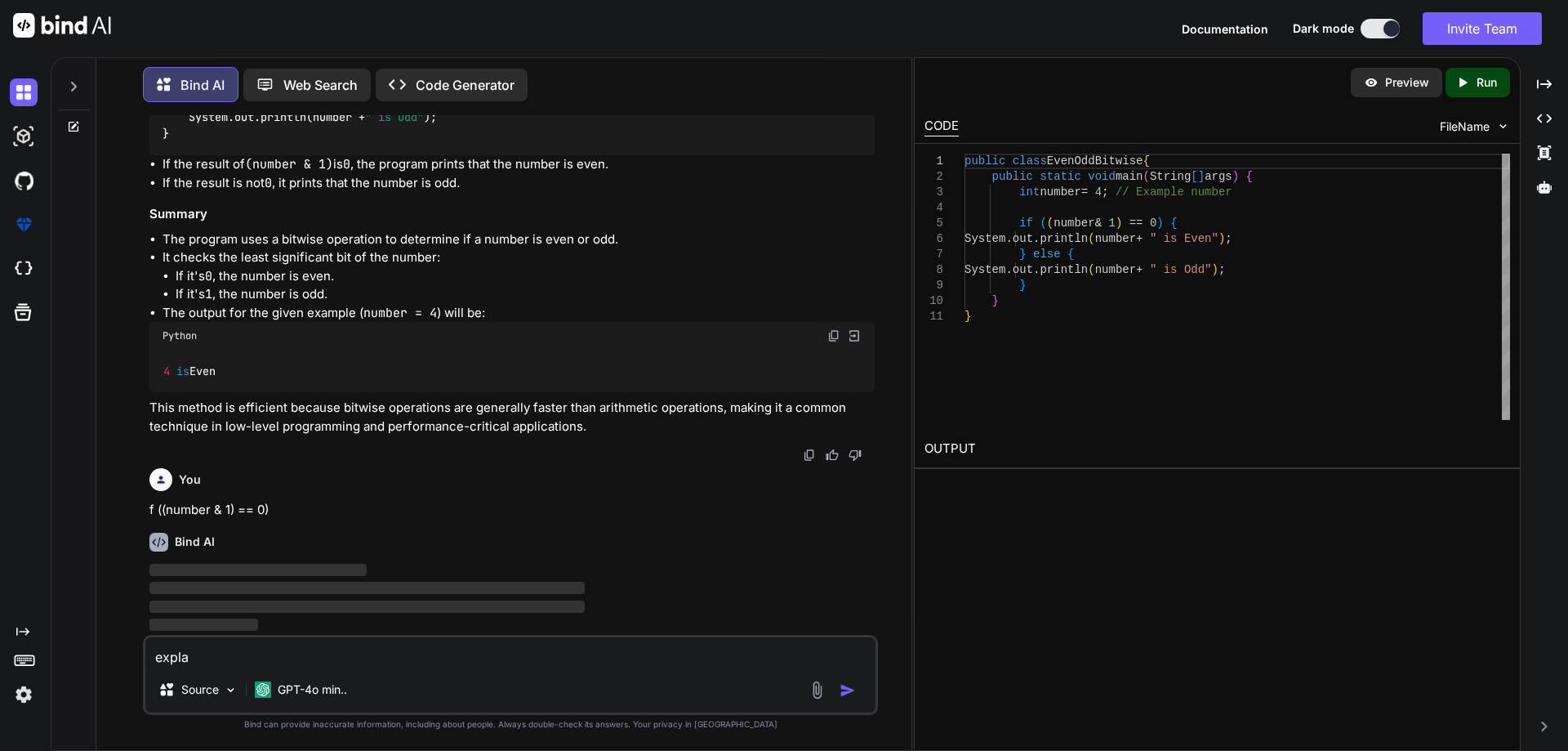
type textarea "explai"
type textarea "x"
type textarea "explain"
type textarea "x"
type textarea "explain"
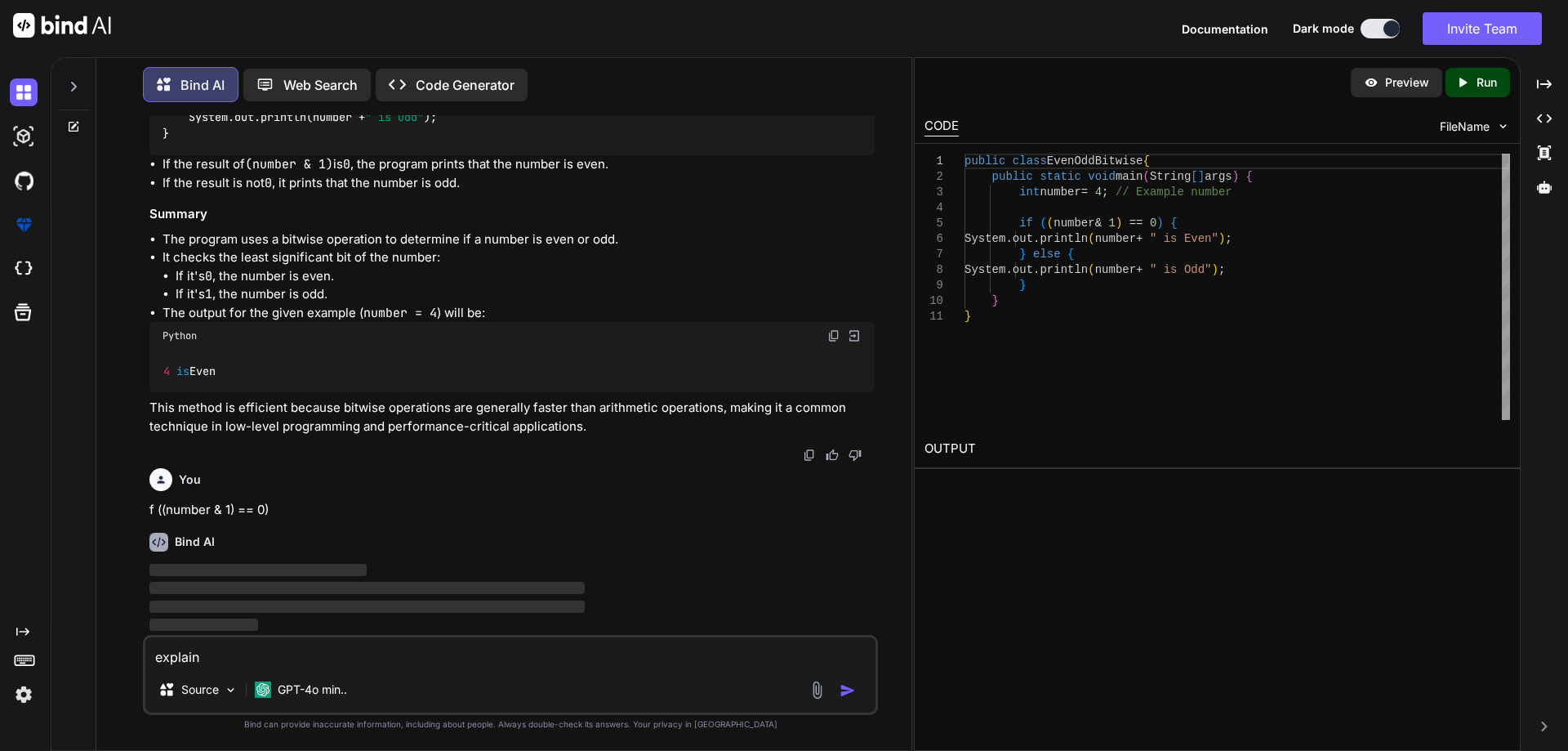
type textarea "x"
type textarea "explain a"
type textarea "x"
type textarea "explain ab"
type textarea "x"
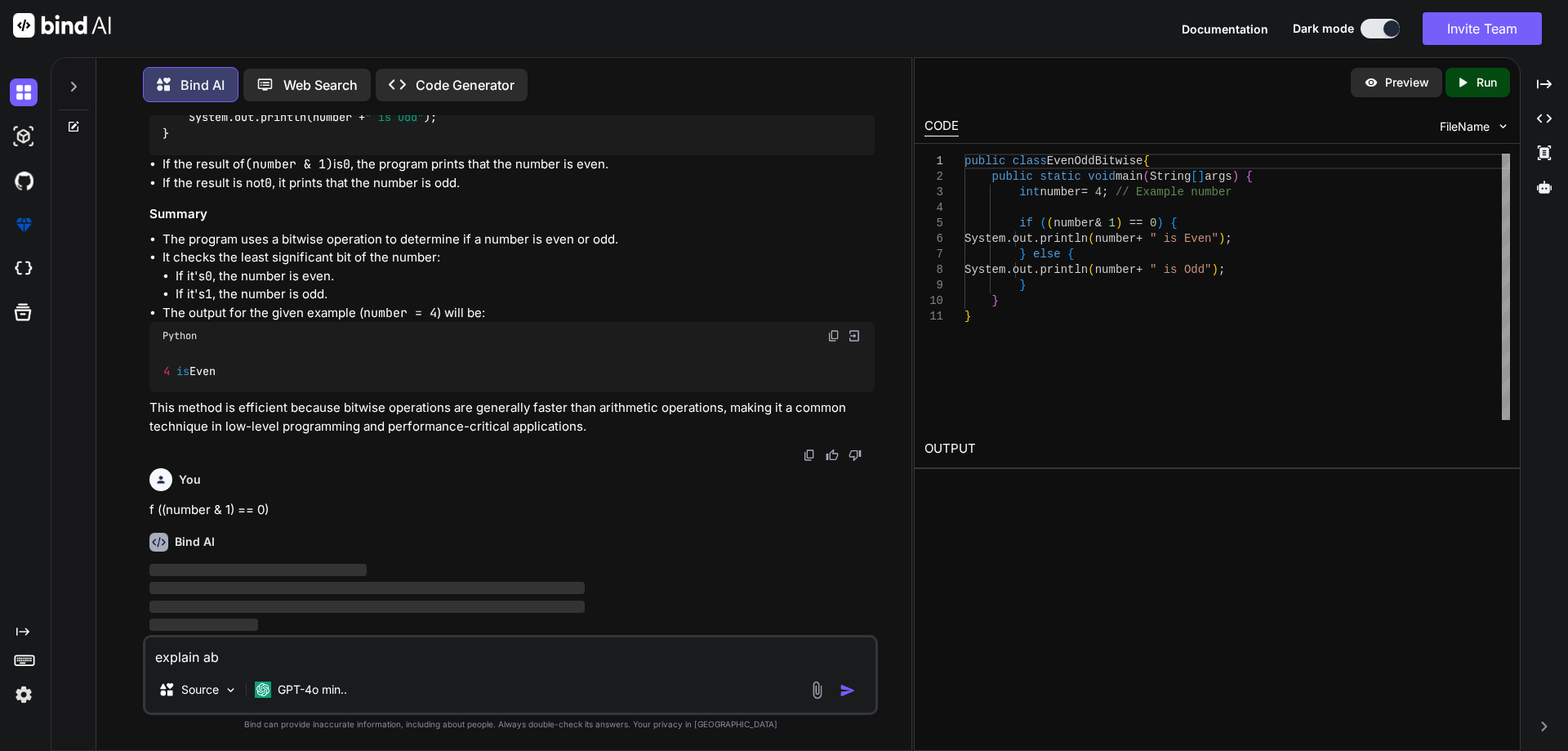
type textarea "explain abo"
type textarea "x"
type textarea "explain abov"
type textarea "x"
type textarea "explain above"
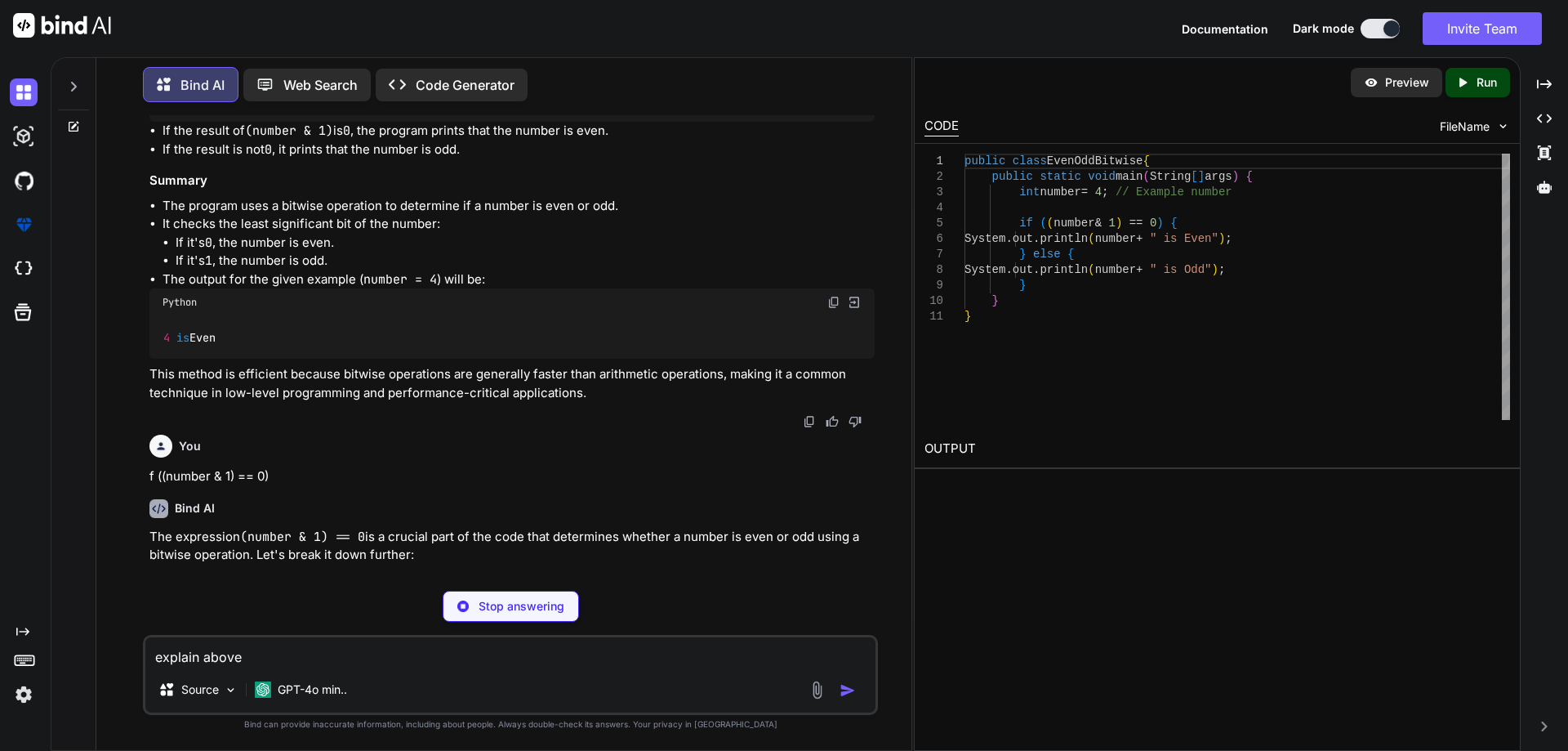
type textarea "x"
type textarea "explain above"
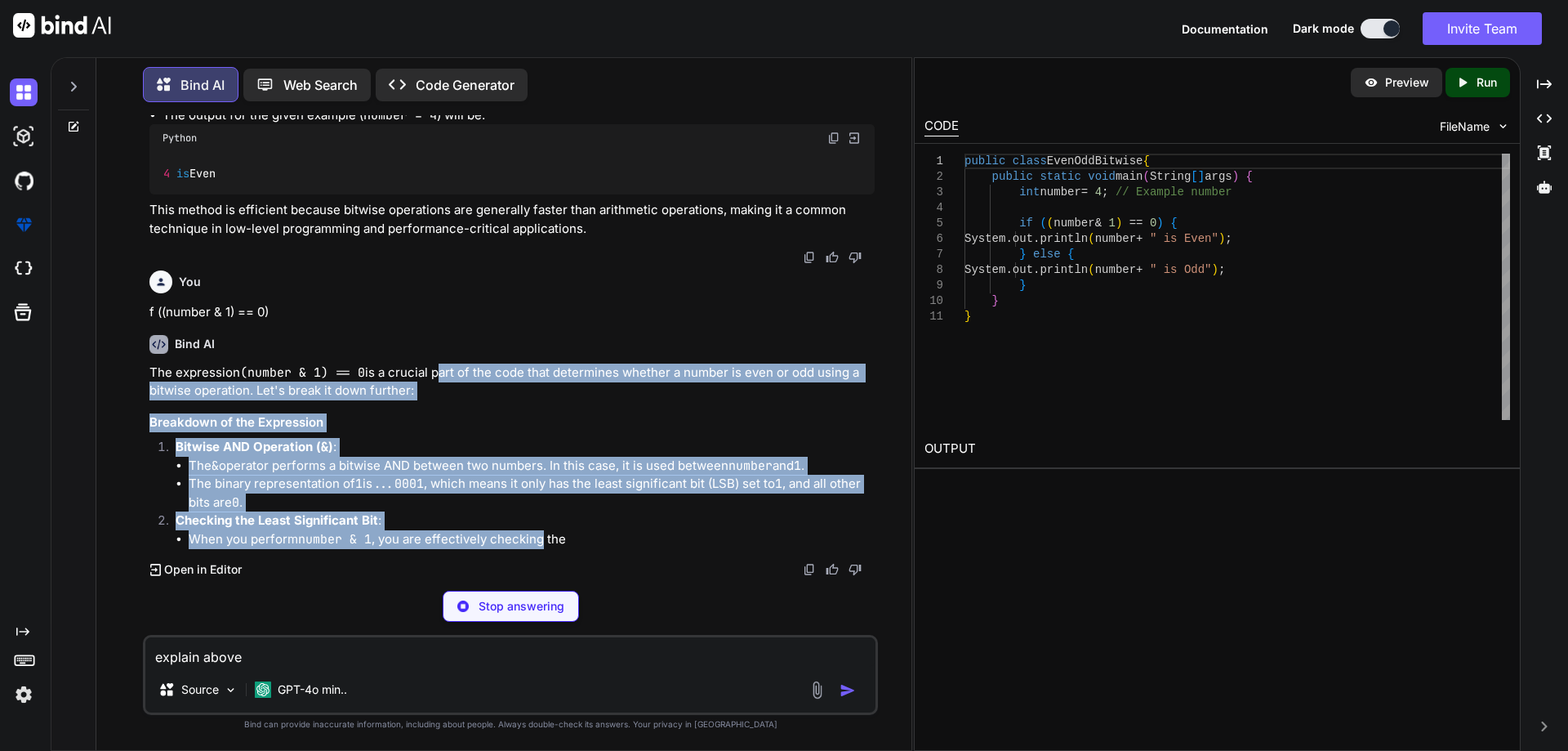
drag, startPoint x: 434, startPoint y: 572, endPoint x: 541, endPoint y: 563, distance: 107.4
click at [541, 563] on div "Bind AI The expression (number & 1) == 0 is a crucial part of the code that det…" at bounding box center [512, 450] width 725 height 256
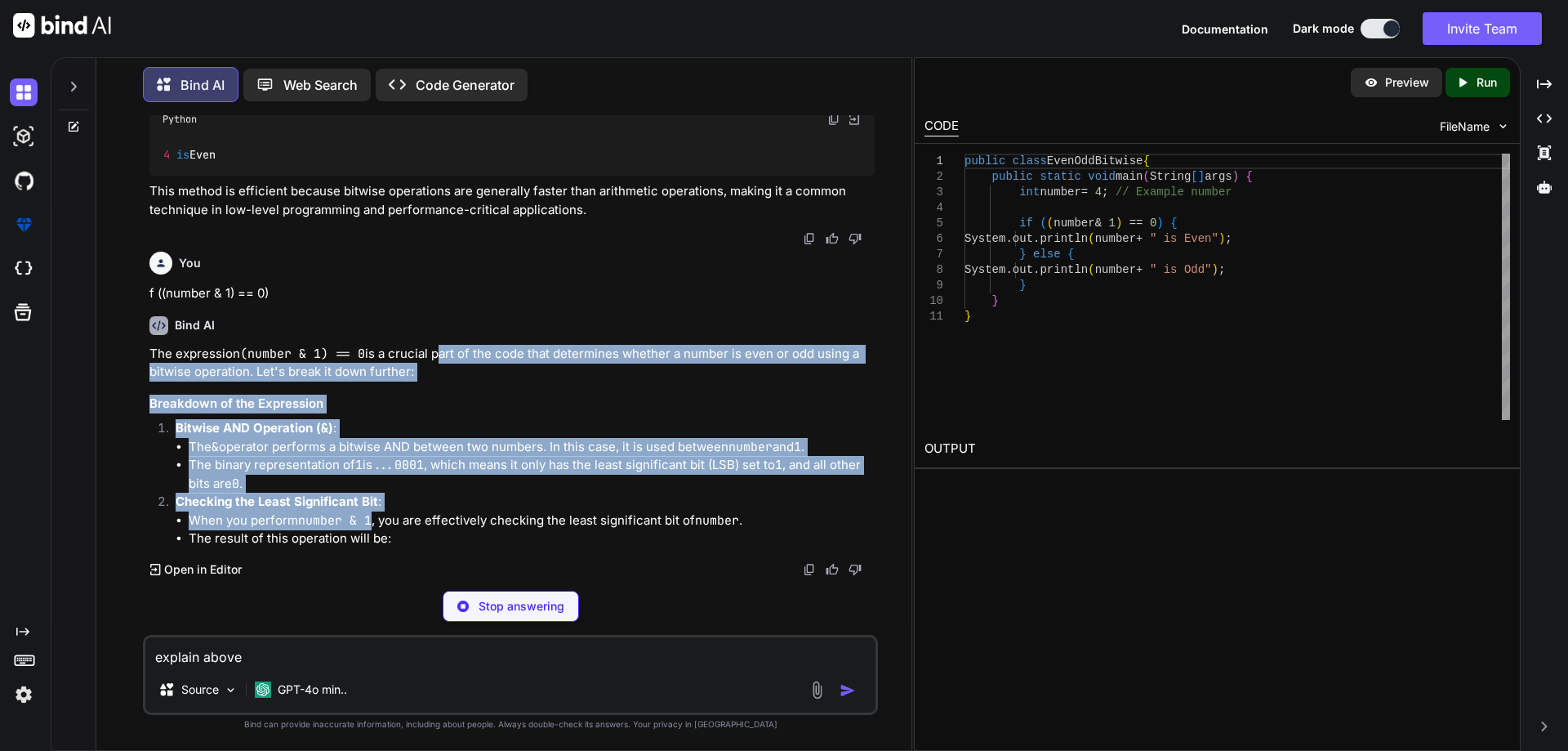
click at [481, 414] on h3 "Breakdown of the Expression" at bounding box center [512, 404] width 725 height 19
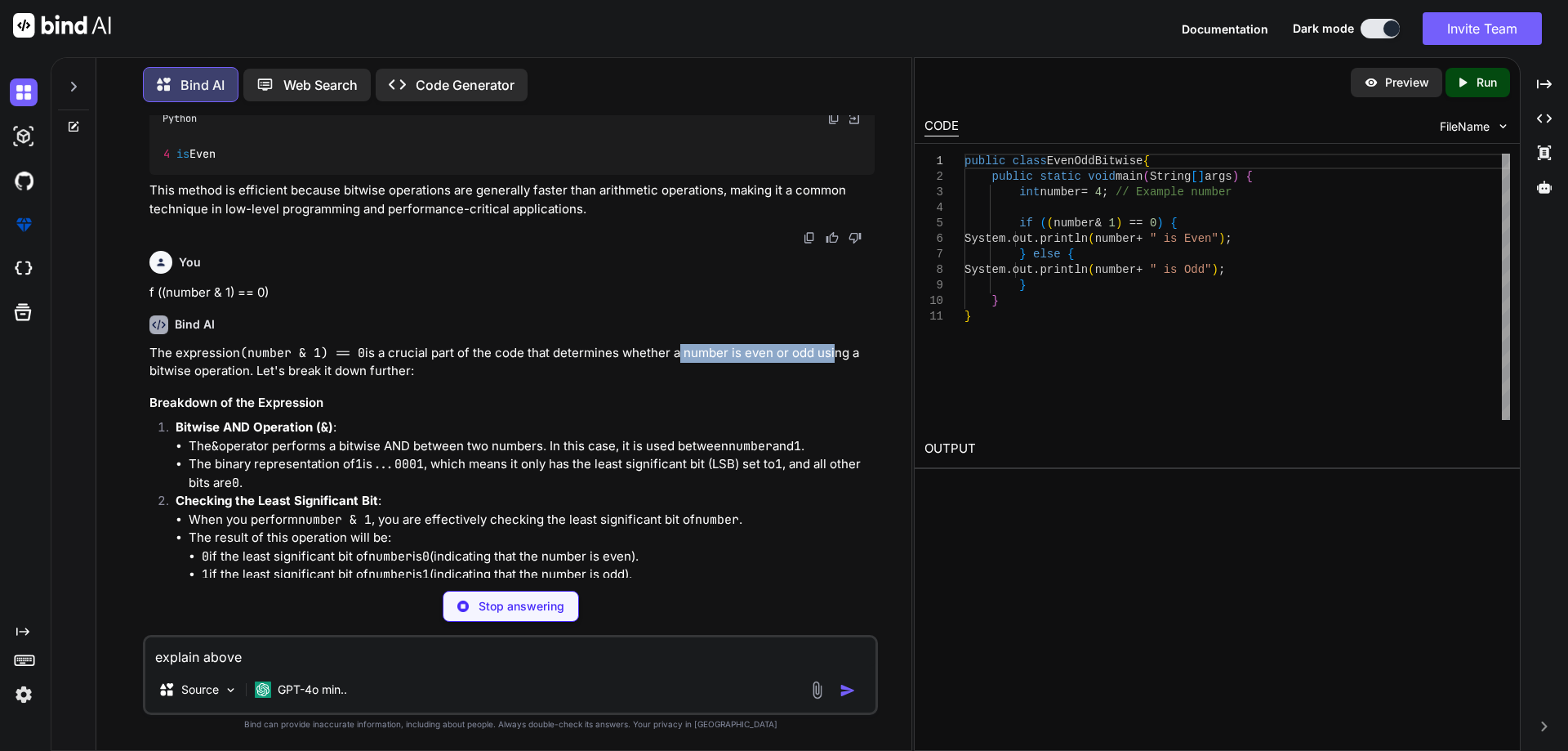
drag, startPoint x: 692, startPoint y: 386, endPoint x: 686, endPoint y: 414, distance: 28.6
click at [826, 381] on p "The expression (number & 1) == 0 is a crucial part of the code that determines …" at bounding box center [512, 362] width 725 height 37
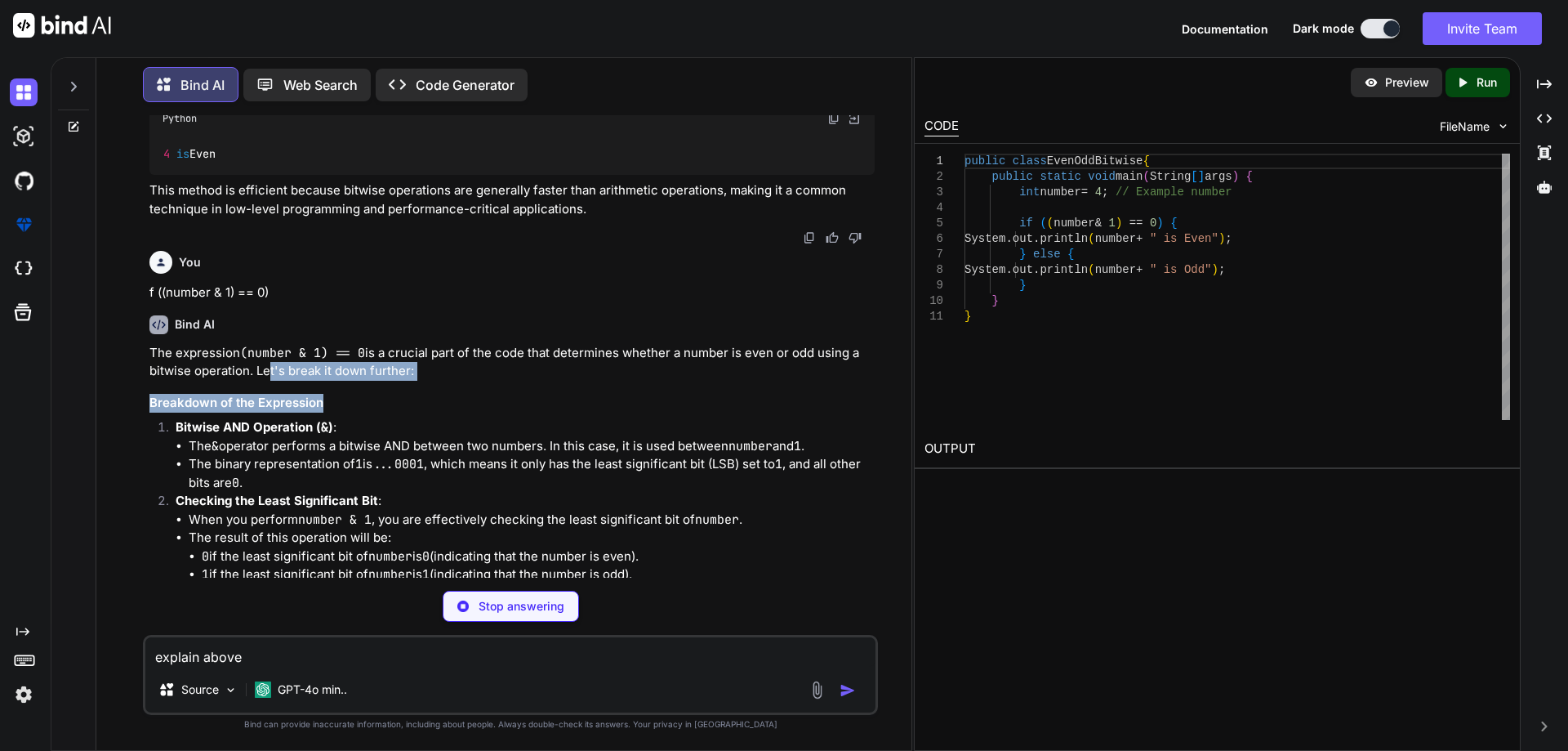
drag, startPoint x: 260, startPoint y: 403, endPoint x: 473, endPoint y: 416, distance: 213.4
click at [473, 416] on div "The expression (number & 1) == 0 is a crucial part of the code that determines …" at bounding box center [512, 540] width 725 height 392
click at [372, 413] on h3 "Breakdown of the Expression" at bounding box center [512, 403] width 725 height 19
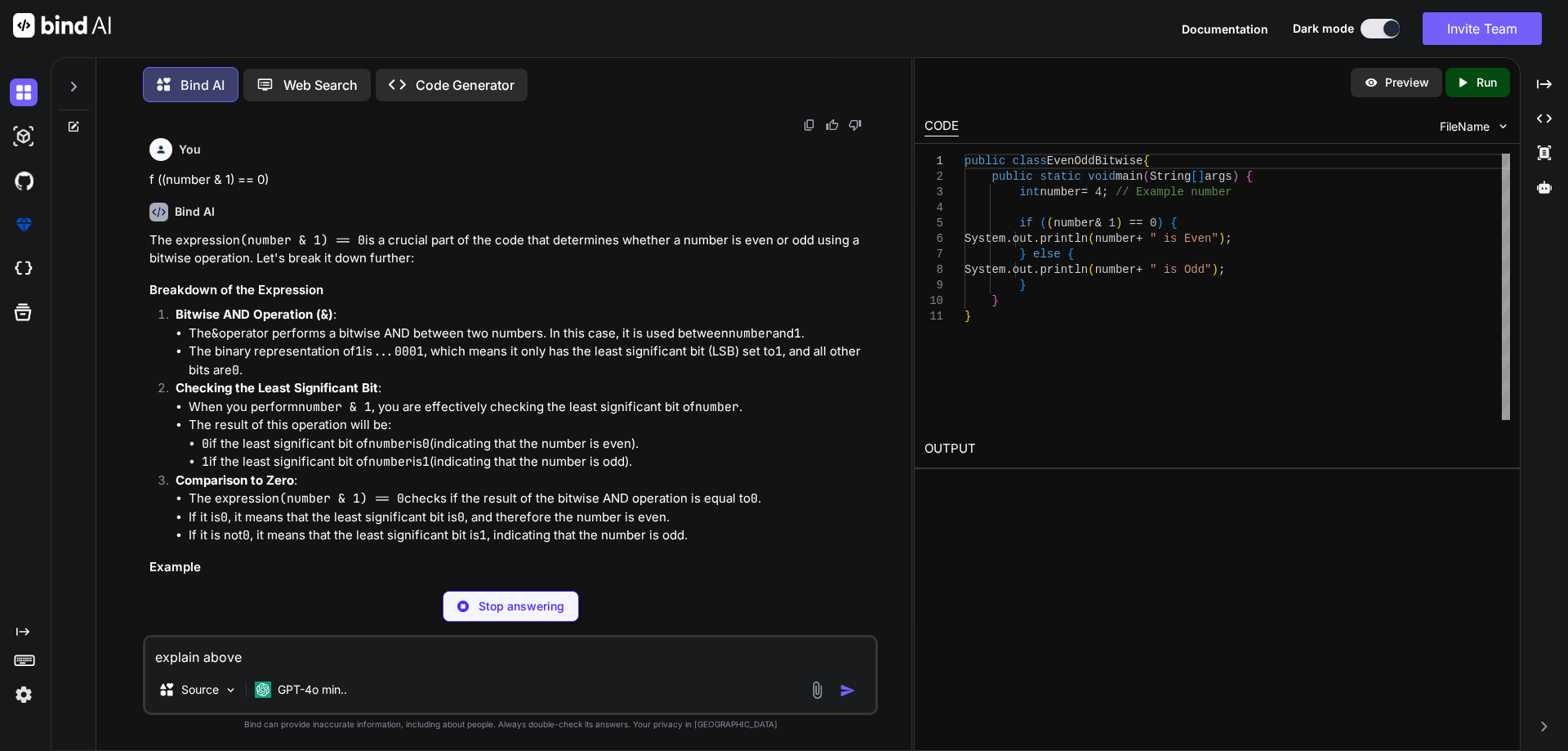
scroll to position [1532, 0]
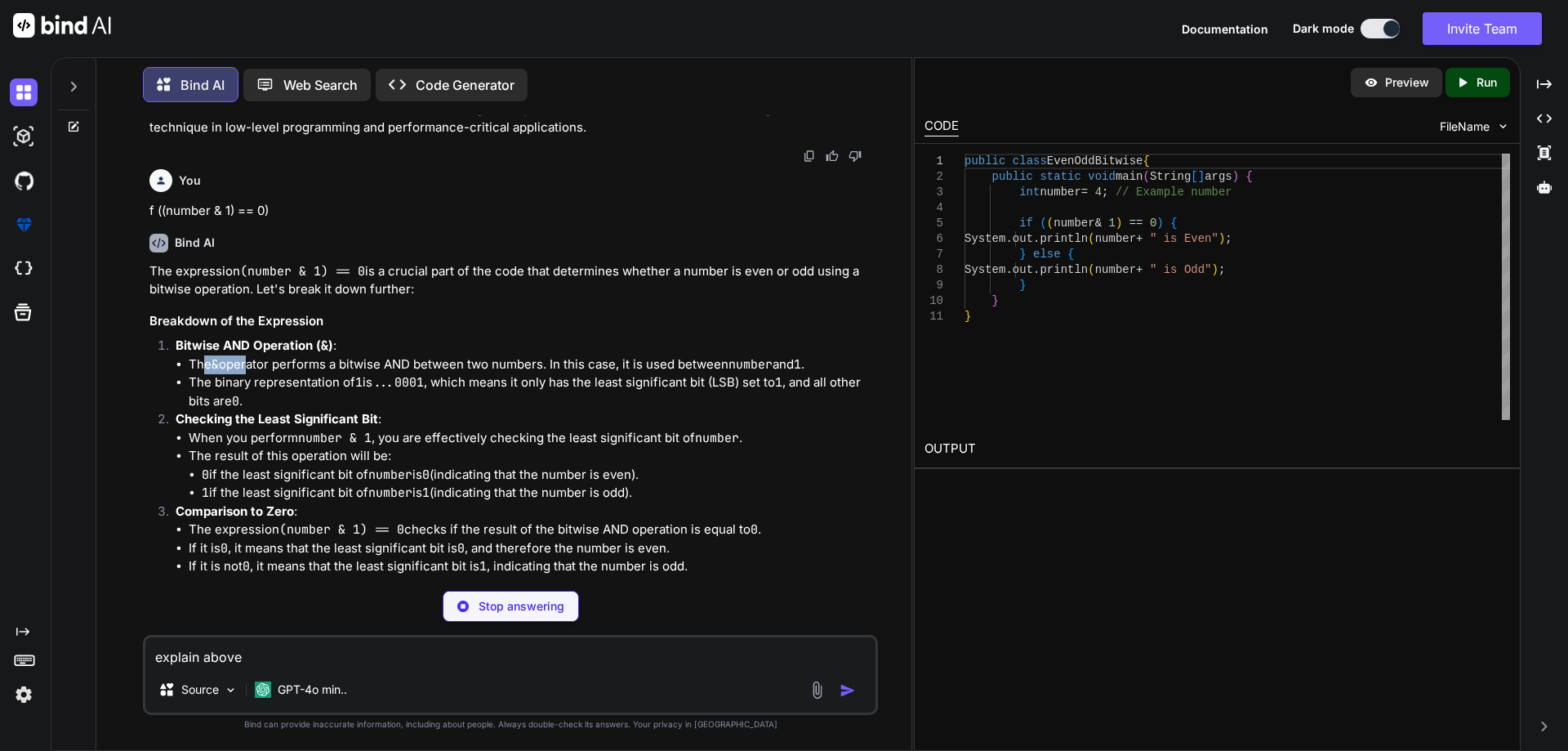
type textarea "x"
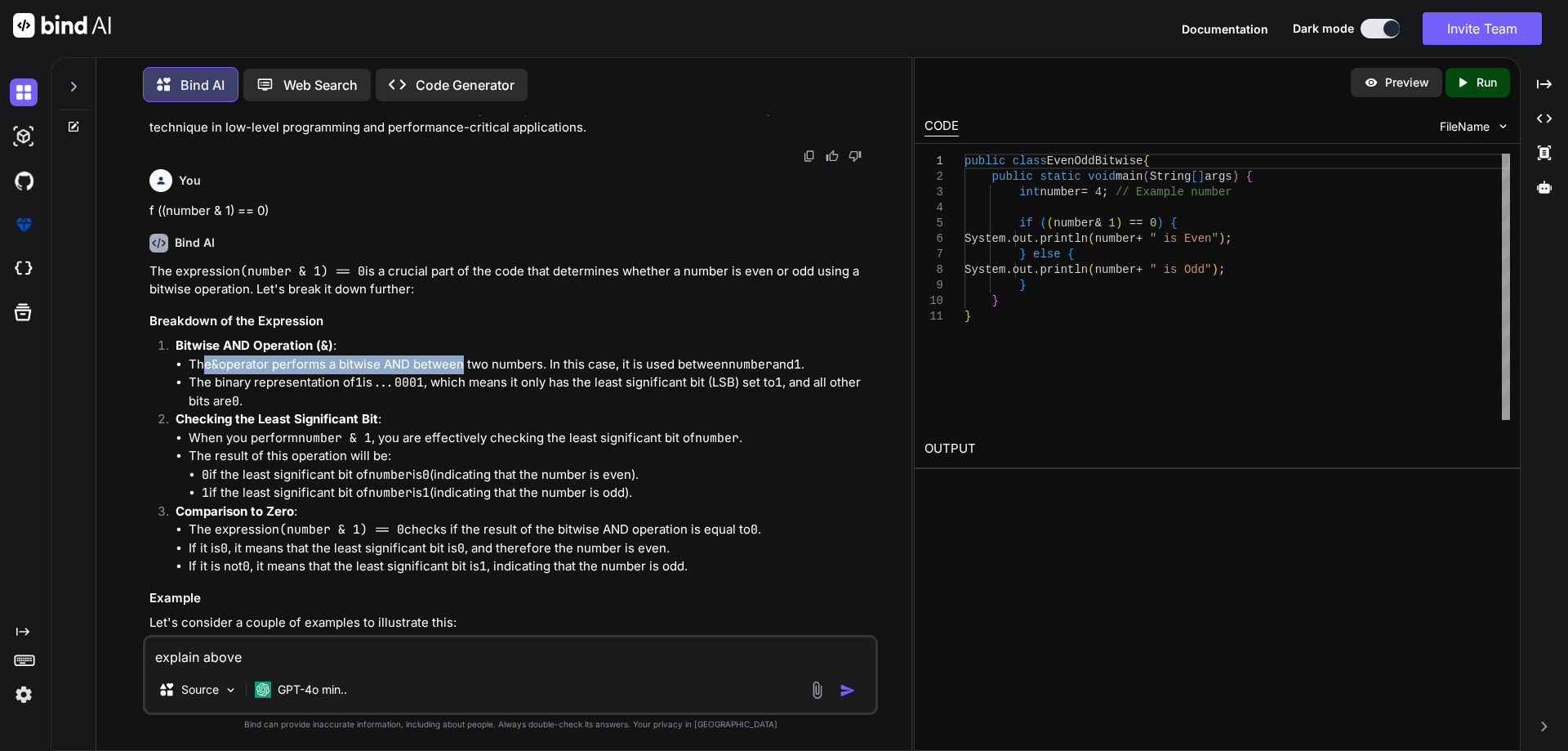
drag, startPoint x: 203, startPoint y: 396, endPoint x: 469, endPoint y: 398, distance: 266.0
click at [469, 374] on li "The & operator performs a bitwise AND between two numbers. In this case, it is …" at bounding box center [531, 365] width 686 height 19
drag, startPoint x: 564, startPoint y: 397, endPoint x: 611, endPoint y: 396, distance: 47.0
click at [610, 374] on li "The & operator performs a bitwise AND between two numbers. In this case, it is …" at bounding box center [531, 365] width 686 height 19
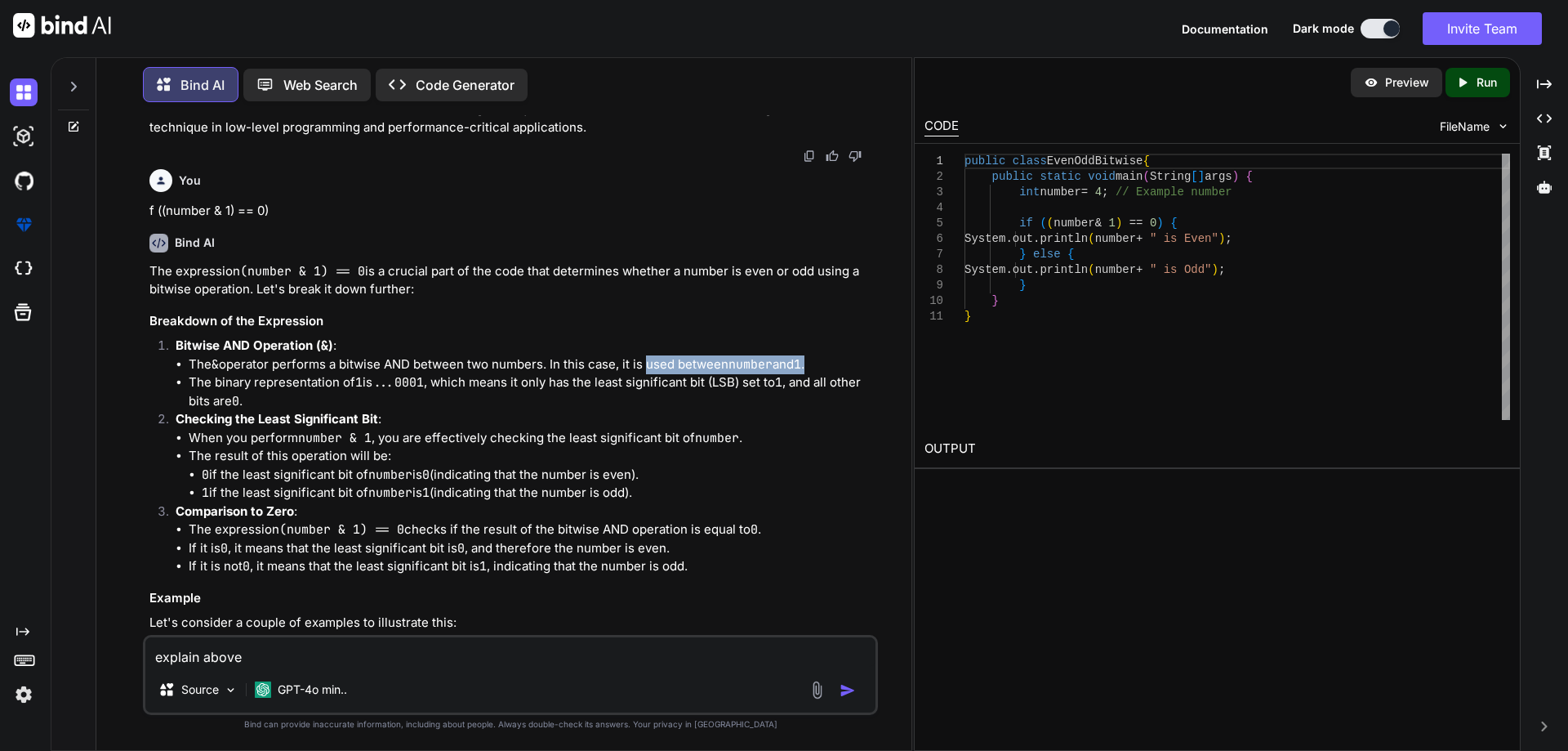
drag, startPoint x: 653, startPoint y: 396, endPoint x: 835, endPoint y: 396, distance: 182.0
click at [835, 374] on li "The & operator performs a bitwise AND between two numbers. In this case, it is …" at bounding box center [531, 365] width 686 height 19
drag, startPoint x: 401, startPoint y: 418, endPoint x: 429, endPoint y: 416, distance: 28.1
click at [424, 390] on code "...0001" at bounding box center [398, 382] width 51 height 16
drag, startPoint x: 446, startPoint y: 419, endPoint x: 776, endPoint y: 423, distance: 330.0
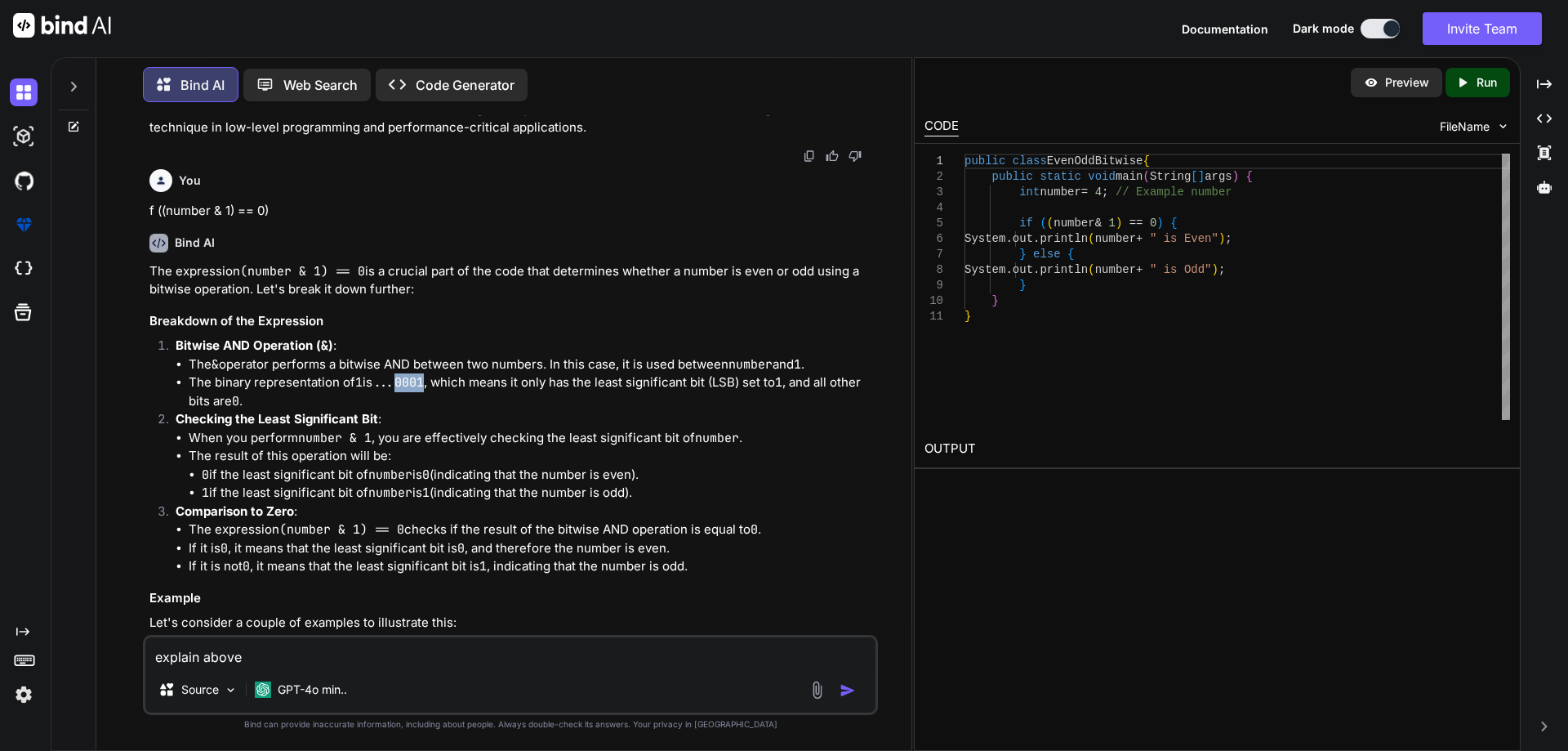
click at [790, 410] on li "The binary representation of 1 is ...0001 , which means it only has the least s…" at bounding box center [531, 391] width 686 height 37
drag, startPoint x: 184, startPoint y: 437, endPoint x: 266, endPoint y: 436, distance: 82.0
click at [266, 411] on ul "The & operator performs a bitwise AND between two numbers. In this case, it is …" at bounding box center [525, 383] width 699 height 56
drag, startPoint x: 180, startPoint y: 454, endPoint x: 384, endPoint y: 447, distance: 204.1
click at [384, 429] on p "Checking the Least Significant Bit :" at bounding box center [525, 420] width 699 height 19
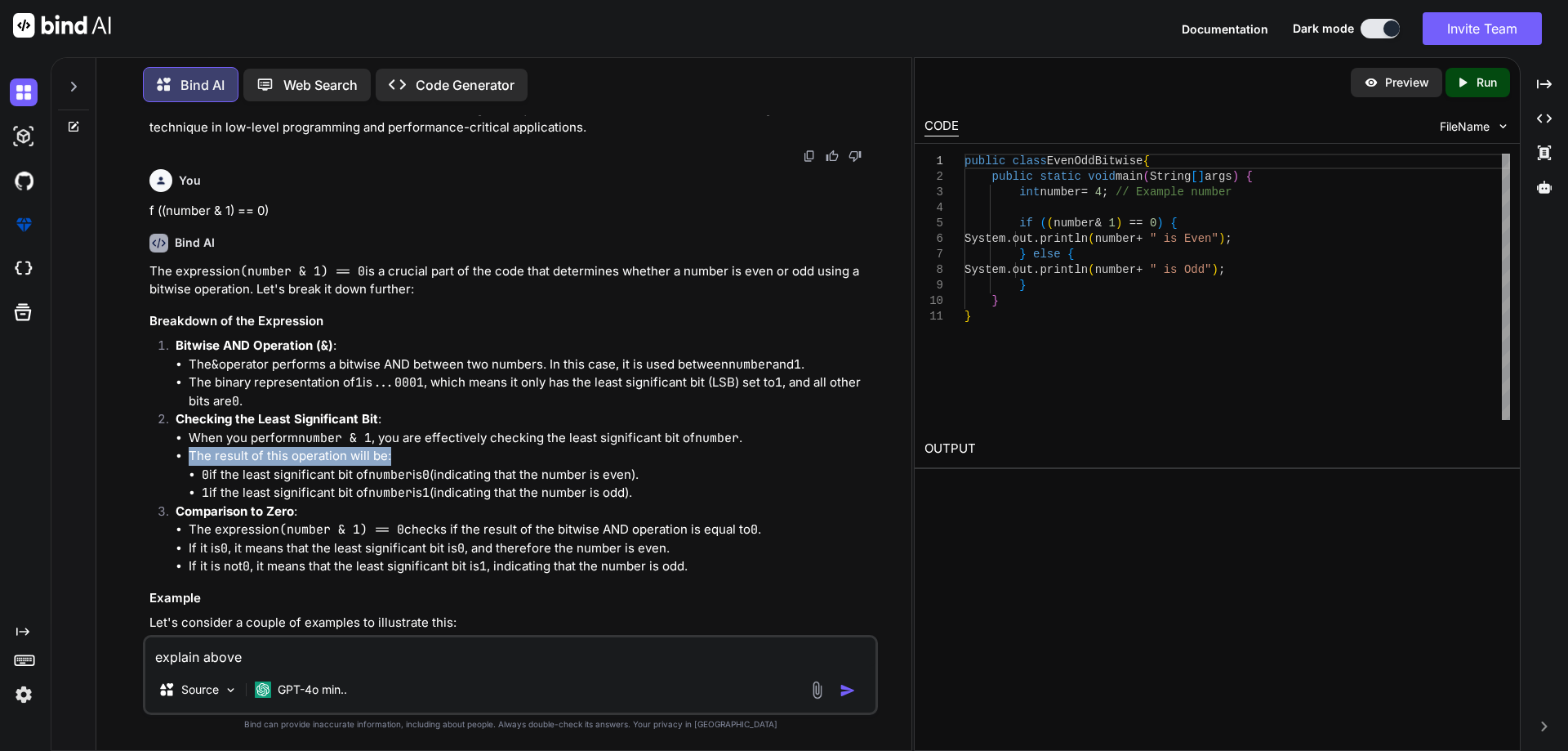
drag, startPoint x: 190, startPoint y: 490, endPoint x: 403, endPoint y: 493, distance: 213.0
click at [403, 493] on li "The result of this operation will be: 0 if the least significant bit of number …" at bounding box center [531, 474] width 686 height 56
drag, startPoint x: 214, startPoint y: 511, endPoint x: 514, endPoint y: 508, distance: 300.0
click at [474, 484] on li "0 if the least significant bit of number is 0 (indicating that the number is ev…" at bounding box center [538, 475] width 673 height 19
drag, startPoint x: 507, startPoint y: 511, endPoint x: 571, endPoint y: 530, distance: 66.8
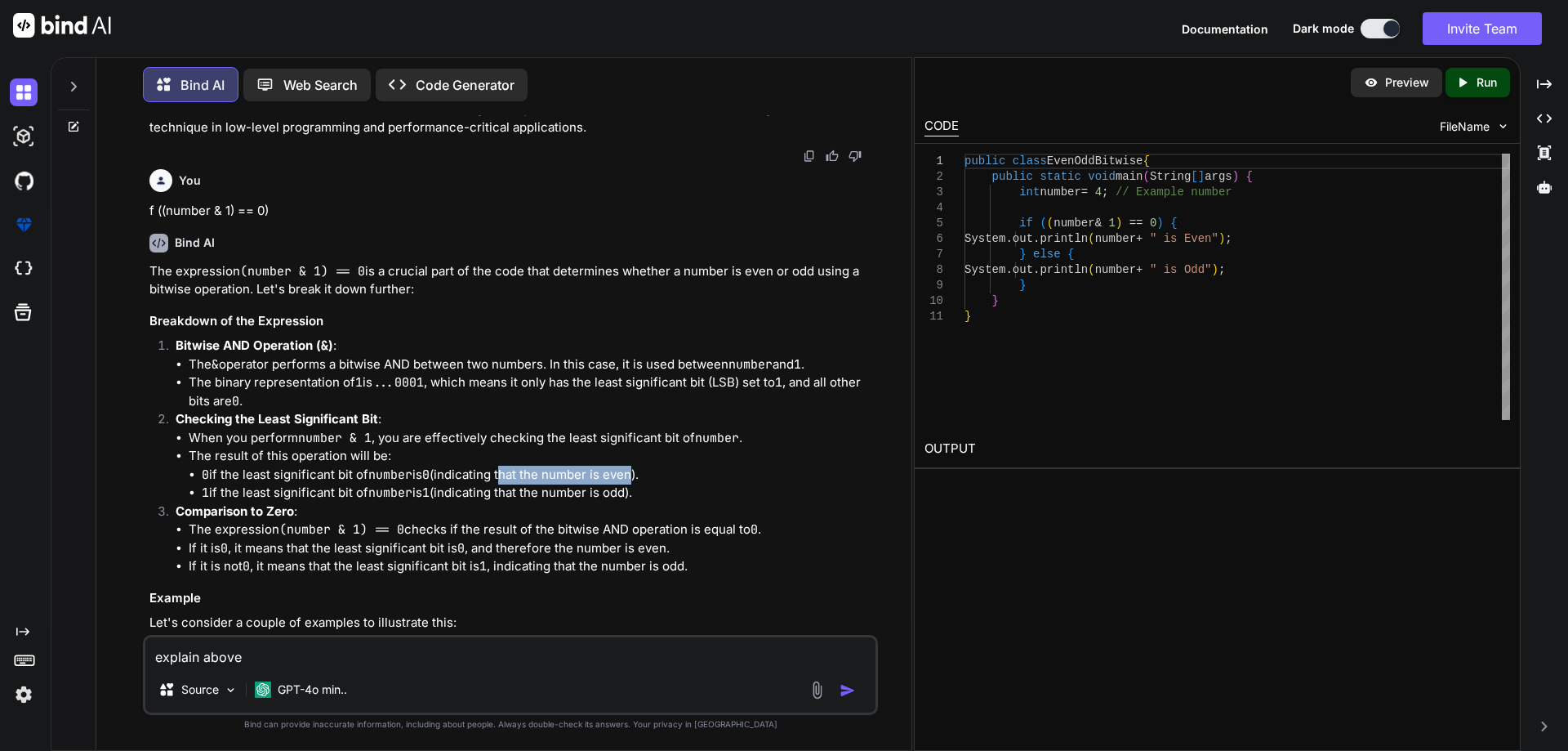
click at [635, 484] on li "0 if the least significant bit of number is 0 (indicating that the number is ev…" at bounding box center [538, 475] width 673 height 19
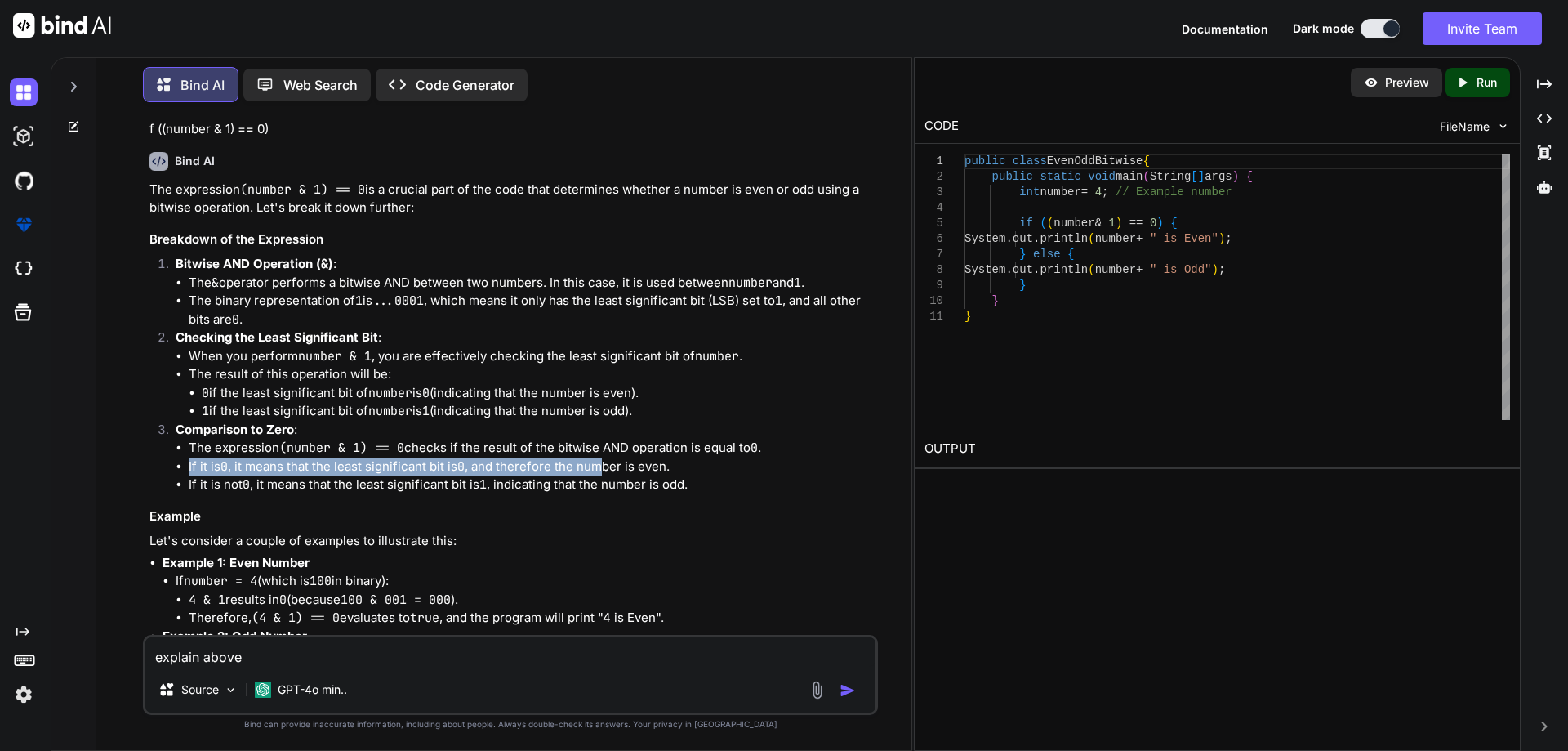
drag, startPoint x: 771, startPoint y: 482, endPoint x: 597, endPoint y: 493, distance: 174.3
click at [601, 492] on ul "The expression (number & 1) == 0 checks if the result of the bitwise AND operat…" at bounding box center [525, 466] width 699 height 56
click at [494, 476] on li "If it is 0 , it means that the least significant bit is 0 , and therefore the n…" at bounding box center [531, 466] width 686 height 19
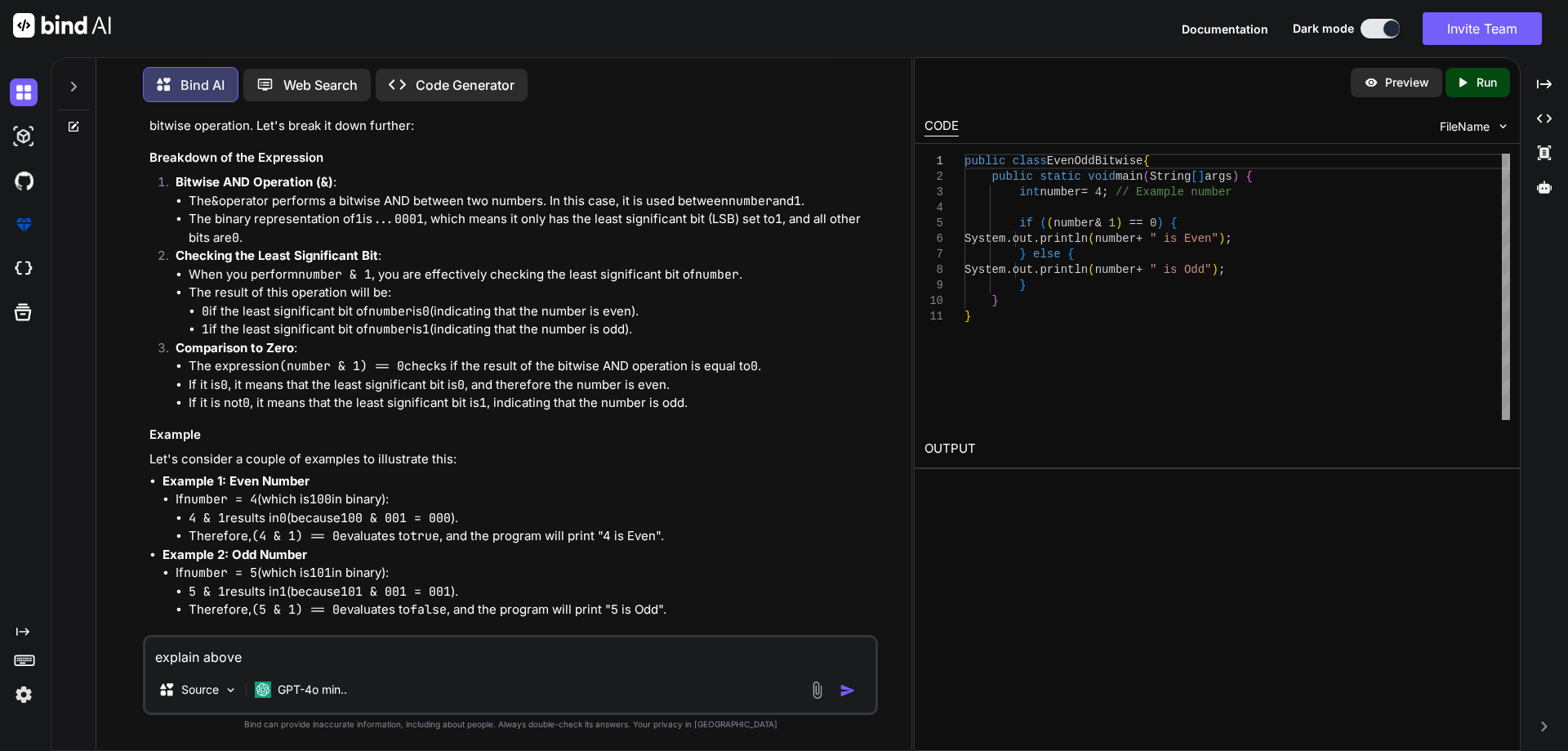
scroll to position [1776, 0]
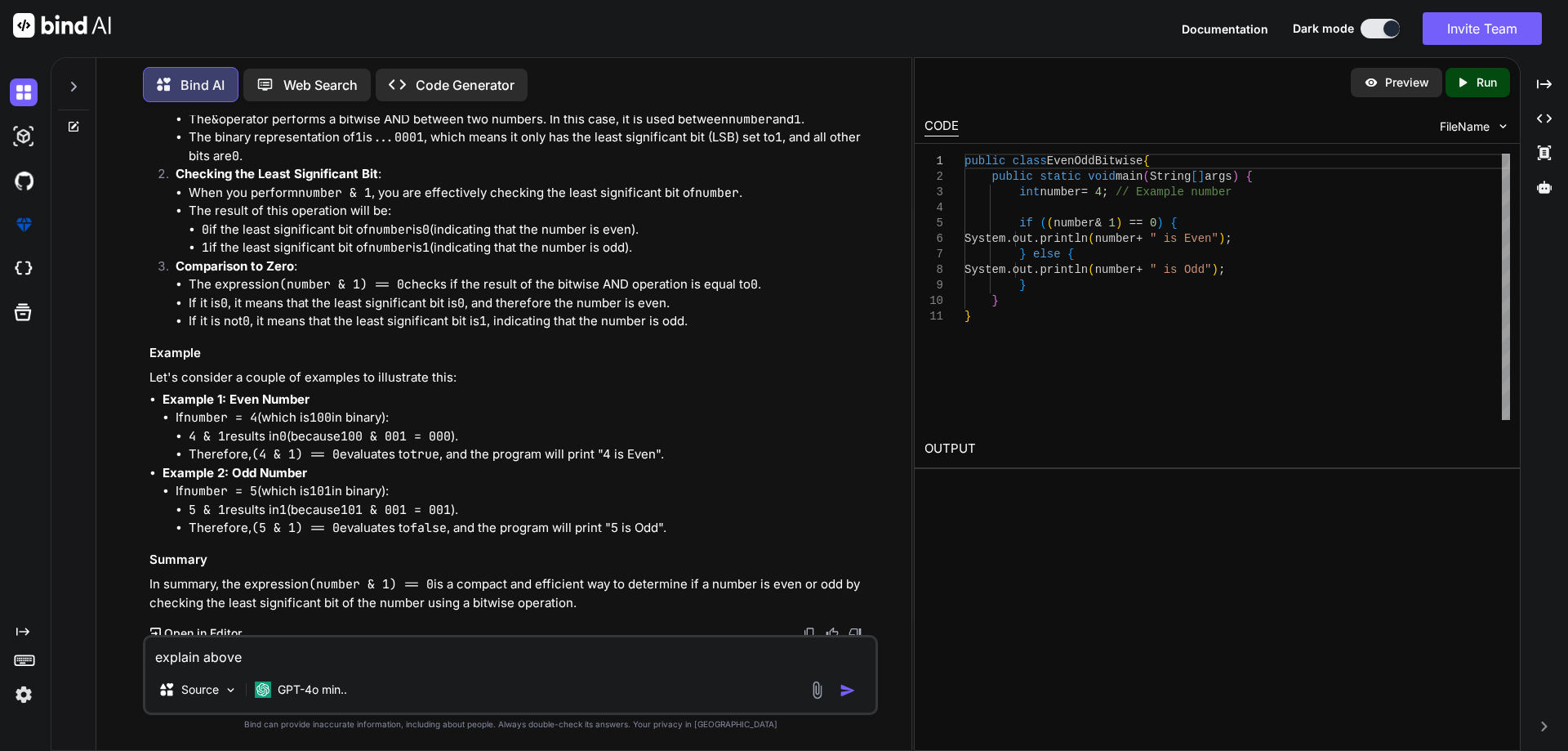
drag, startPoint x: 272, startPoint y: 451, endPoint x: 315, endPoint y: 449, distance: 43.0
click at [315, 449] on li "If number = 4 (which is 100 in binary): 4 & 1 results in 0 (because 100 & 001 =…" at bounding box center [525, 436] width 699 height 56
click at [301, 455] on li "If number = 4 (which is 100 in binary): 4 & 1 results in 0 (because 100 & 001 =…" at bounding box center [525, 436] width 699 height 56
drag, startPoint x: 289, startPoint y: 451, endPoint x: 381, endPoint y: 450, distance: 92.0
click at [381, 450] on li "If number = 4 (which is 100 in binary): 4 & 1 results in 0 (because 100 & 001 =…" at bounding box center [525, 436] width 699 height 56
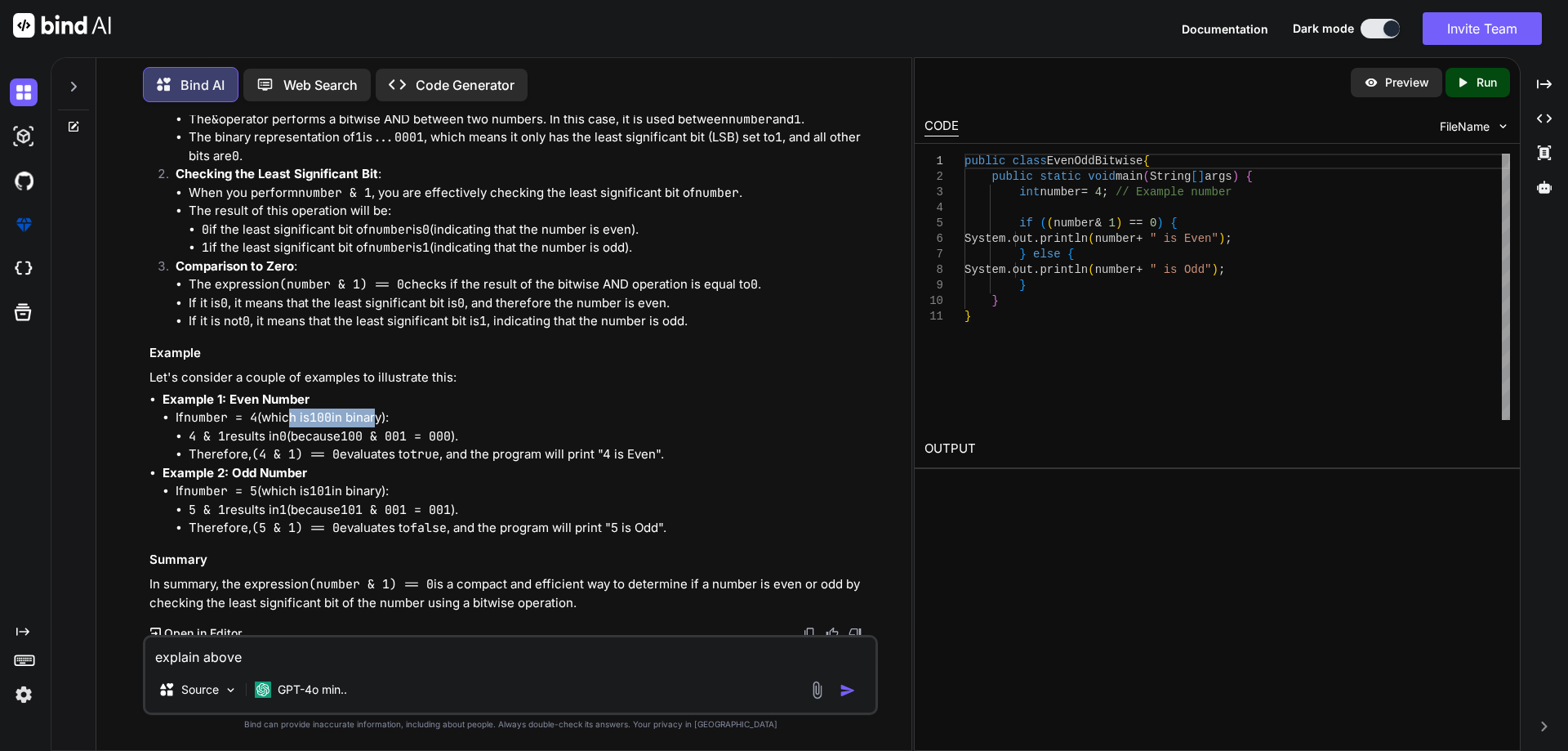
click at [342, 457] on li "If number = 4 (which is 100 in binary): 4 & 1 results in 0 (because 100 & 001 =…" at bounding box center [525, 436] width 699 height 56
click at [324, 425] on code "100" at bounding box center [320, 417] width 22 height 16
drag, startPoint x: 323, startPoint y: 451, endPoint x: 372, endPoint y: 449, distance: 49.0
click at [372, 449] on li "If number = 4 (which is 100 in binary): 4 & 1 results in 0 (because 100 & 001 =…" at bounding box center [525, 436] width 699 height 56
click at [345, 454] on li "If number = 4 (which is 100 in binary): 4 & 1 results in 0 (because 100 & 001 =…" at bounding box center [525, 436] width 699 height 56
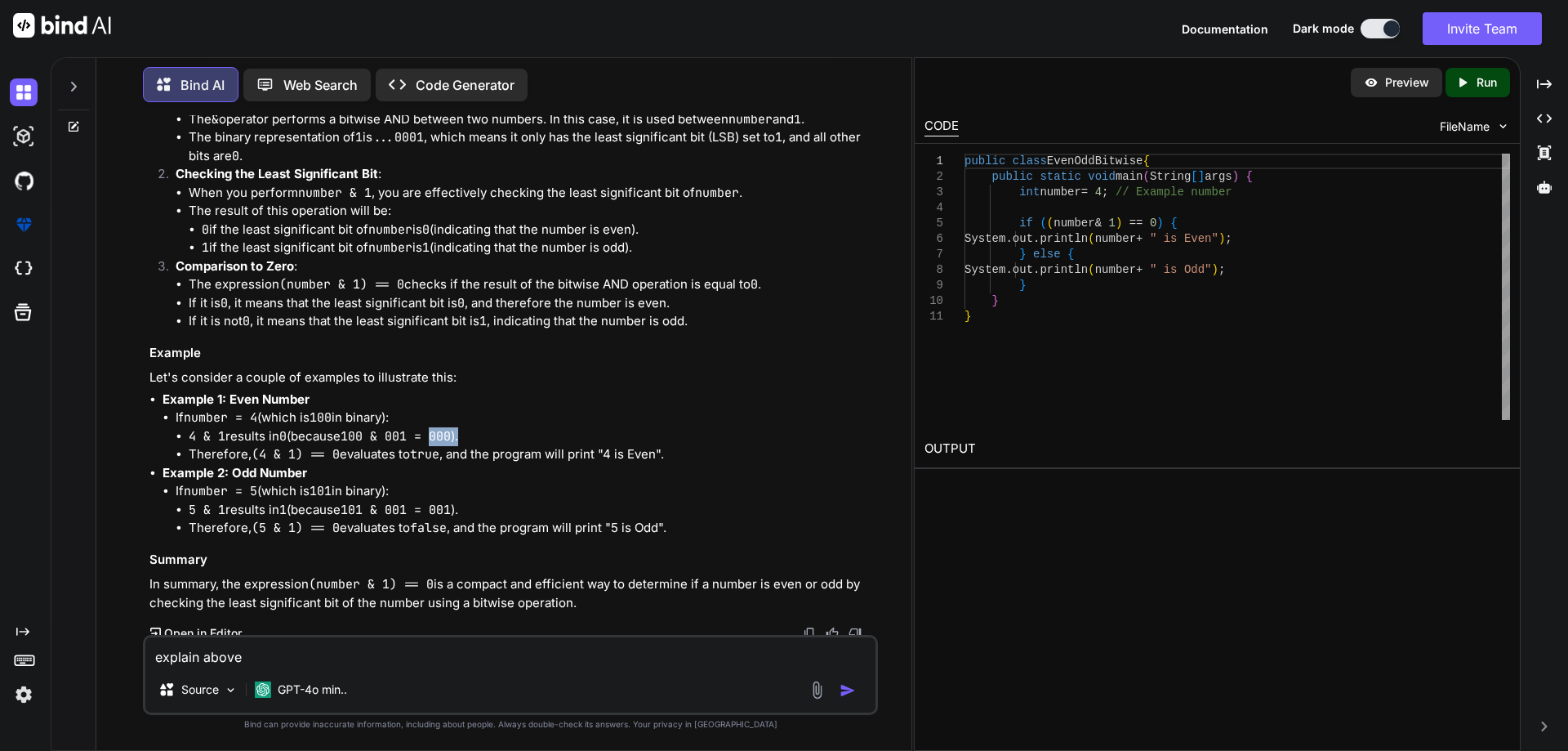
drag, startPoint x: 441, startPoint y: 471, endPoint x: 472, endPoint y: 468, distance: 31.1
click at [472, 446] on li "4 & 1 results in 0 (because 100 & 001 = 000 )." at bounding box center [531, 437] width 686 height 19
click at [448, 444] on code "100 & 001 = 000" at bounding box center [395, 436] width 110 height 16
click at [445, 444] on code "100 & 001 = 000" at bounding box center [395, 436] width 110 height 16
drag, startPoint x: 461, startPoint y: 472, endPoint x: 441, endPoint y: 471, distance: 20.0
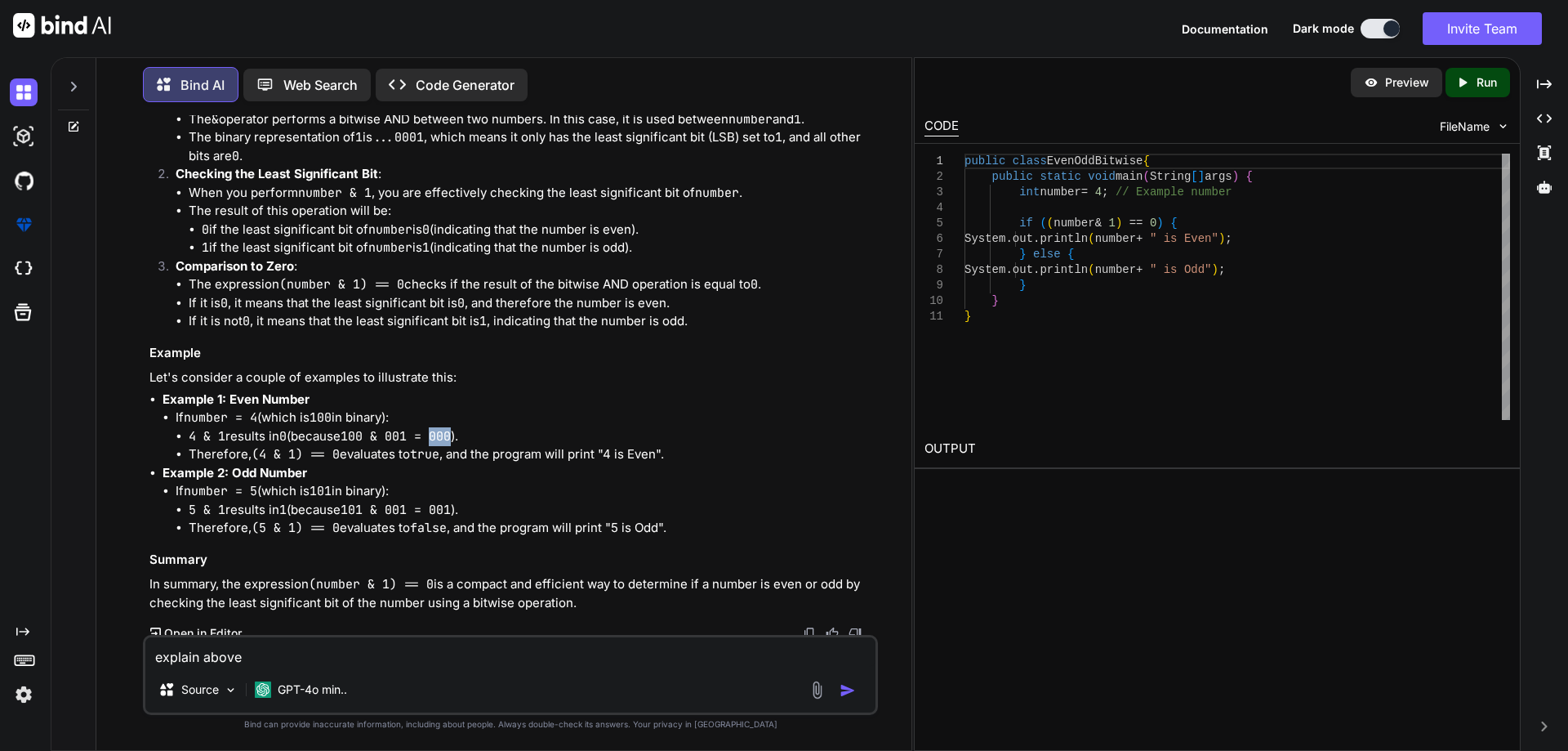
click at [441, 444] on code "100 & 001 = 000" at bounding box center [395, 436] width 110 height 16
click at [457, 497] on ul "Example 1: Even Number If number = 4 (which is 100 in binary): 4 & 1 results in…" at bounding box center [512, 464] width 725 height 147
click at [457, 483] on p "Example 2: Odd Number" at bounding box center [518, 473] width 712 height 19
drag, startPoint x: 457, startPoint y: 491, endPoint x: 637, endPoint y: 495, distance: 180.0
click at [642, 464] on li "Therefore, (4 & 1) == 0 evaluates to true , and the program will print "4 is Ev…" at bounding box center [531, 455] width 686 height 19
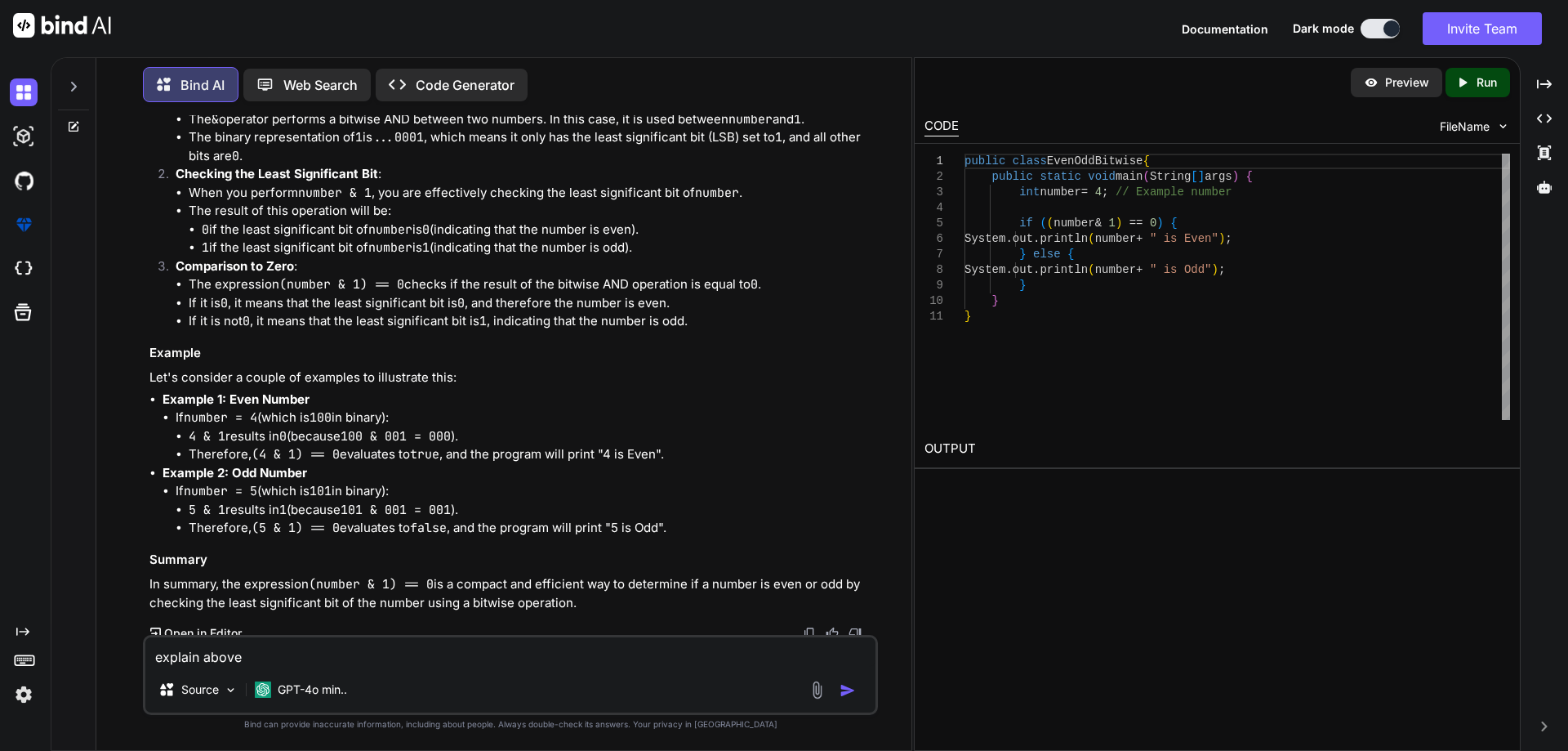
click at [422, 444] on code "100 & 001 = 000" at bounding box center [395, 436] width 110 height 16
drag, startPoint x: 196, startPoint y: 470, endPoint x: 219, endPoint y: 467, distance: 23.2
click at [219, 444] on code "4 & 1" at bounding box center [207, 436] width 37 height 16
click at [236, 446] on li "4 & 1 results in 0 (because 100 & 001 = 000 )." at bounding box center [531, 437] width 686 height 19
click at [286, 444] on code "0" at bounding box center [283, 436] width 8 height 16
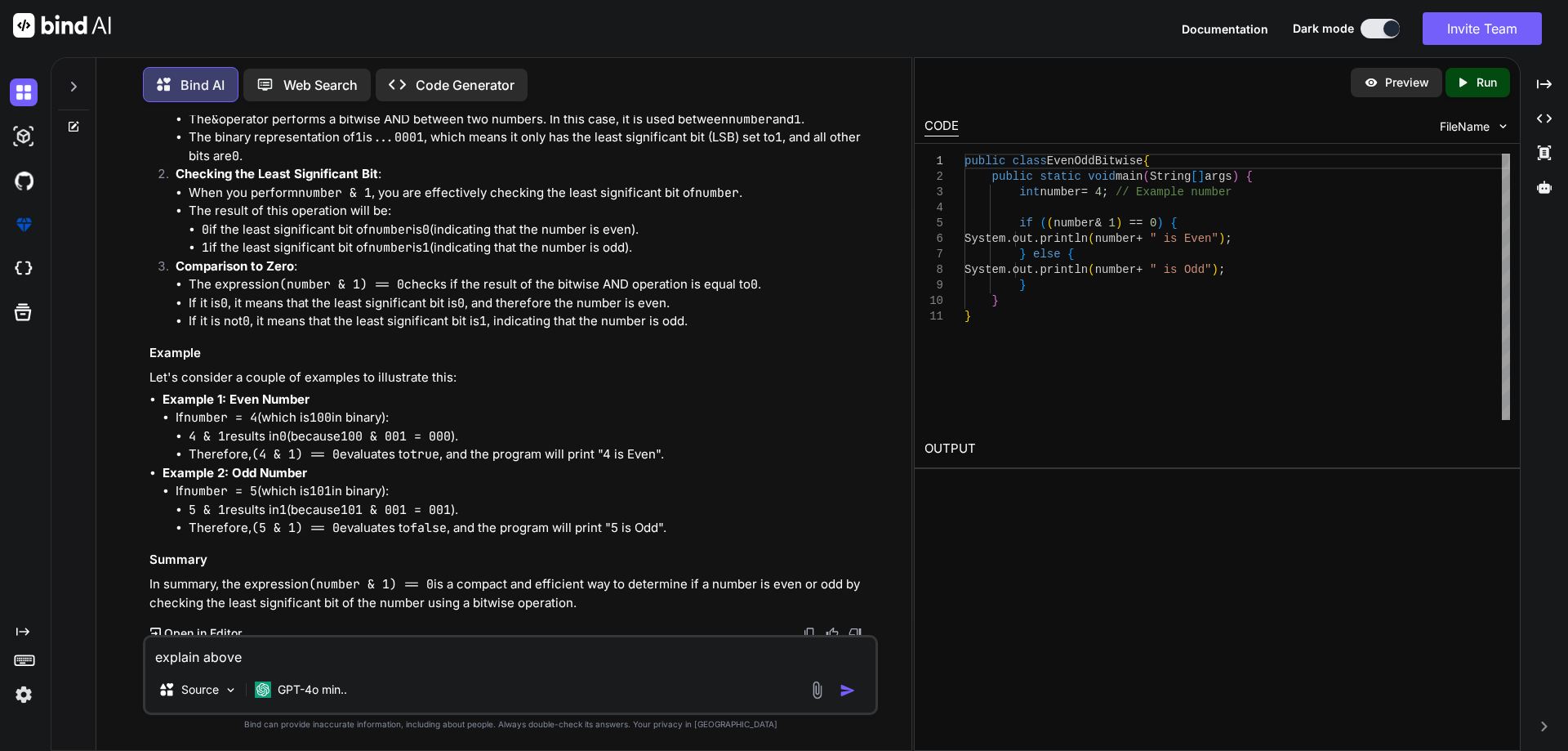
click at [366, 444] on code "100 & 001 = 000" at bounding box center [395, 436] width 110 height 16
click at [401, 444] on code "100 & 001 = 000" at bounding box center [395, 436] width 110 height 16
click at [443, 444] on code "100 & 001 = 000" at bounding box center [395, 436] width 110 height 16
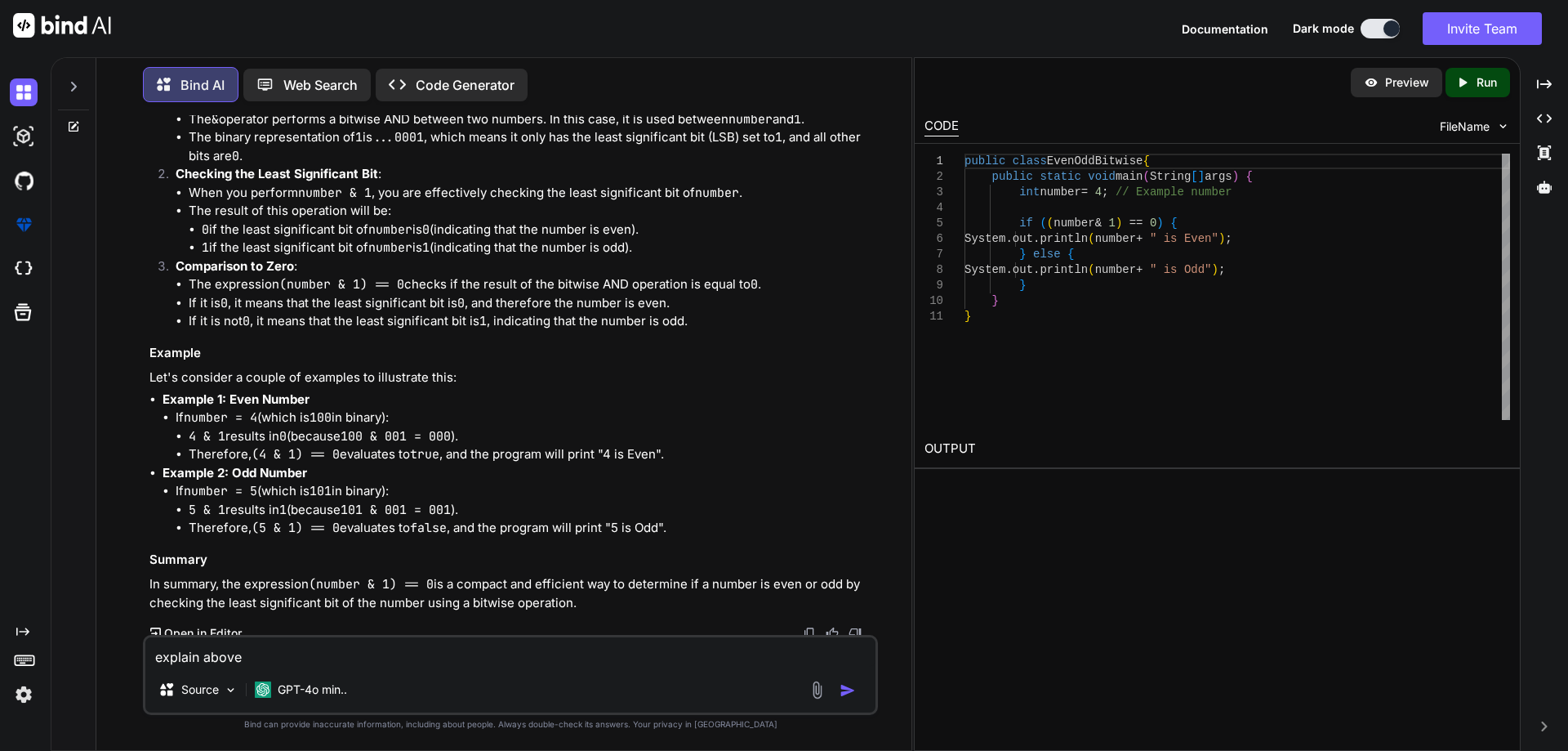
click at [325, 425] on code "100" at bounding box center [320, 417] width 22 height 16
click at [302, 480] on strong "Example 2: Odd Number" at bounding box center [234, 472] width 144 height 15
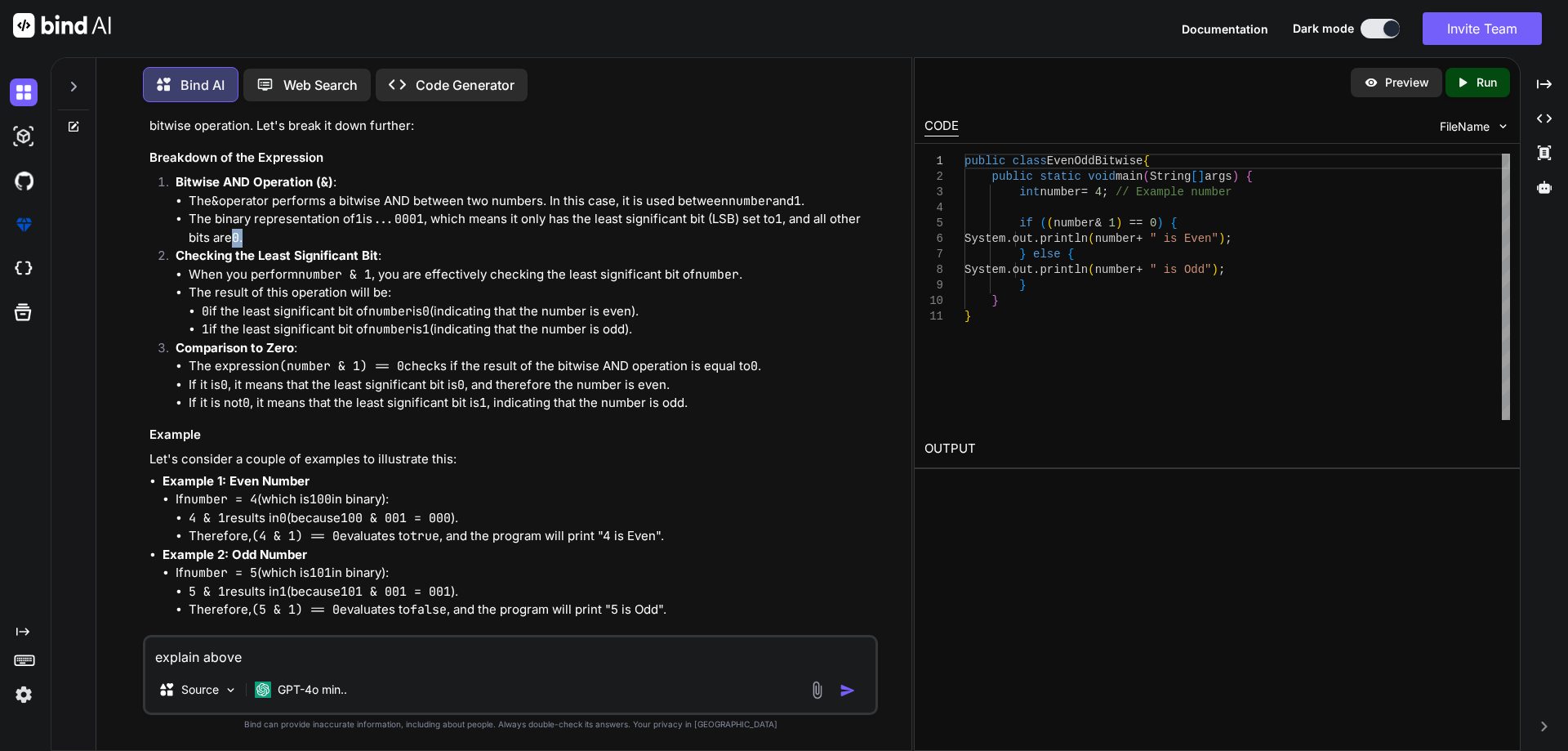
drag, startPoint x: 237, startPoint y: 268, endPoint x: 308, endPoint y: 272, distance: 71.1
click at [270, 247] on li "The binary representation of 1 is ...0001 , which means it only has the least s…" at bounding box center [531, 228] width 686 height 37
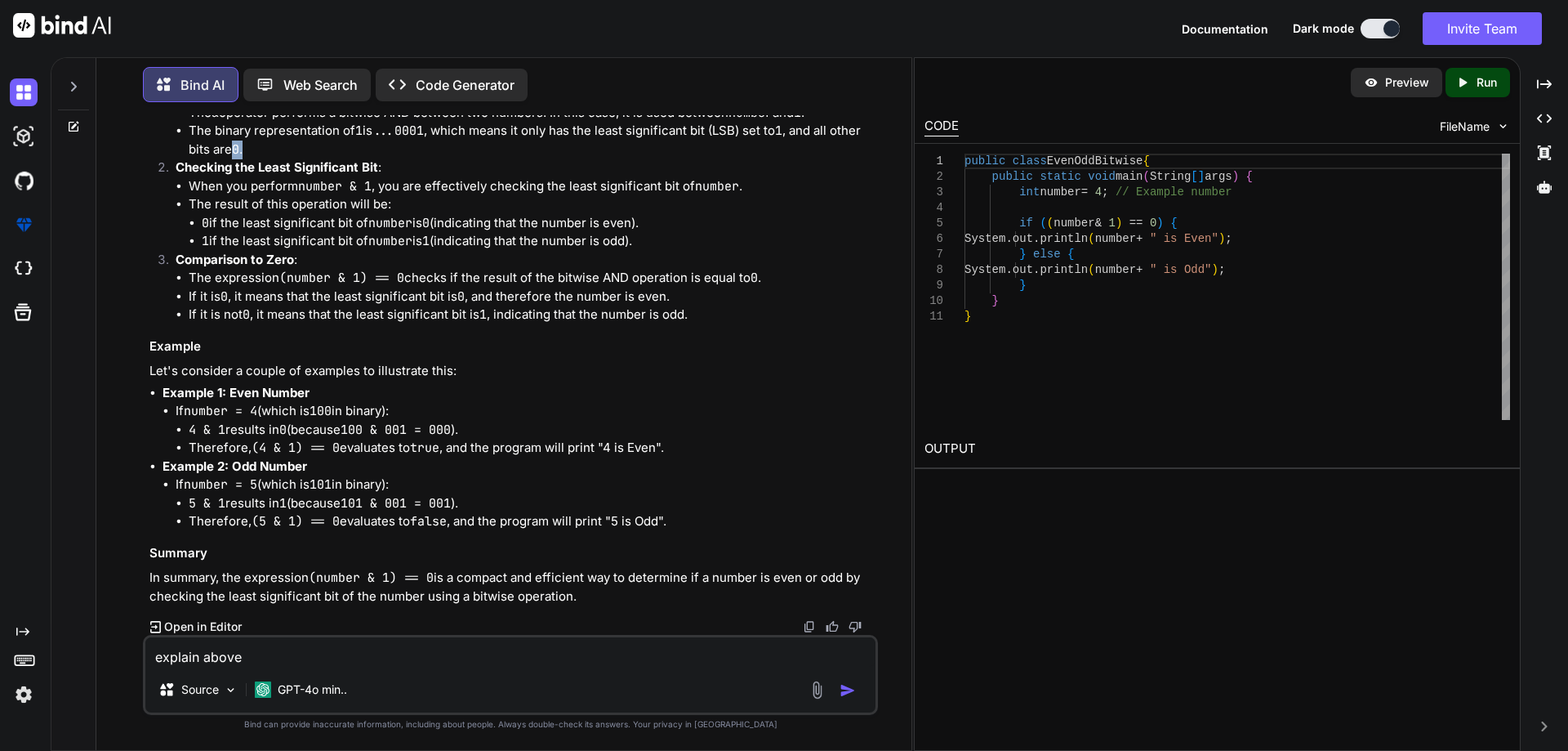
scroll to position [1816, 0]
drag, startPoint x: 230, startPoint y: 468, endPoint x: 352, endPoint y: 468, distance: 122.0
click at [352, 468] on p "Example 2: Odd Number" at bounding box center [518, 466] width 712 height 19
drag, startPoint x: 251, startPoint y: 486, endPoint x: 436, endPoint y: 486, distance: 185.0
click at [436, 486] on li "If number = 5 (which is 101 in binary): 5 & 1 results in 1 (because 101 & 001 =…" at bounding box center [525, 502] width 699 height 56
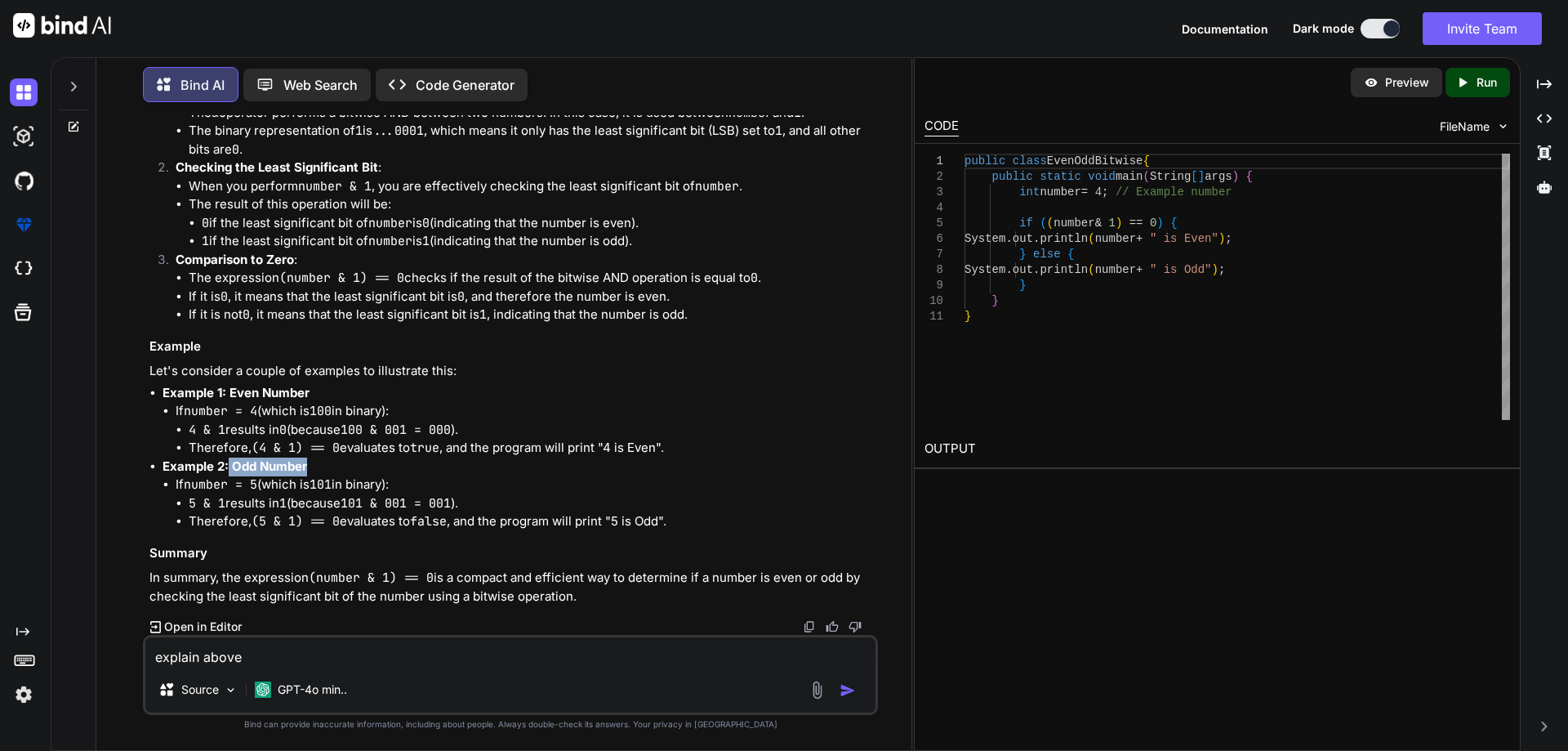
click at [436, 486] on li "If number = 5 (which is 101 in binary): 5 & 1 results in 1 (because 101 & 001 =…" at bounding box center [525, 502] width 699 height 56
drag, startPoint x: 189, startPoint y: 504, endPoint x: 478, endPoint y: 511, distance: 289.1
click at [478, 511] on li "5 & 1 results in 1 (because 101 & 001 = 001 )." at bounding box center [531, 503] width 686 height 19
click at [345, 524] on li "Therefore, (5 & 1) == 0 evaluates to false , and the program will print "5 is O…" at bounding box center [531, 521] width 686 height 19
drag, startPoint x: 190, startPoint y: 523, endPoint x: 279, endPoint y: 523, distance: 89.0
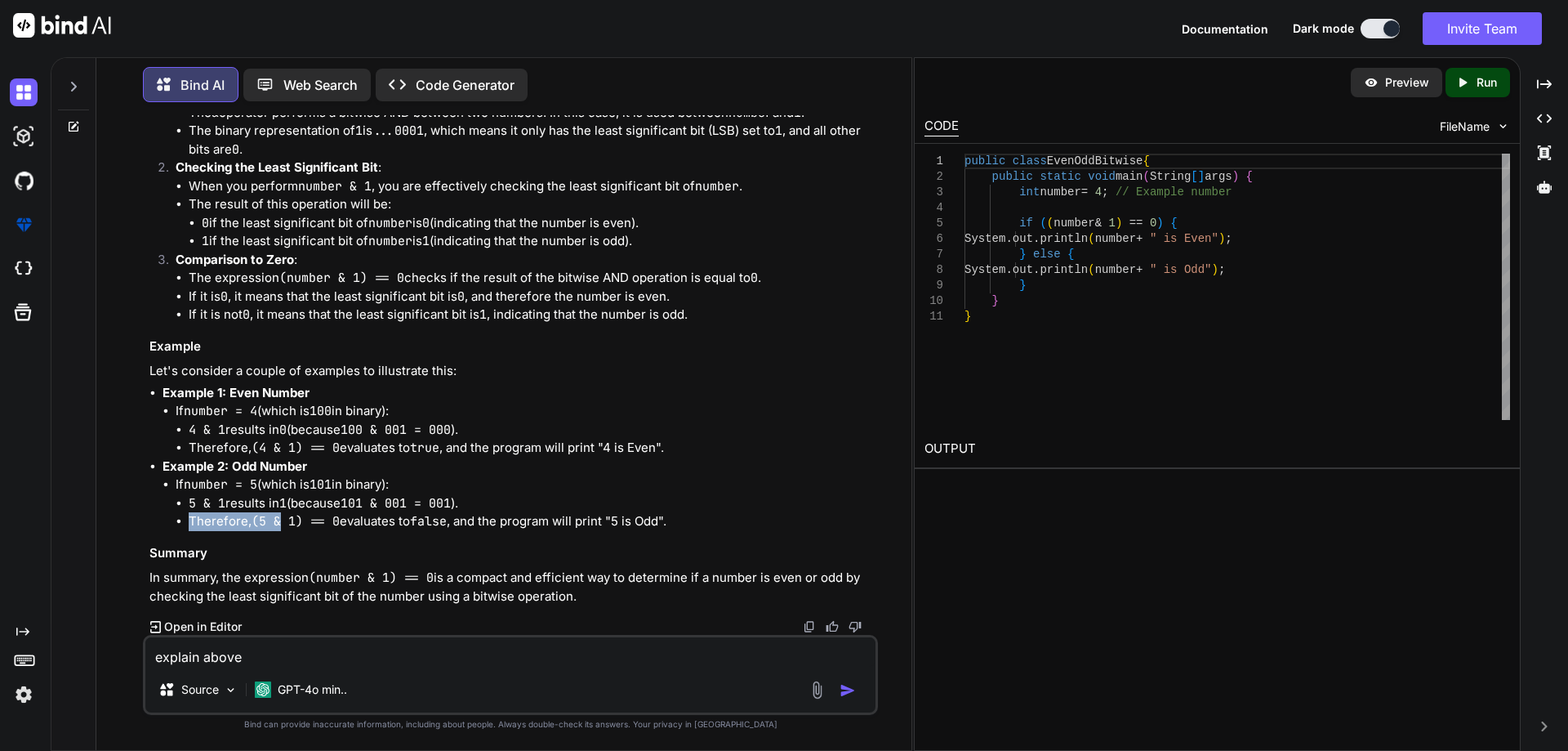
click at [279, 523] on li "Therefore, (5 & 1) == 0 evaluates to false , and the program will print "5 is O…" at bounding box center [531, 521] width 686 height 19
click at [278, 530] on code "(5 & 1) == 0" at bounding box center [295, 520] width 88 height 16
drag, startPoint x: 251, startPoint y: 524, endPoint x: 325, endPoint y: 522, distance: 74.0
click at [306, 524] on li "Therefore, (5 & 1) == 0 evaluates to false , and the program will print "5 is O…" at bounding box center [531, 521] width 686 height 19
drag, startPoint x: 334, startPoint y: 522, endPoint x: 344, endPoint y: 522, distance: 10.0
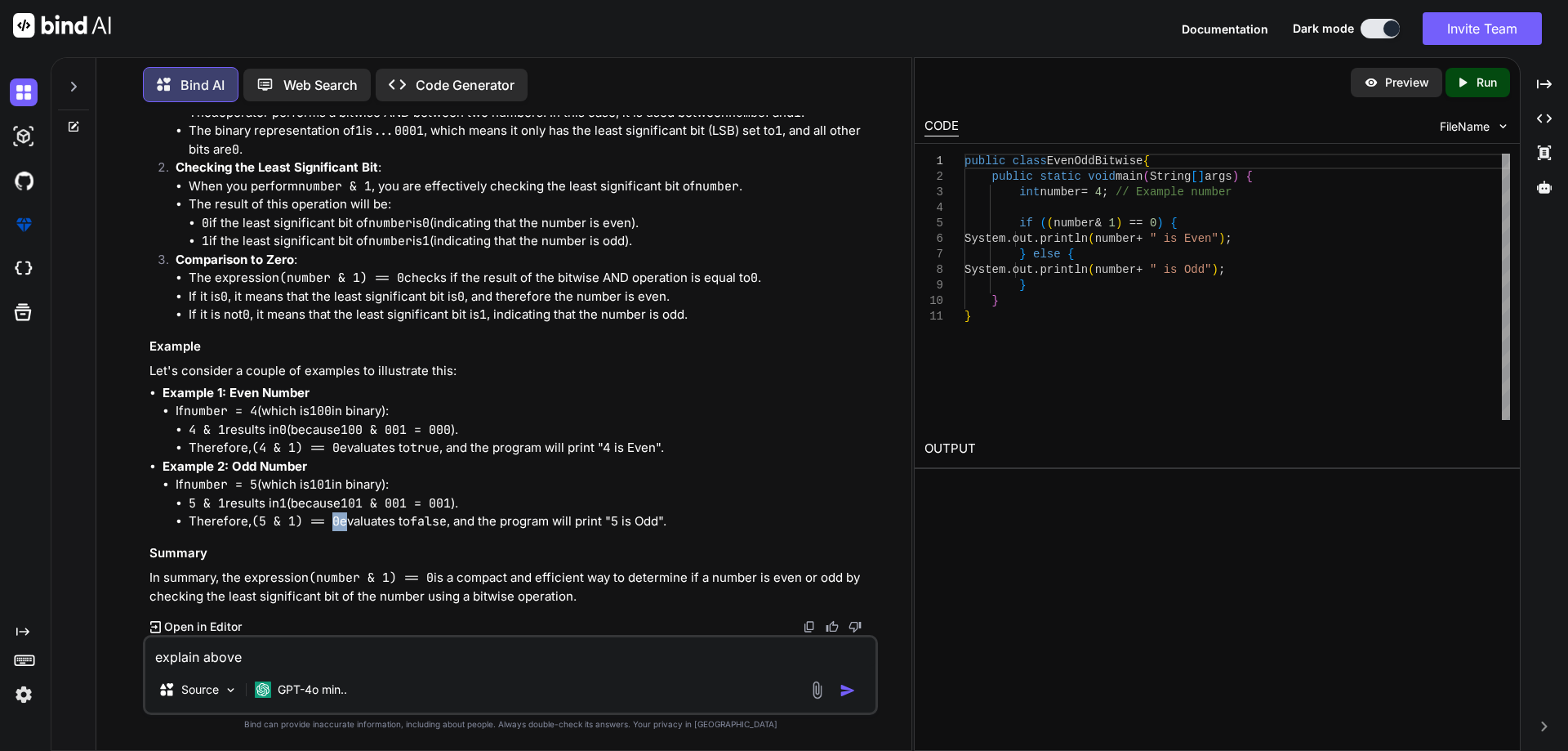
click at [343, 522] on li "Therefore, (5 & 1) == 0 evaluates to false , and the program will print "5 is O…" at bounding box center [531, 521] width 686 height 19
drag, startPoint x: 349, startPoint y: 524, endPoint x: 453, endPoint y: 525, distance: 104.0
click at [453, 525] on li "Therefore, (5 & 1) == 0 evaluates to false , and the program will print "5 is O…" at bounding box center [531, 521] width 686 height 19
click at [477, 525] on li "Therefore, (5 & 1) == 0 evaluates to false , and the program will print "5 is O…" at bounding box center [531, 521] width 686 height 19
drag, startPoint x: 465, startPoint y: 524, endPoint x: 684, endPoint y: 522, distance: 219.0
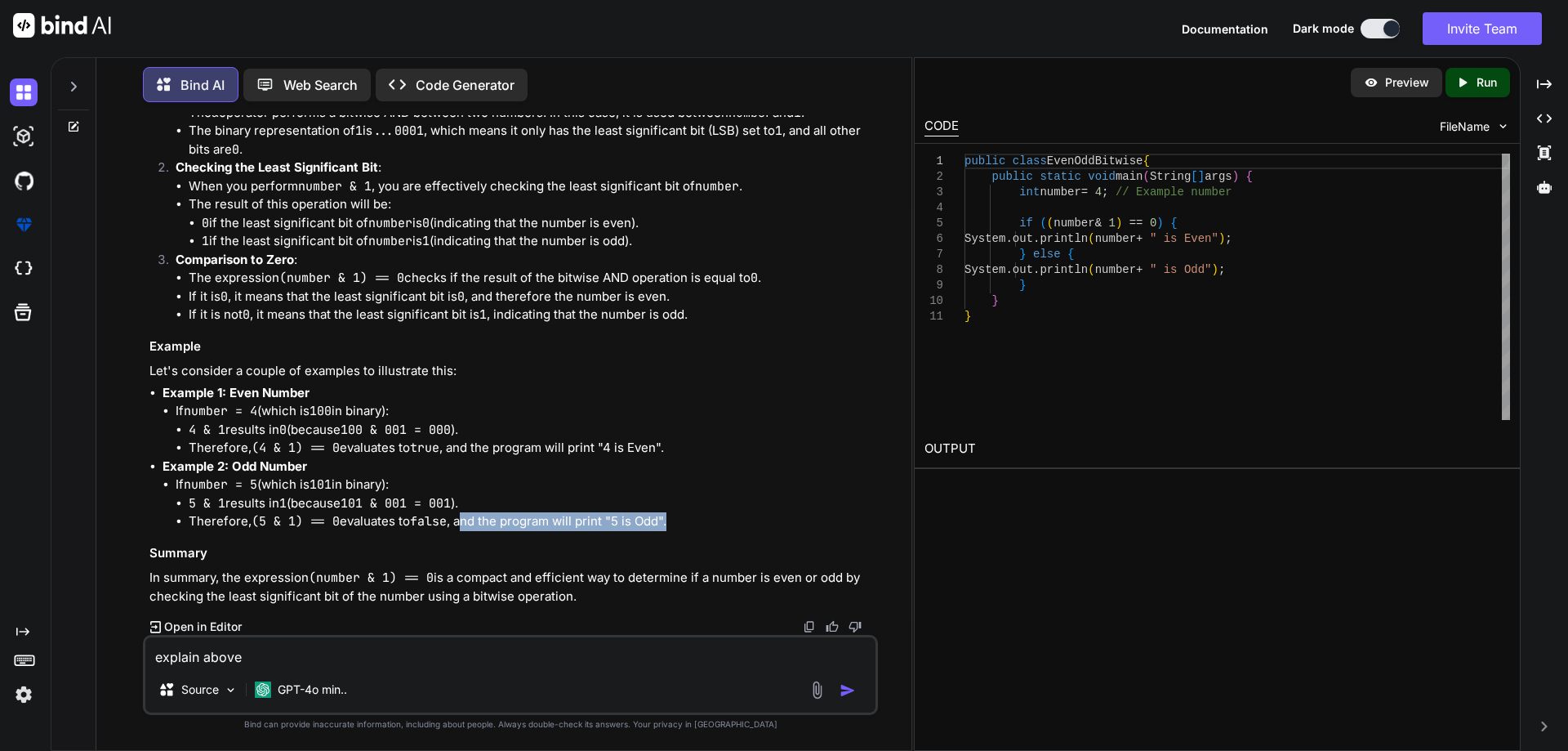
click at [684, 522] on li "Therefore, (5 & 1) == 0 evaluates to false , and the program will print "5 is O…" at bounding box center [531, 521] width 686 height 19
click at [270, 520] on code "(5 & 1) == 0" at bounding box center [295, 520] width 88 height 16
drag, startPoint x: 378, startPoint y: 507, endPoint x: 410, endPoint y: 506, distance: 32.0
click at [395, 502] on code "101 & 001 = 001" at bounding box center [395, 502] width 110 height 16
click at [374, 506] on code "101 & 001 = 001" at bounding box center [395, 502] width 110 height 16
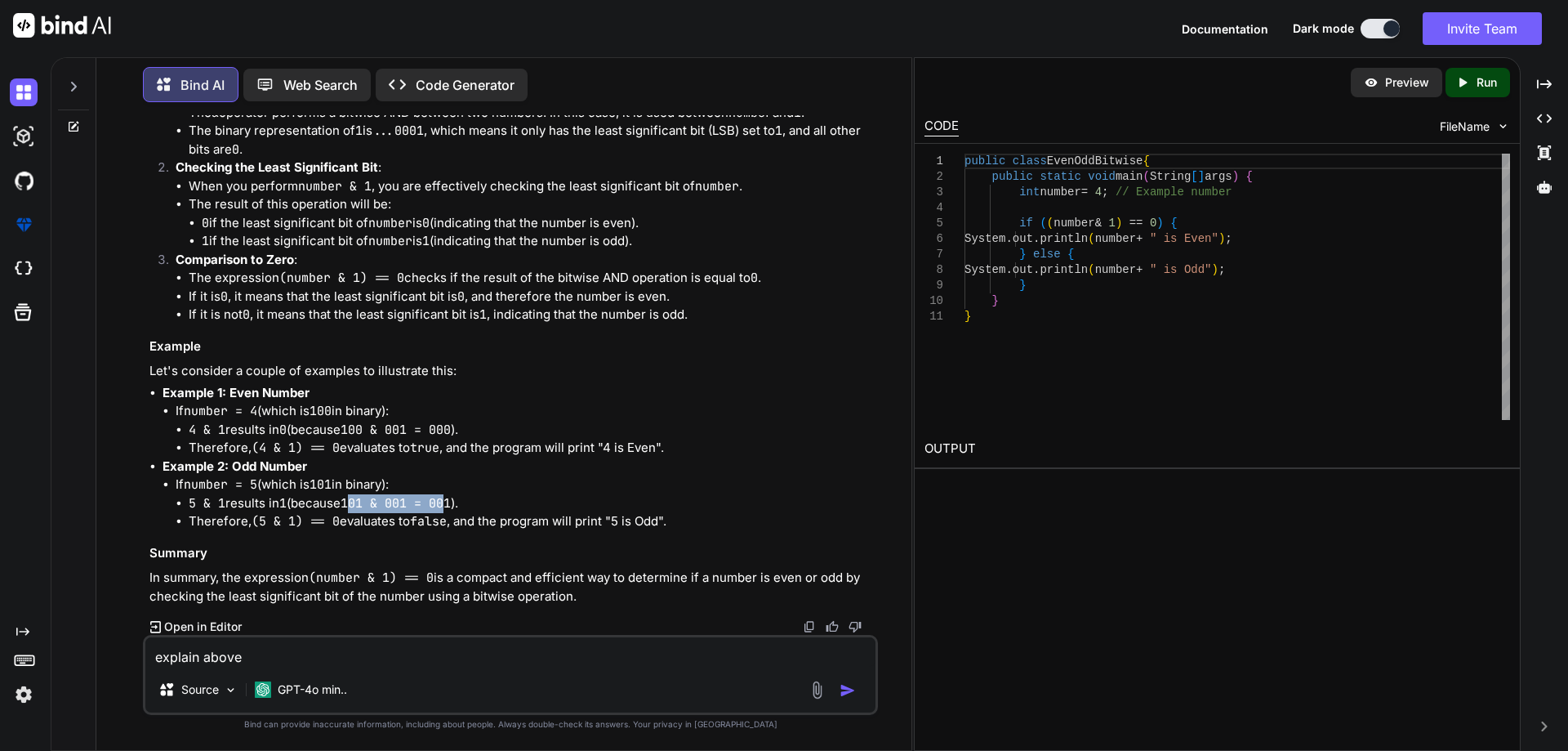
drag, startPoint x: 357, startPoint y: 505, endPoint x: 453, endPoint y: 505, distance: 96.0
click at [451, 505] on code "101 & 001 = 001" at bounding box center [395, 502] width 110 height 16
click at [368, 523] on li "Therefore, (5 & 1) == 0 evaluates to false , and the program will print "5 is O…" at bounding box center [531, 521] width 686 height 19
drag, startPoint x: 254, startPoint y: 416, endPoint x: 405, endPoint y: 413, distance: 151.0
click at [405, 413] on li "If number = 4 (which is 100 in binary): 4 & 1 results in 0 (because 100 & 001 =…" at bounding box center [525, 429] width 699 height 56
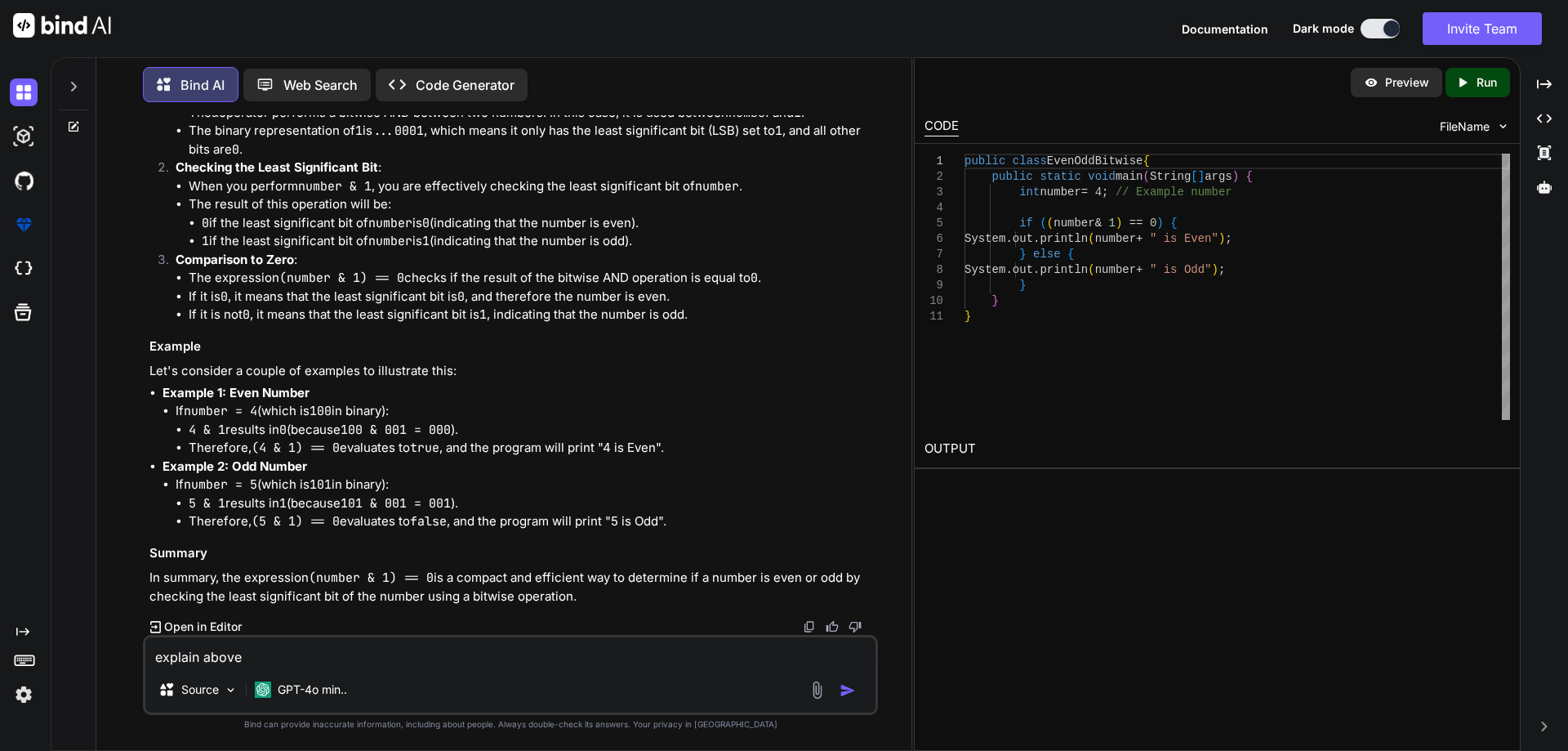
copy li "4 (which is 100 in binary):"
click at [407, 432] on code "100 & 001 = 000" at bounding box center [395, 429] width 110 height 16
click at [196, 438] on ul "4 & 1 results in 0 (because 100 & 001 = 000 ). Therefore, (4 & 1) == 0 evaluate…" at bounding box center [525, 438] width 699 height 37
click at [232, 433] on li "4 & 1 results in 0 (because 100 & 001 = 000 )." at bounding box center [531, 430] width 686 height 19
click at [232, 434] on li "4 & 1 results in 0 (because 100 & 001 = 000 )." at bounding box center [531, 430] width 686 height 19
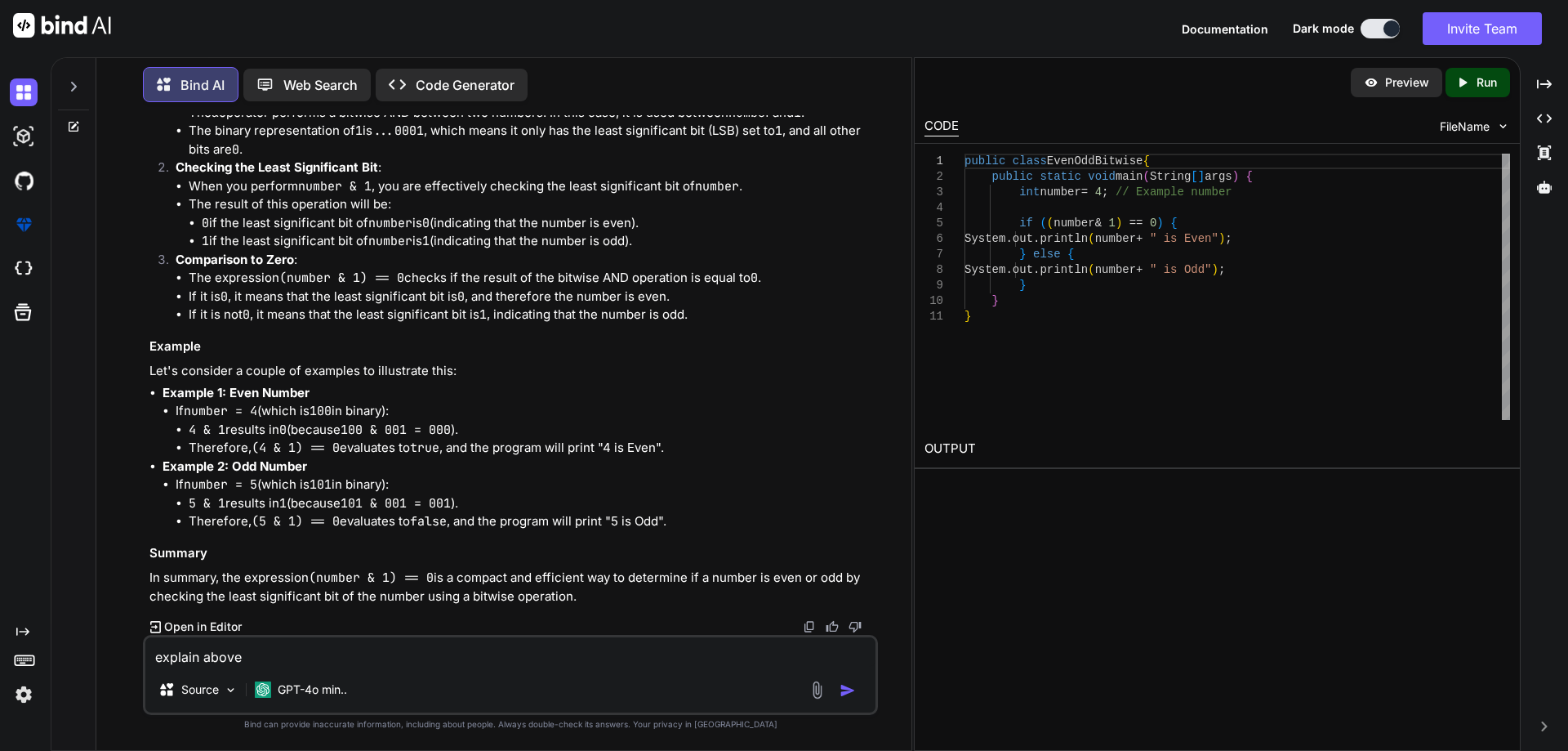
click at [204, 450] on li "Therefore, (4 & 1) == 0 evaluates to true , and the program will print "4 is Ev…" at bounding box center [531, 448] width 686 height 19
drag, startPoint x: 191, startPoint y: 427, endPoint x: 258, endPoint y: 431, distance: 67.1
click at [258, 431] on li "4 & 1 results in 0 (because 100 & 001 = 000 )." at bounding box center [531, 430] width 686 height 19
click at [381, 425] on code "100 & 001 = 000" at bounding box center [395, 429] width 110 height 16
drag, startPoint x: 222, startPoint y: 430, endPoint x: 264, endPoint y: 433, distance: 42.1
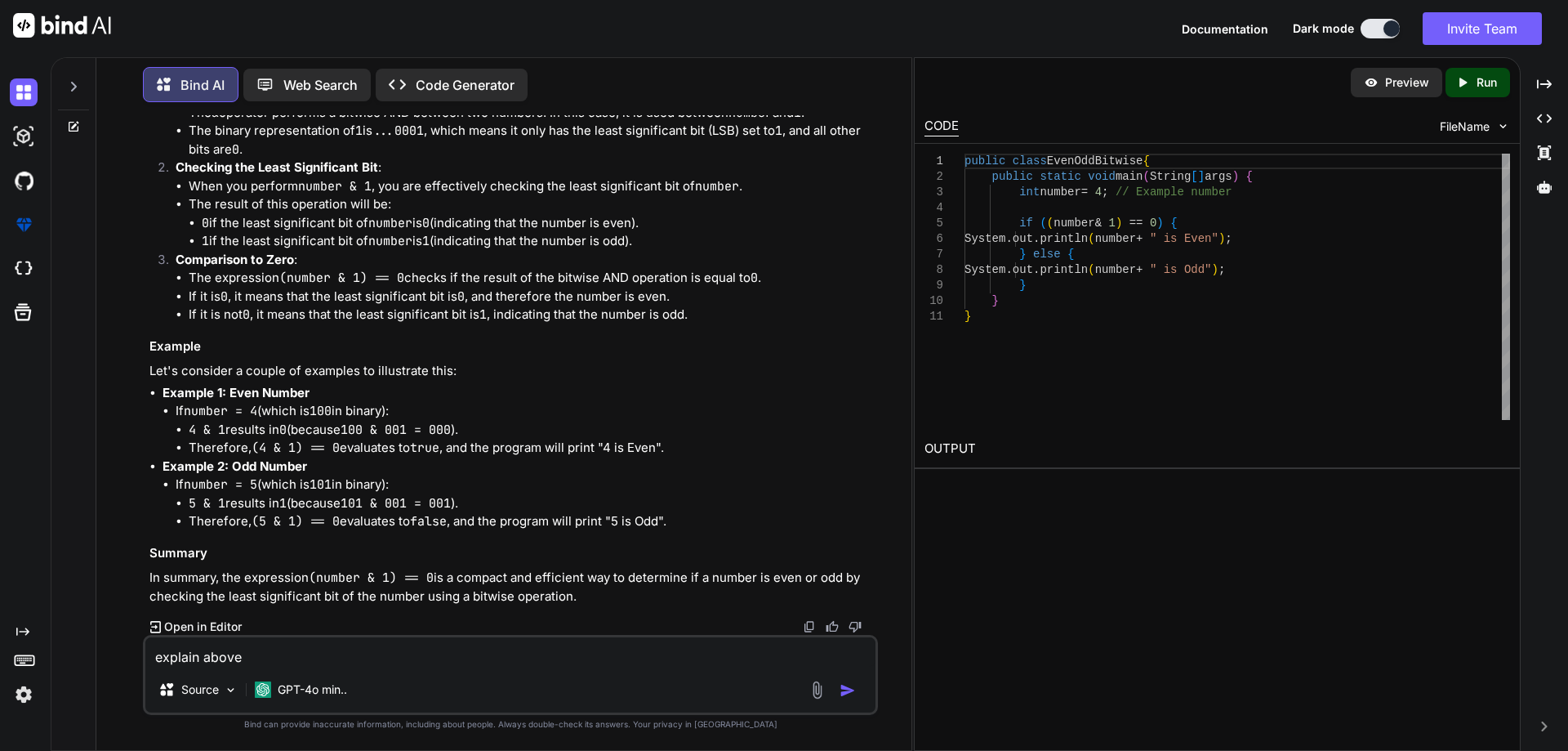
click at [227, 431] on li "4 & 1 results in 0 (because 100 & 001 = 000 )." at bounding box center [531, 430] width 686 height 19
drag, startPoint x: 415, startPoint y: 429, endPoint x: 358, endPoint y: 432, distance: 57.1
click at [358, 432] on code "100 & 001 = 000" at bounding box center [395, 429] width 110 height 16
click at [435, 434] on code "100 & 001 = 000" at bounding box center [395, 429] width 110 height 16
click at [474, 431] on li "4 & 1 results in 0 (because 100 & 001 = 000 )." at bounding box center [531, 430] width 686 height 19
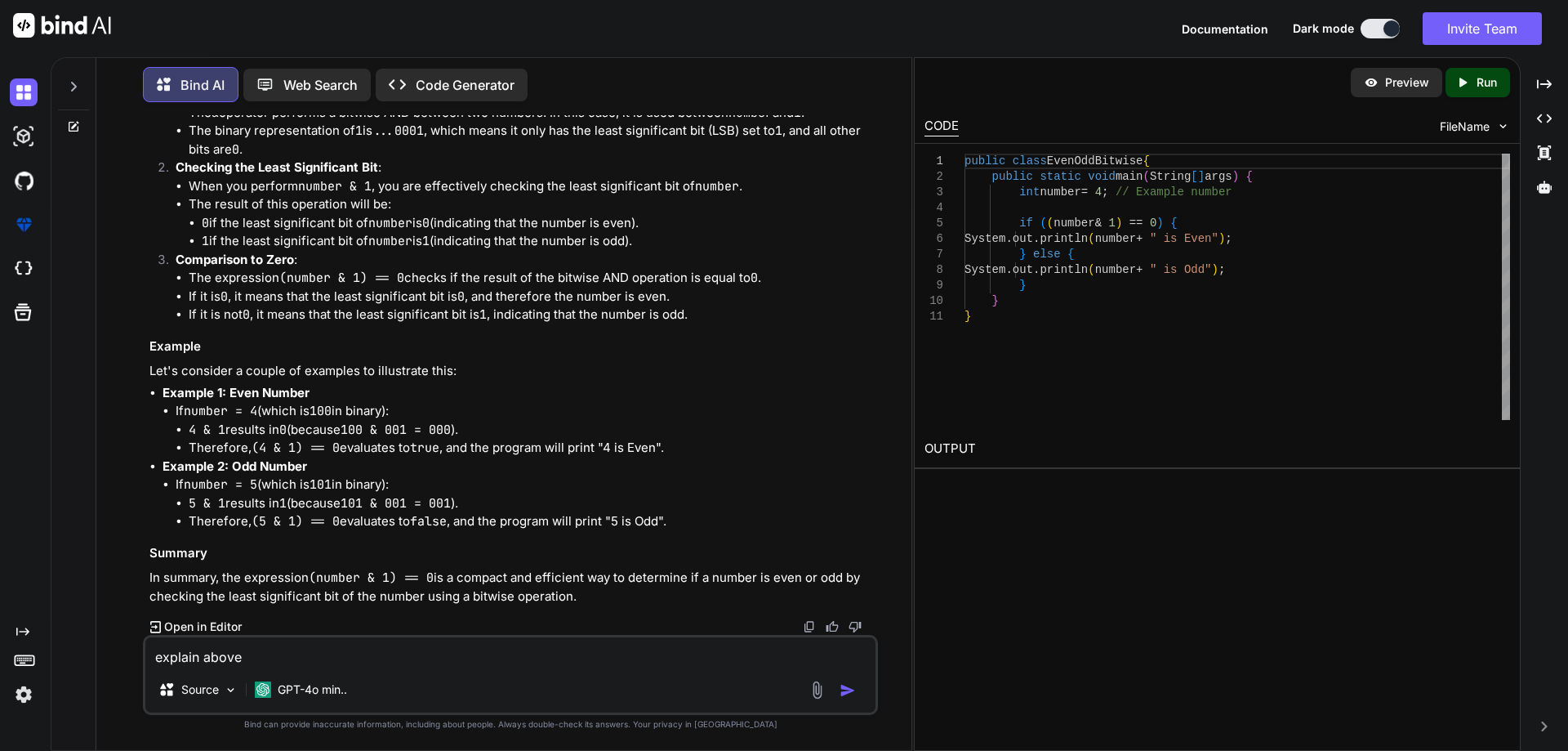
click at [335, 462] on p "Example 2: Odd Number" at bounding box center [518, 466] width 712 height 19
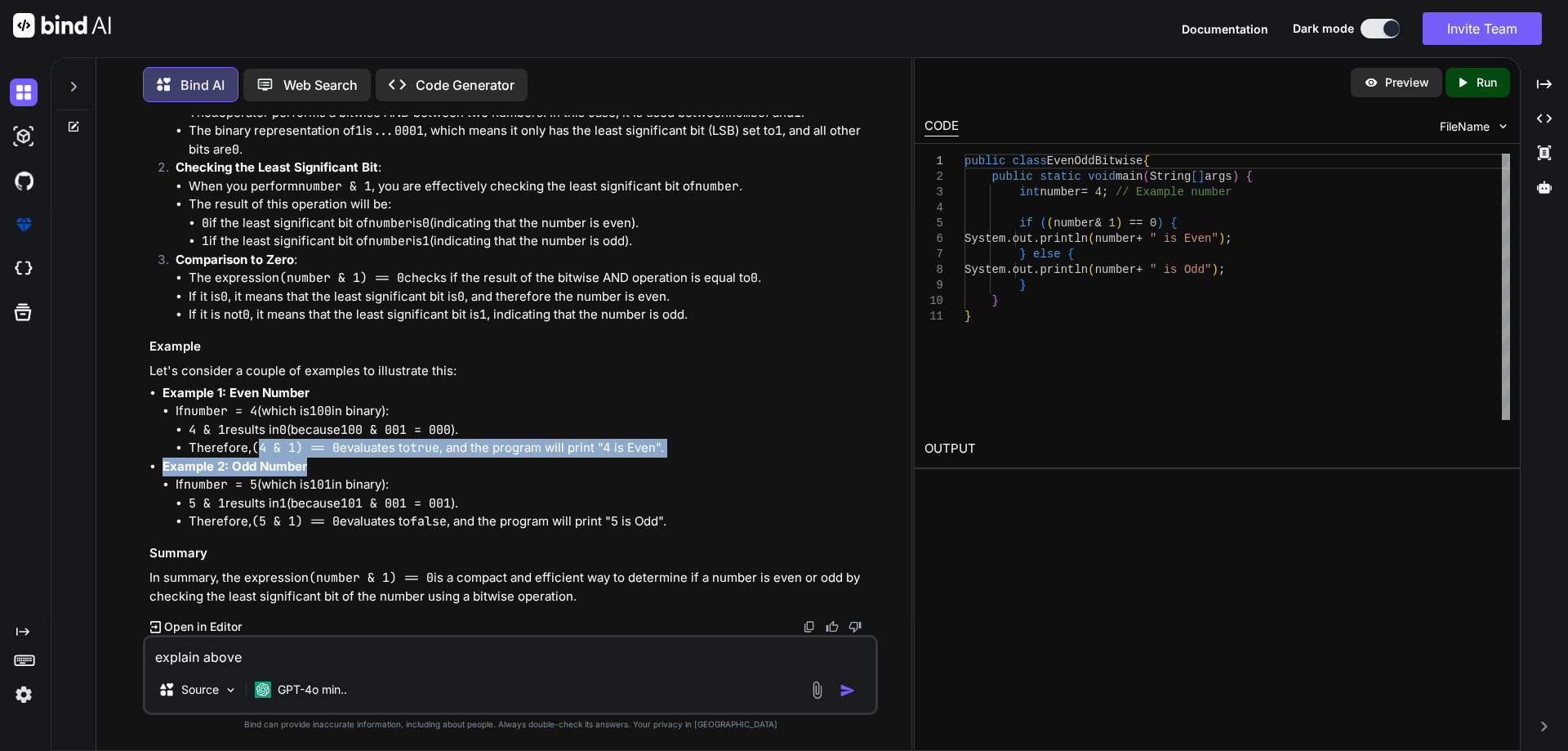
drag, startPoint x: 262, startPoint y: 447, endPoint x: 308, endPoint y: 458, distance: 47.3
click at [309, 457] on ul "Example 1: Even Number If number = 4 (which is 100 in binary): 4 & 1 results in…" at bounding box center [512, 457] width 725 height 147
click at [308, 458] on p "Example 2: Odd Number" at bounding box center [518, 466] width 712 height 19
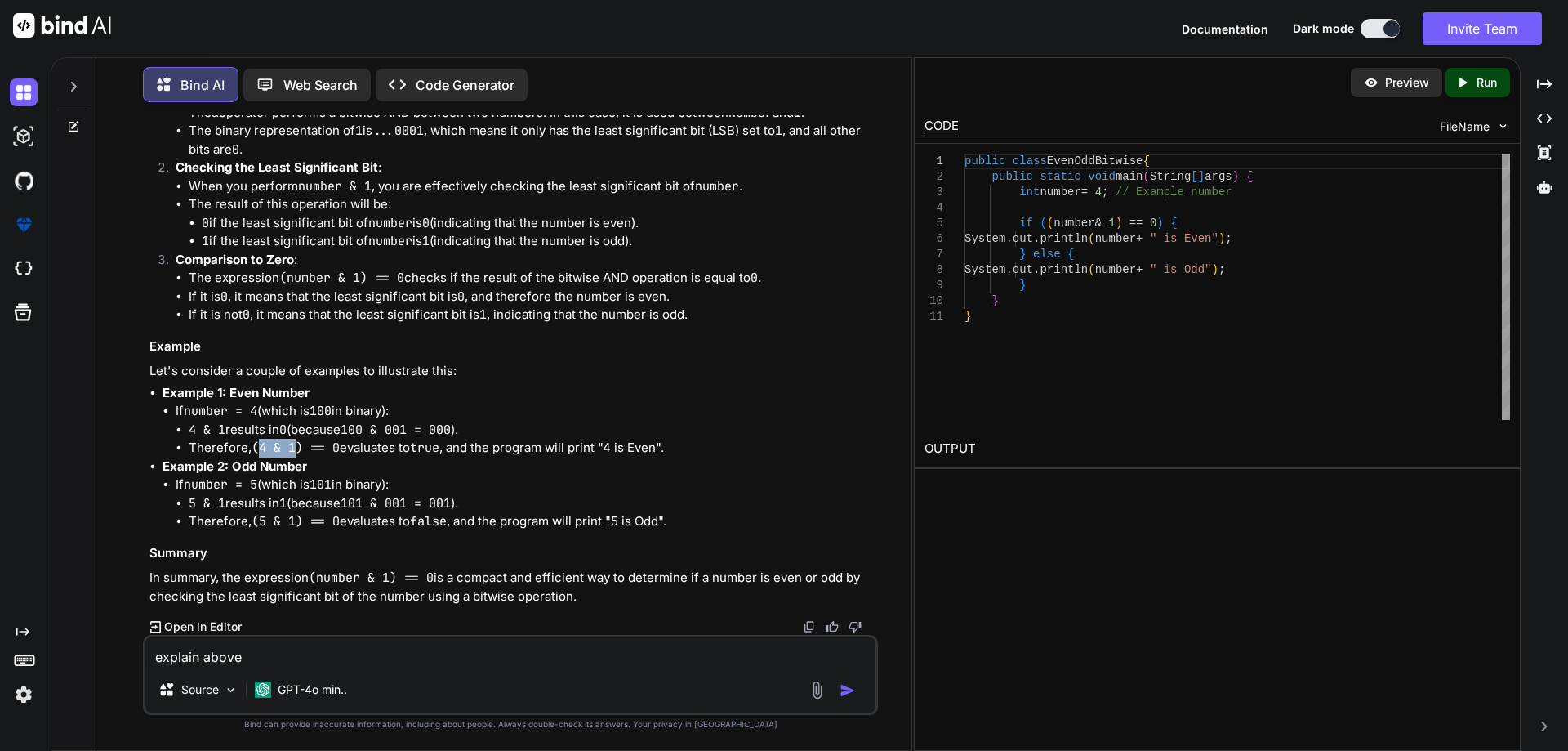
drag, startPoint x: 298, startPoint y: 445, endPoint x: 262, endPoint y: 448, distance: 36.1
click at [262, 448] on code "(4 & 1) == 0" at bounding box center [295, 447] width 88 height 16
drag, startPoint x: 334, startPoint y: 449, endPoint x: 443, endPoint y: 445, distance: 109.1
click at [443, 445] on li "Therefore, (4 & 1) == 0 evaluates to true , and the program will print "4 is Ev…" at bounding box center [531, 448] width 686 height 19
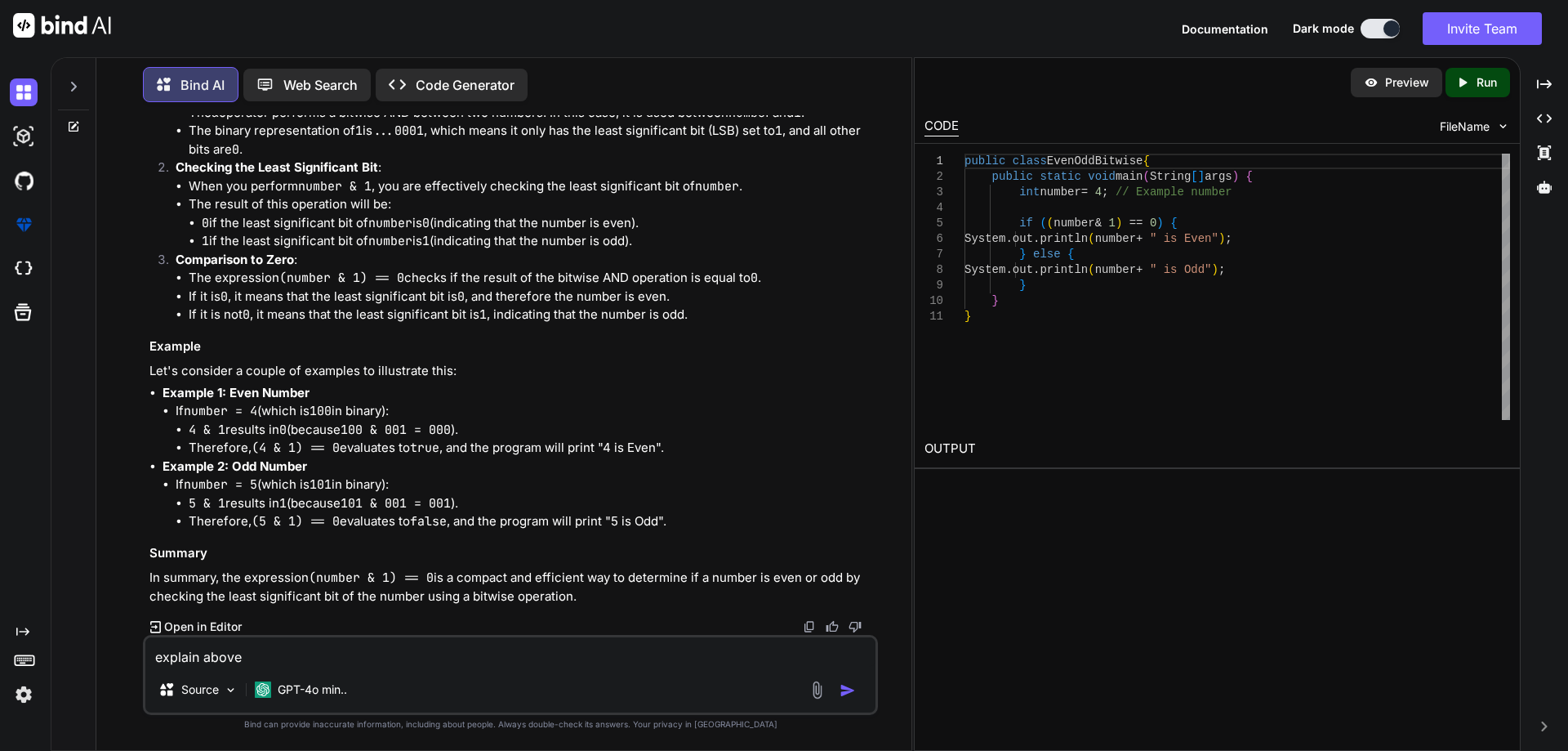
click at [451, 436] on code "100 & 001 = 000" at bounding box center [395, 429] width 110 height 16
